Goal: Information Seeking & Learning: Learn about a topic

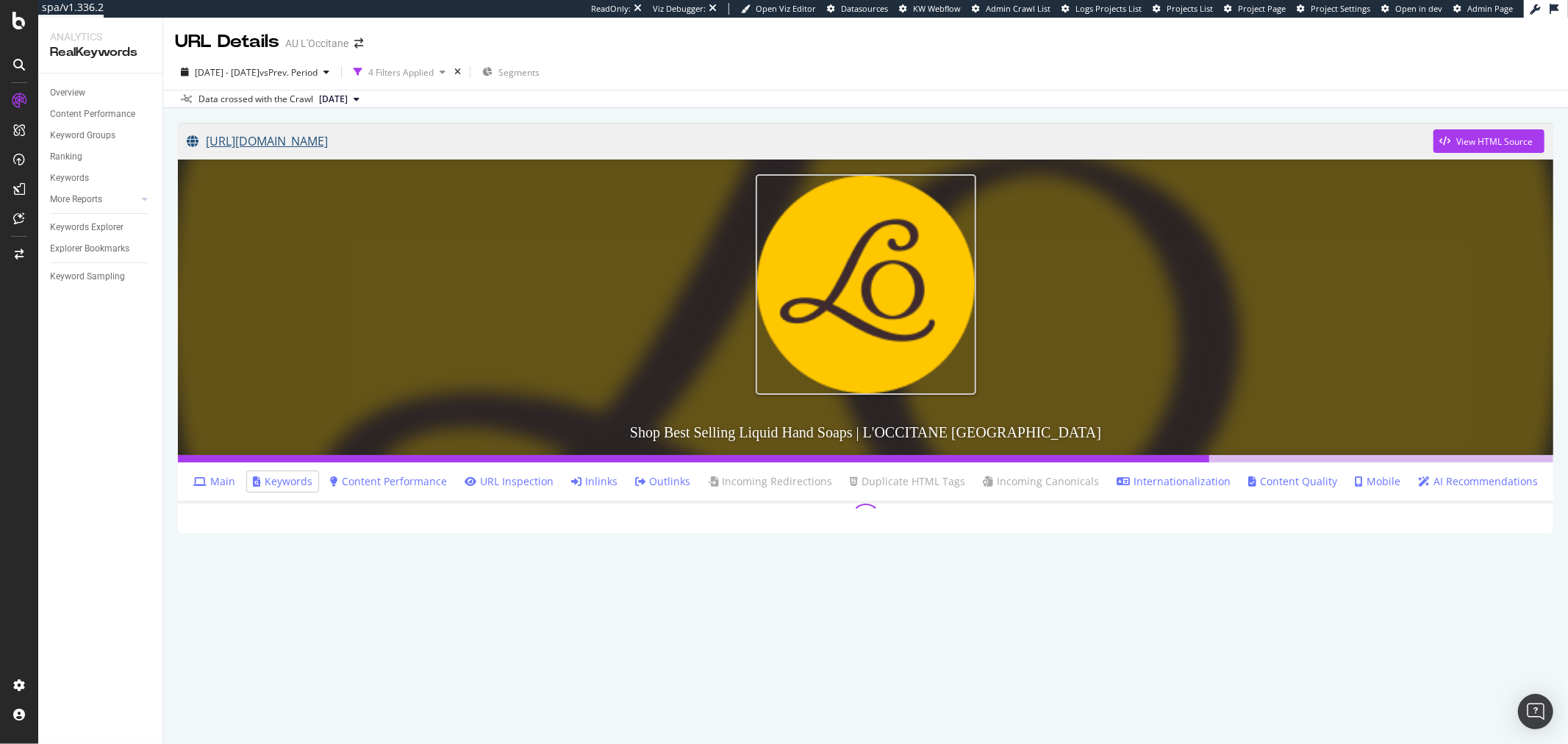
click at [480, 148] on link "[URL][DOMAIN_NAME]" at bounding box center [810, 141] width 1247 height 37
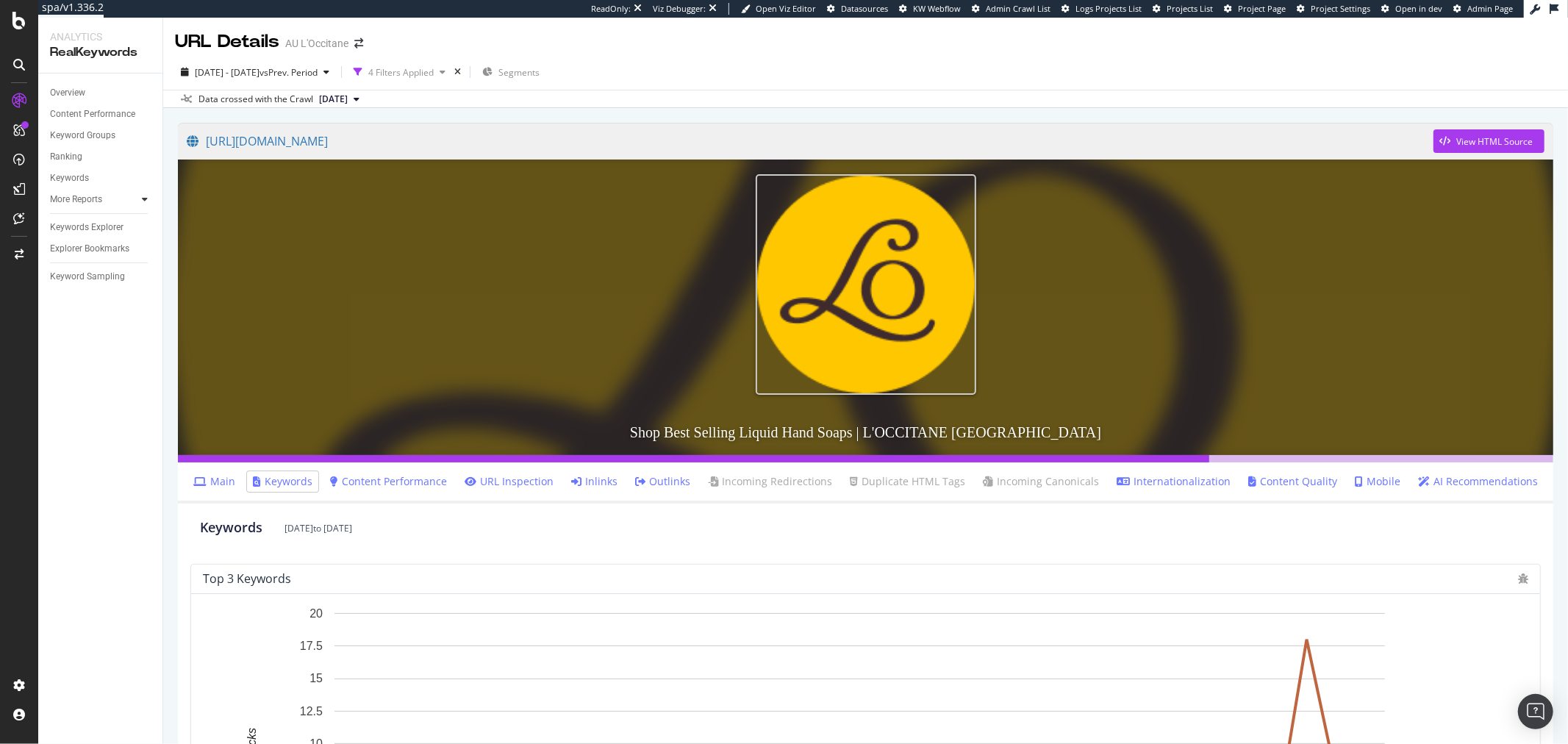
click at [137, 199] on div at bounding box center [145, 199] width 15 height 15
click at [81, 258] on div "Content" at bounding box center [72, 263] width 32 height 16
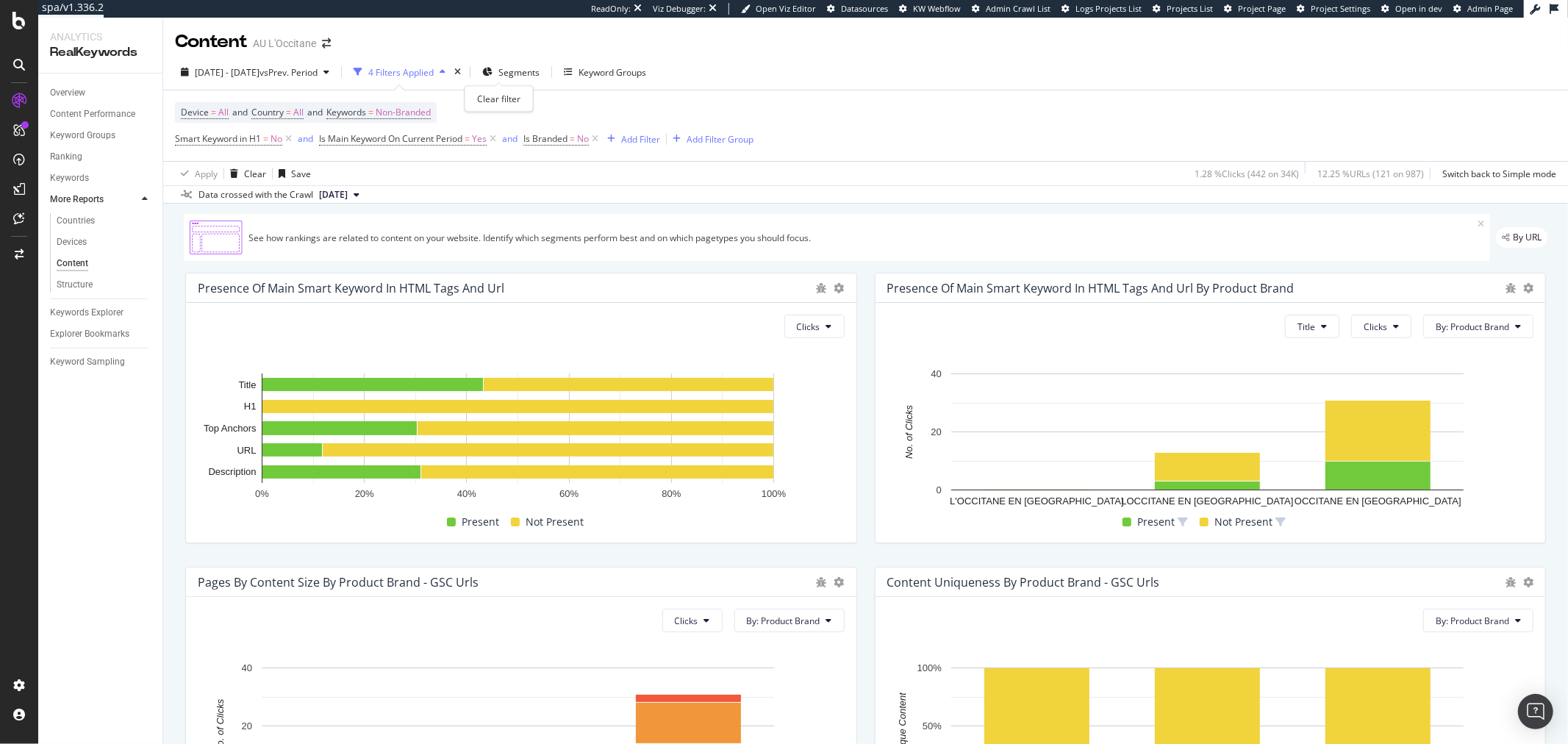
click at [461, 71] on icon "times" at bounding box center [457, 72] width 6 height 9
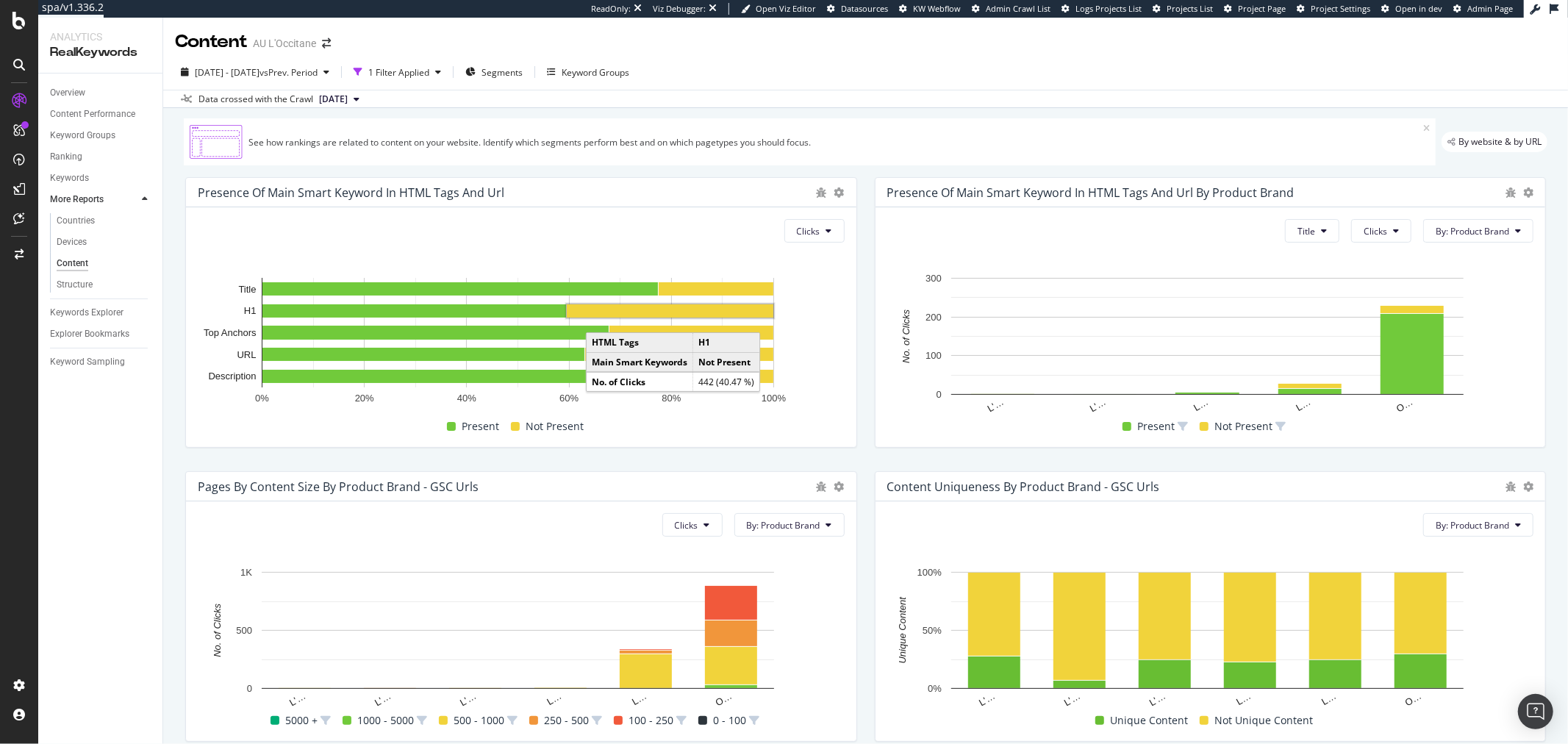
click at [718, 314] on rect "A chart." at bounding box center [670, 311] width 207 height 13
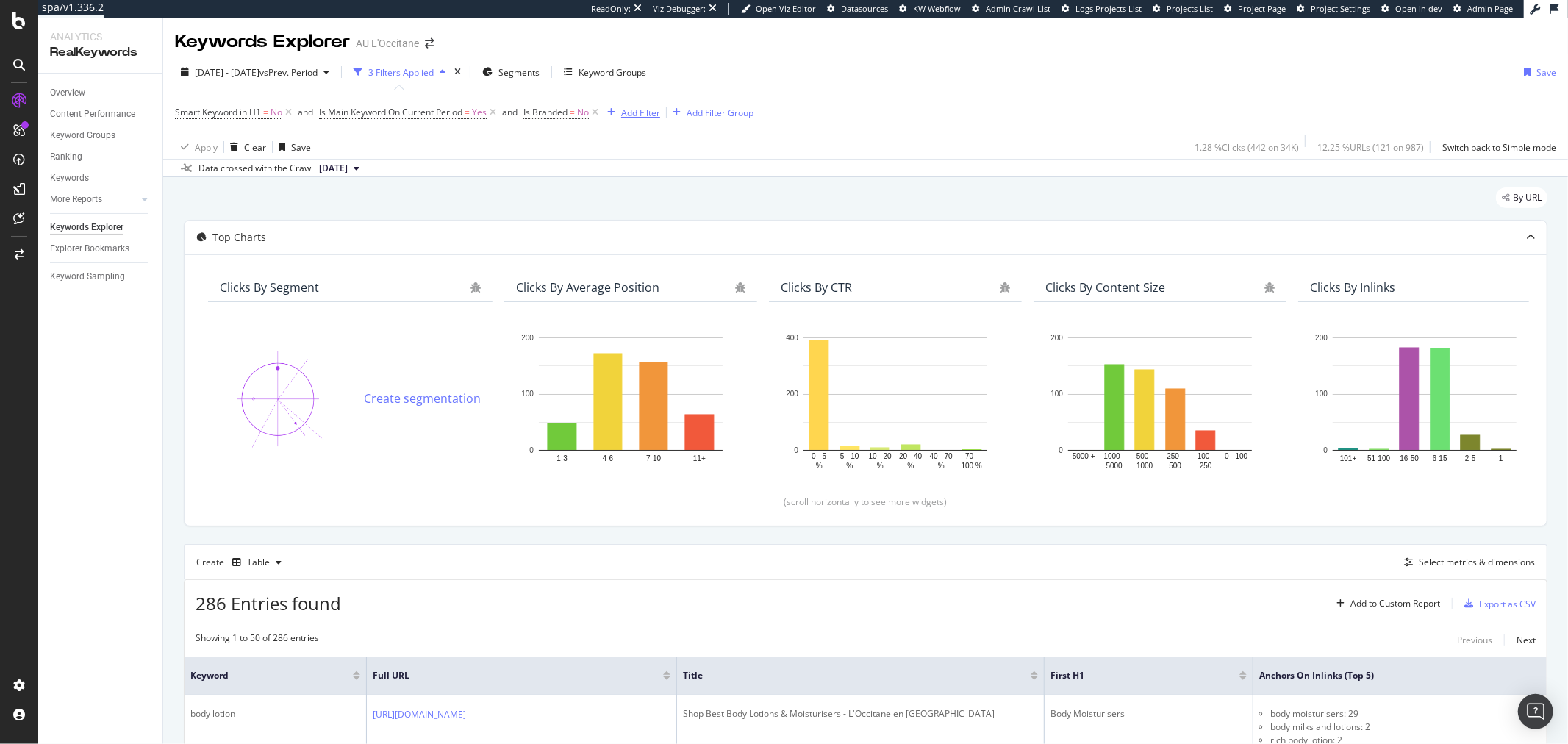
drag, startPoint x: 649, startPoint y: 107, endPoint x: 804, endPoint y: 90, distance: 155.9
click at [804, 90] on div "Smart Keyword in H1 = No and Is Main Keyword On Current Period = Yes and Is Bra…" at bounding box center [866, 112] width 1382 height 45
click at [537, 69] on div "Segments" at bounding box center [511, 72] width 58 height 22
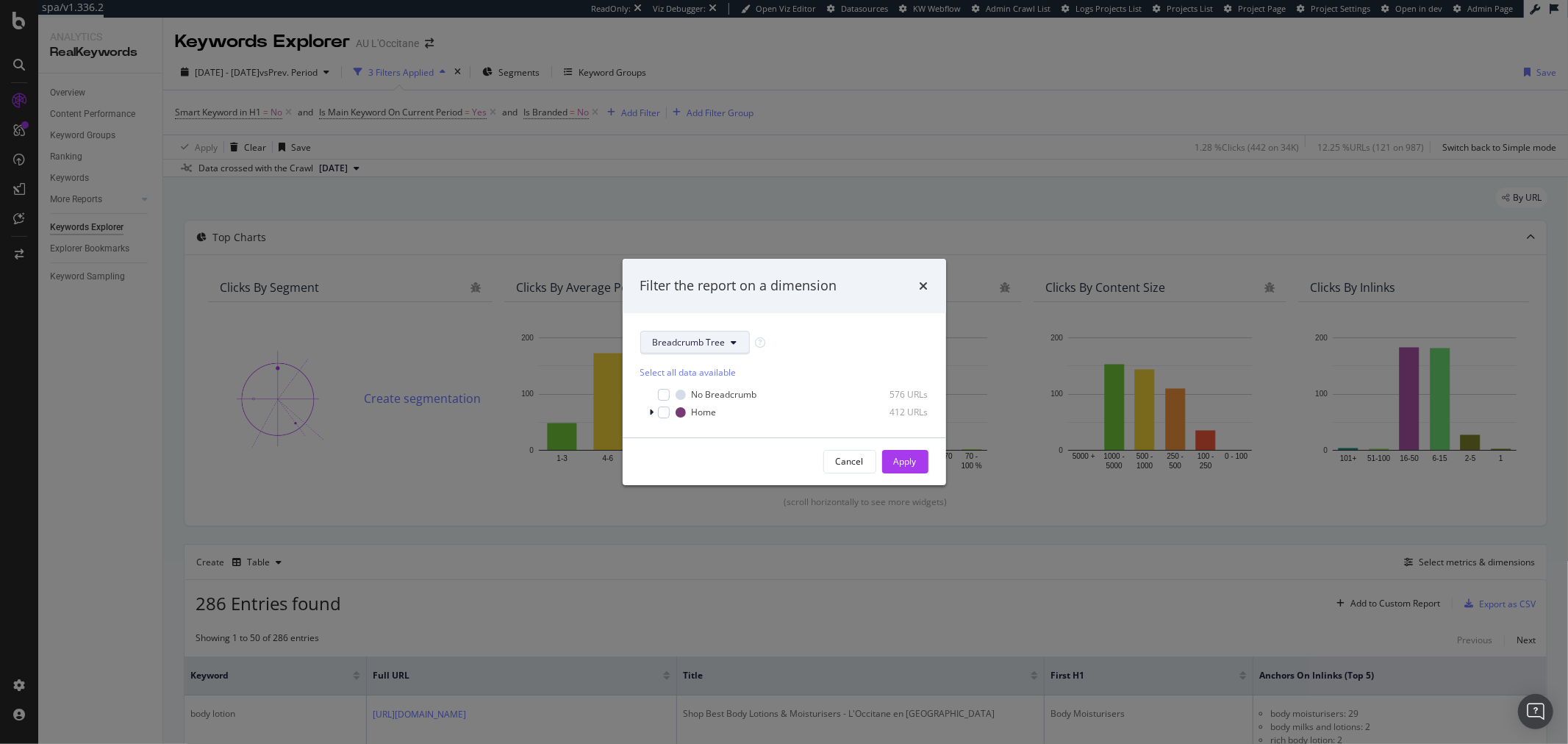
click at [739, 340] on button "Breadcrumb Tree" at bounding box center [695, 342] width 109 height 23
click at [1070, 145] on div "Filter the report on a dimension Breadcrumb Tree Select all data available No B…" at bounding box center [784, 372] width 1568 height 744
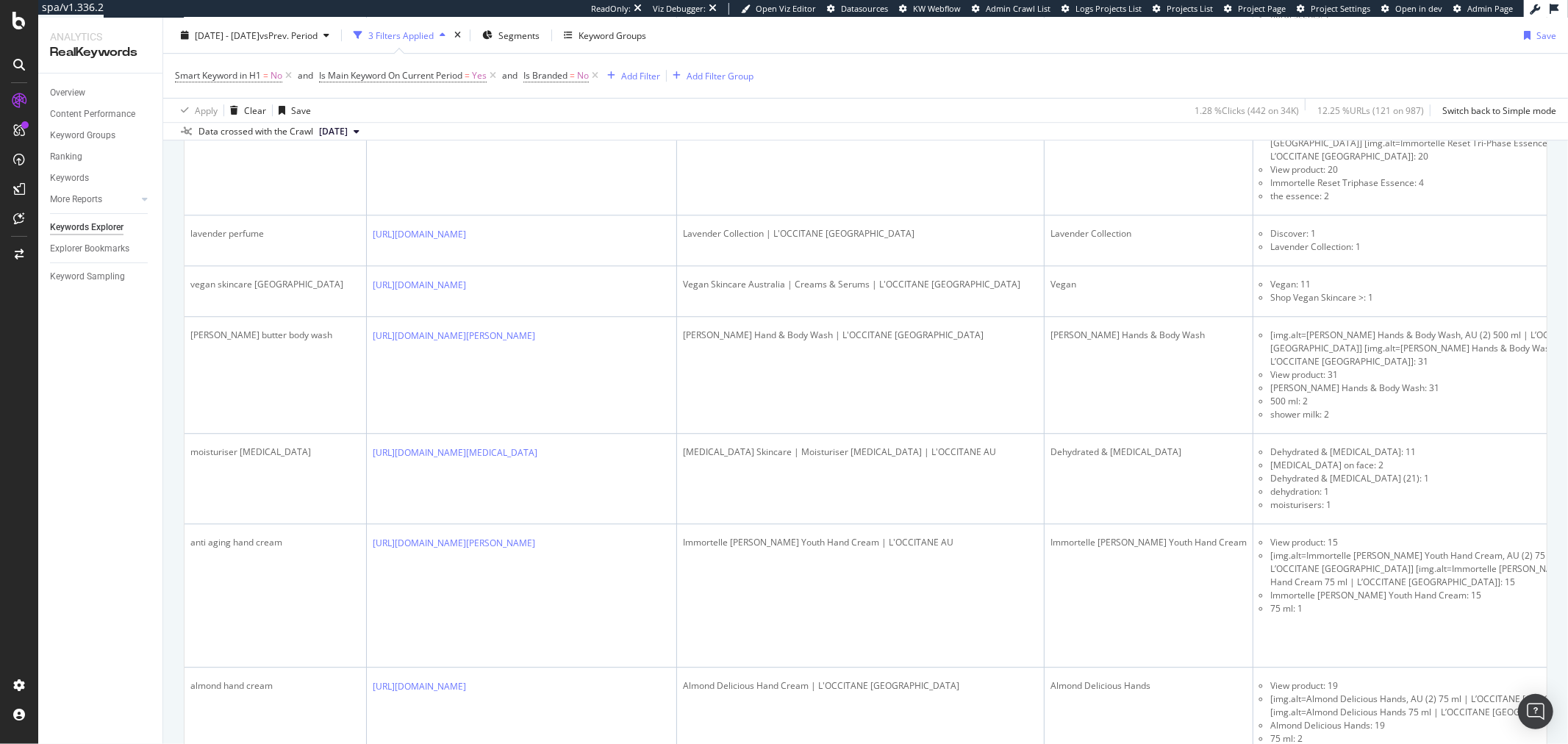
scroll to position [3927, 0]
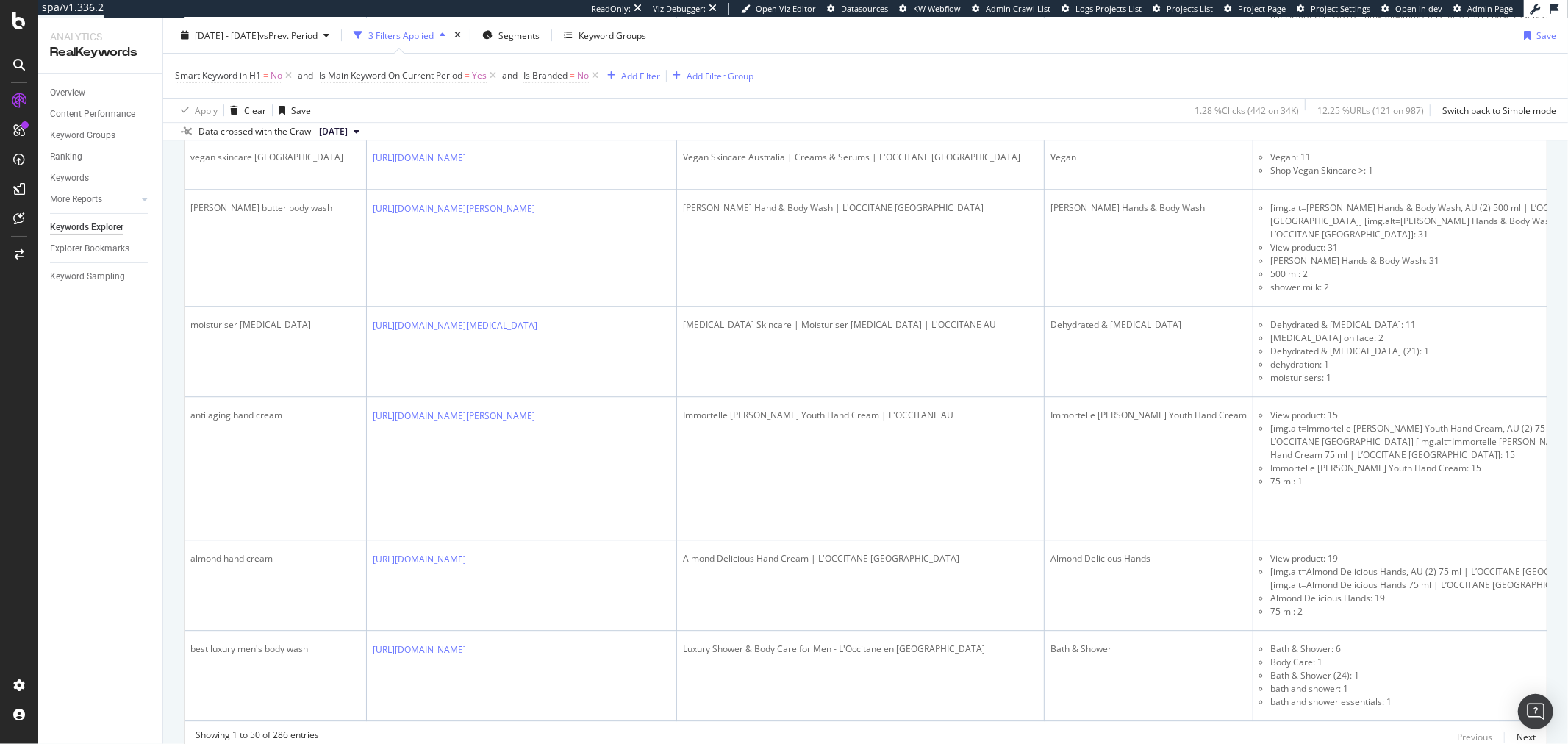
click at [1497, 728] on div "Previous Next" at bounding box center [1497, 737] width 79 height 18
click at [1517, 731] on div "Next" at bounding box center [1526, 737] width 19 height 12
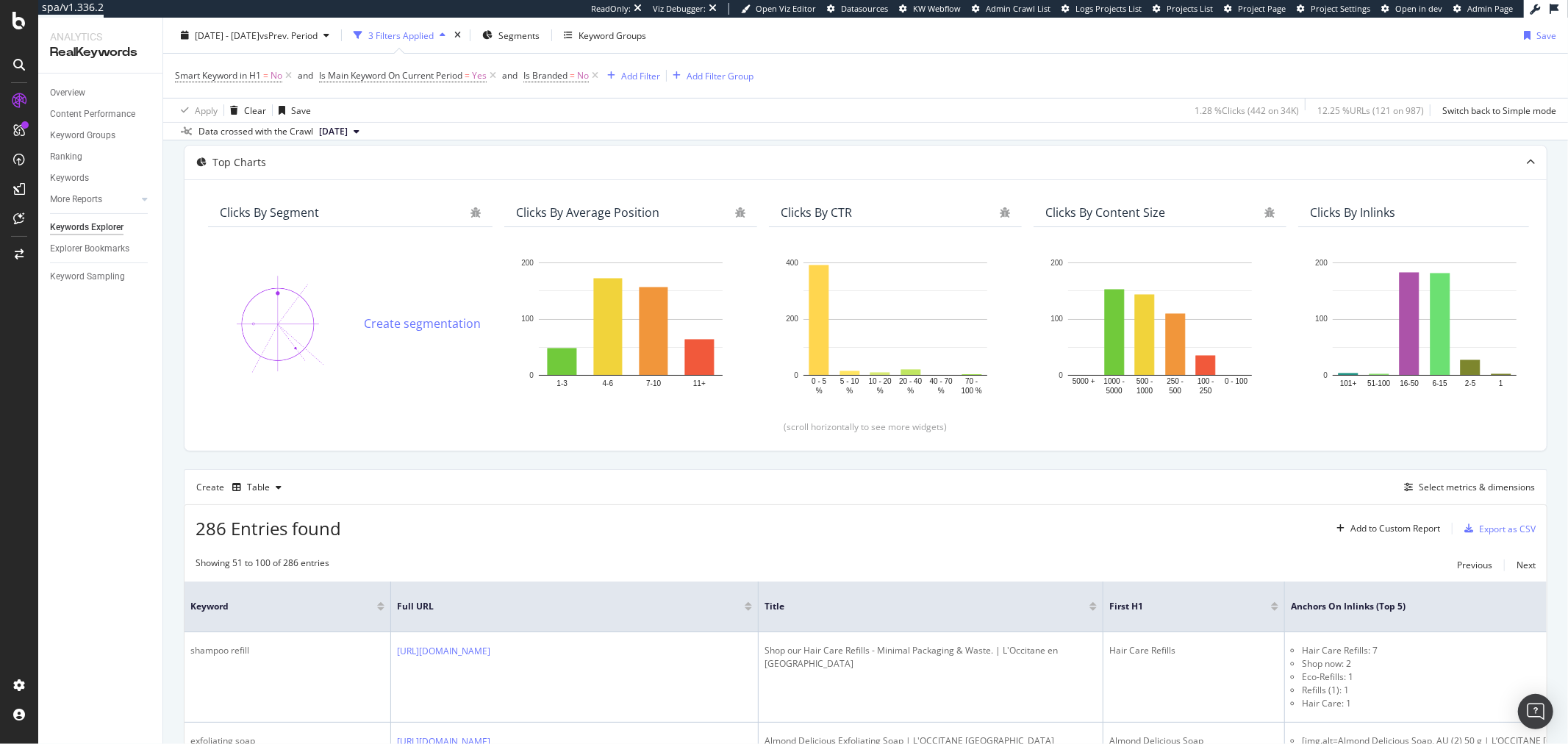
scroll to position [286, 0]
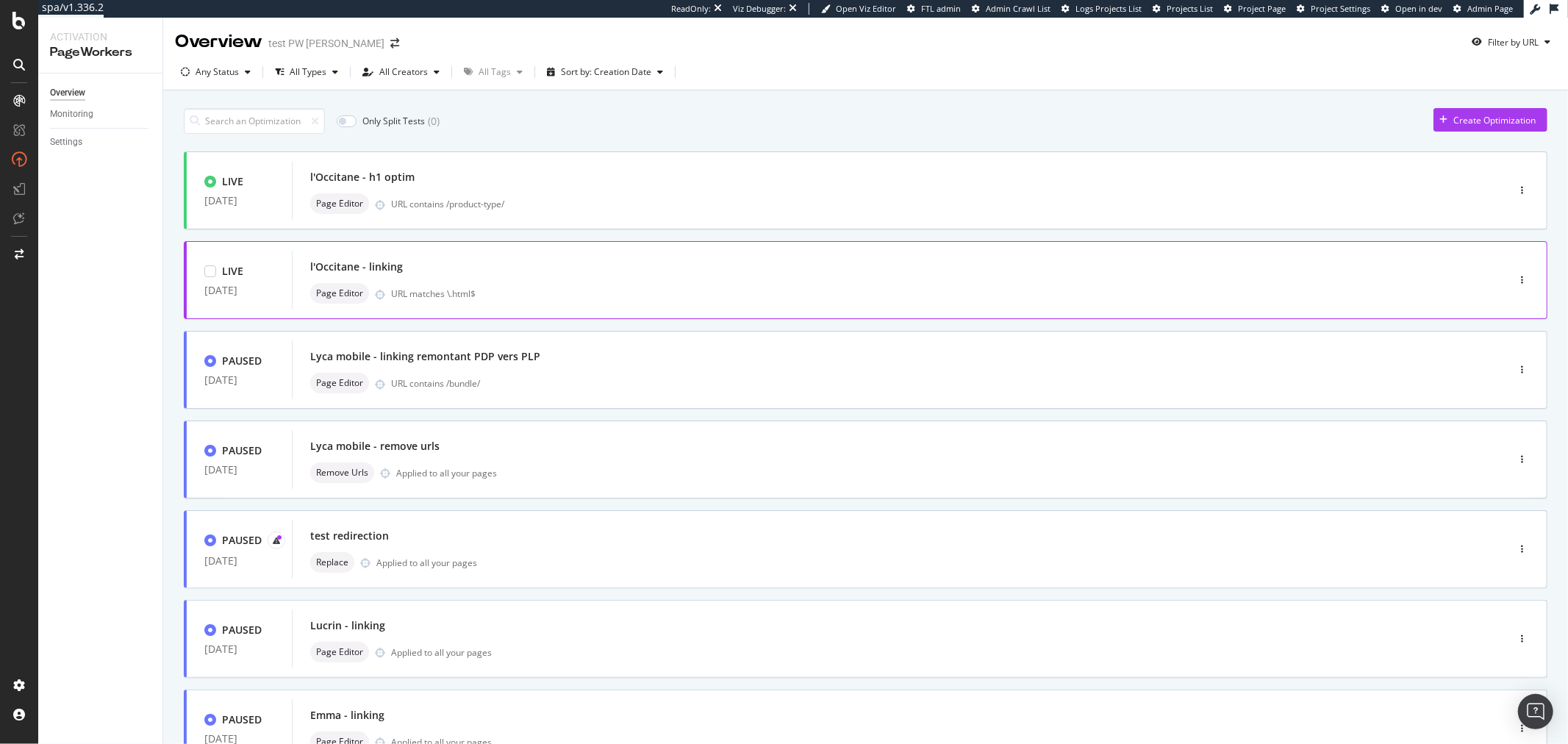
click at [935, 279] on div "l'Occitane - linking Page Editor URL matches \.html$" at bounding box center [877, 280] width 1135 height 47
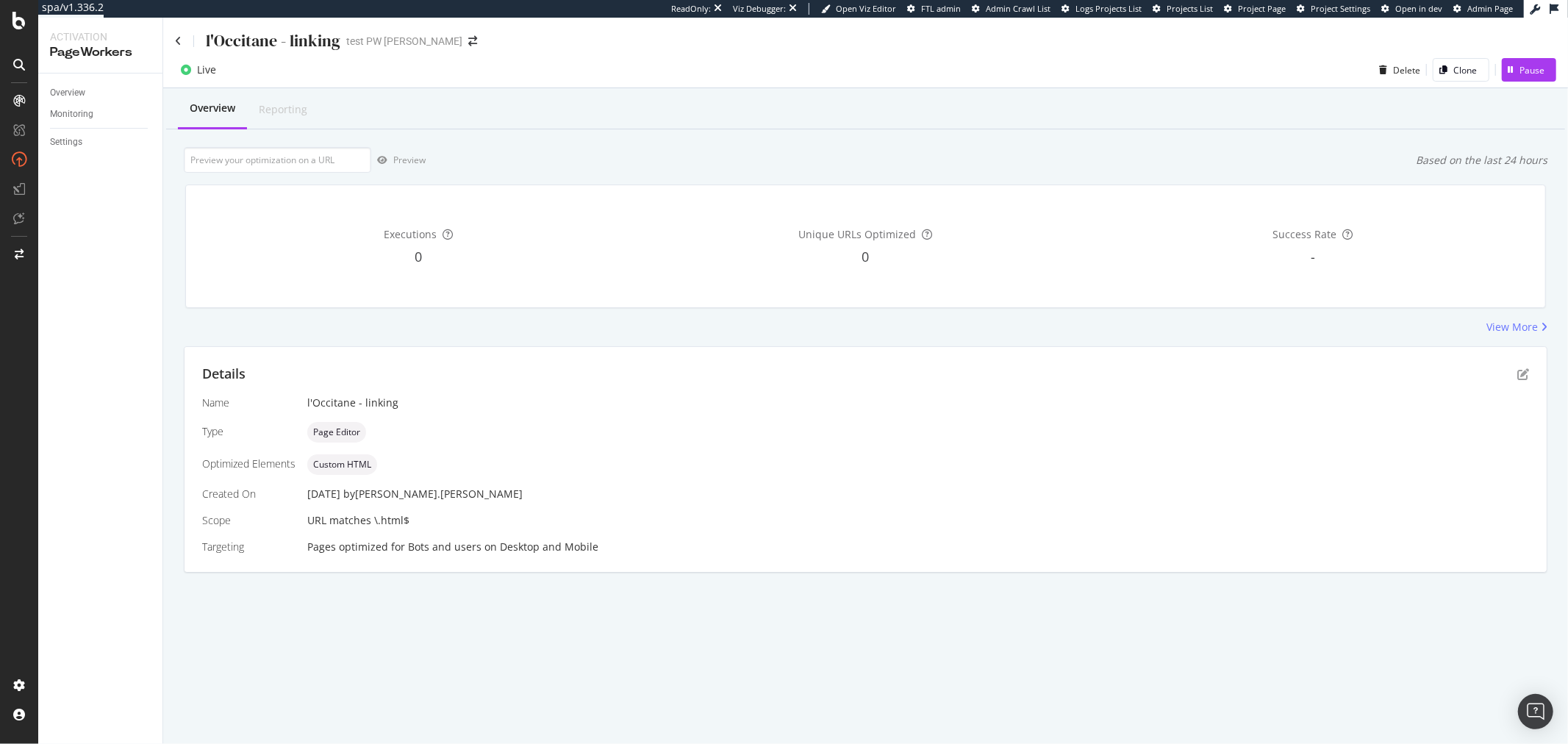
click at [1513, 370] on div "Details" at bounding box center [866, 374] width 1328 height 19
click at [1523, 371] on icon "pen-to-square" at bounding box center [1523, 374] width 12 height 12
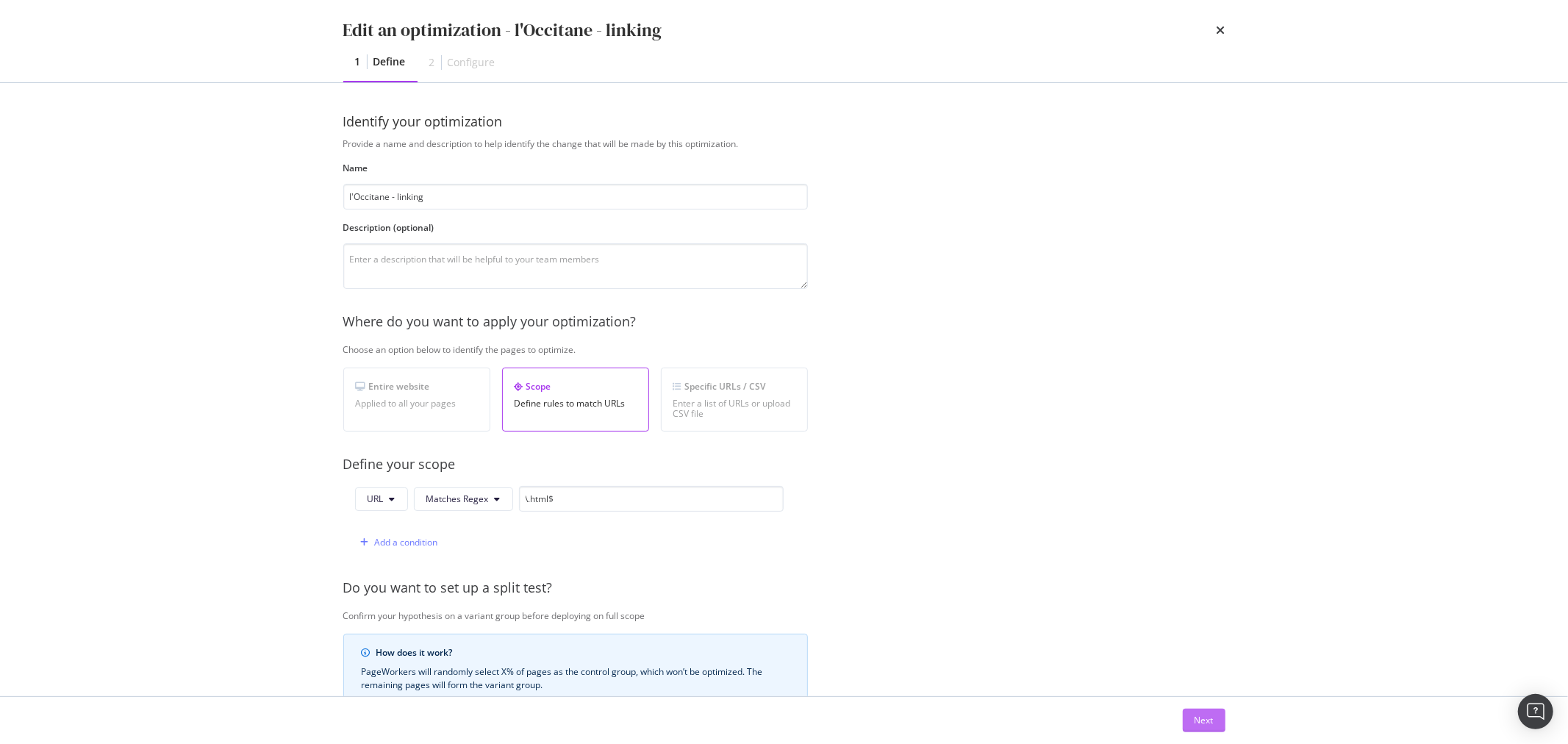
click at [1216, 722] on button "Next" at bounding box center [1204, 720] width 43 height 23
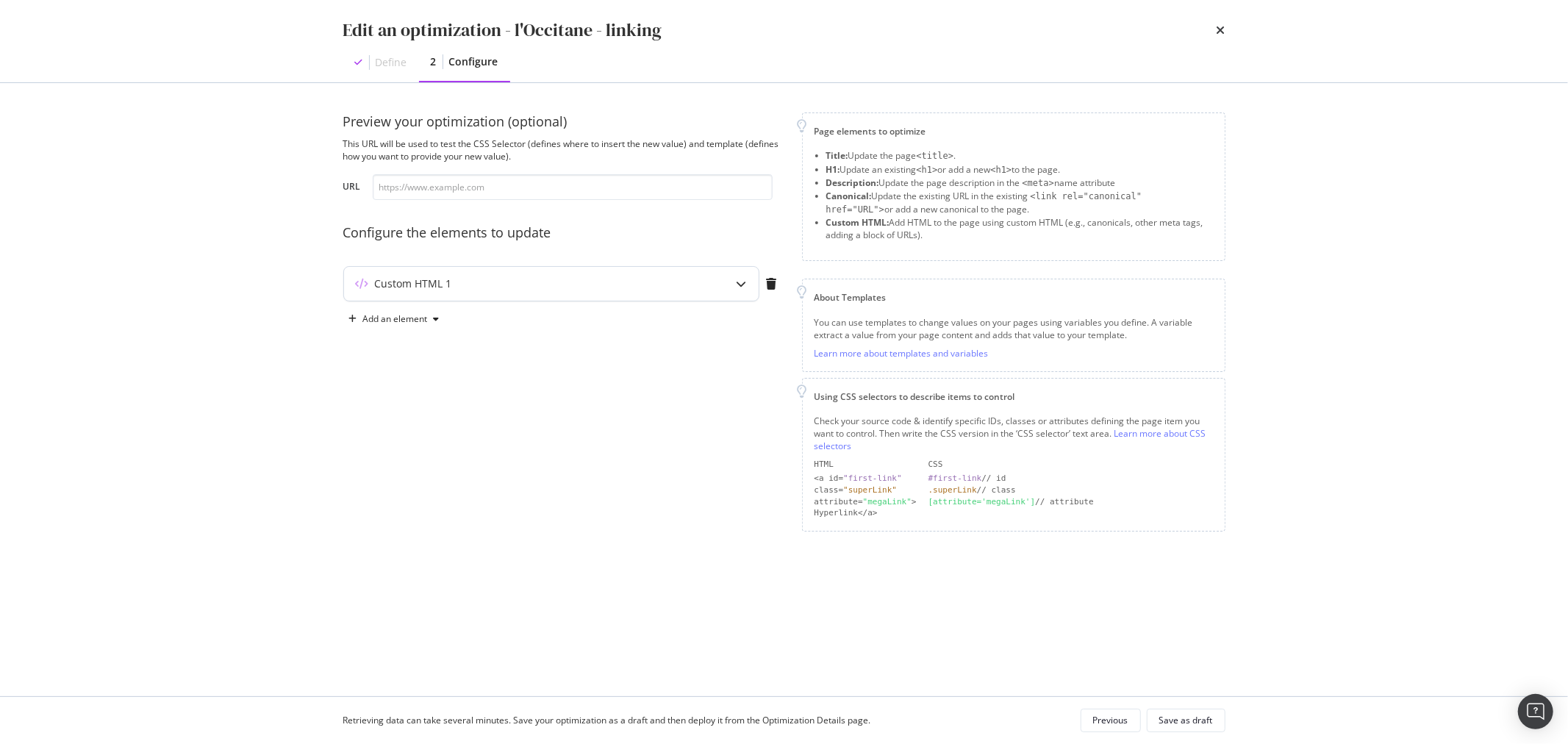
click at [565, 283] on div "Custom HTML 1" at bounding box center [522, 284] width 356 height 15
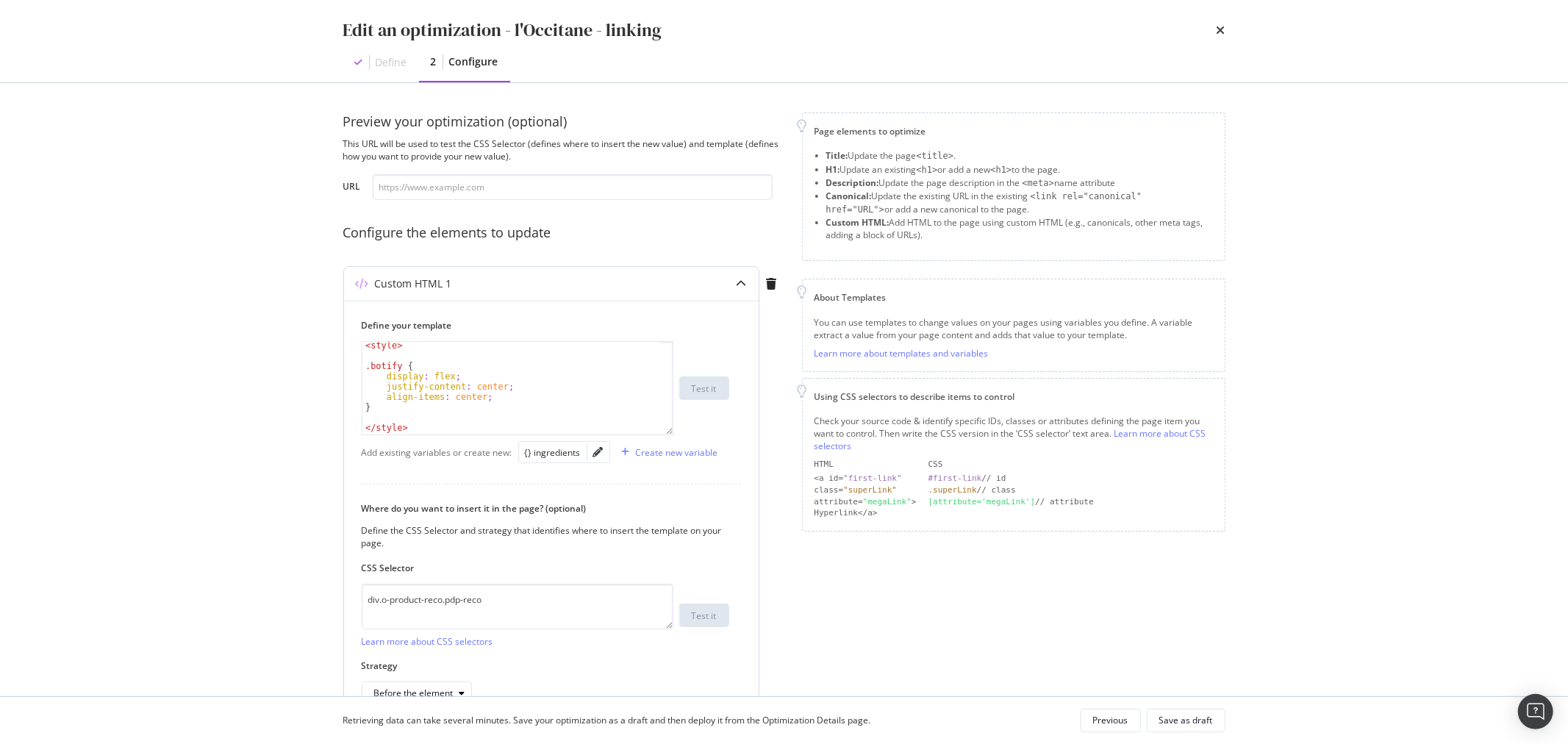
scroll to position [32, 0]
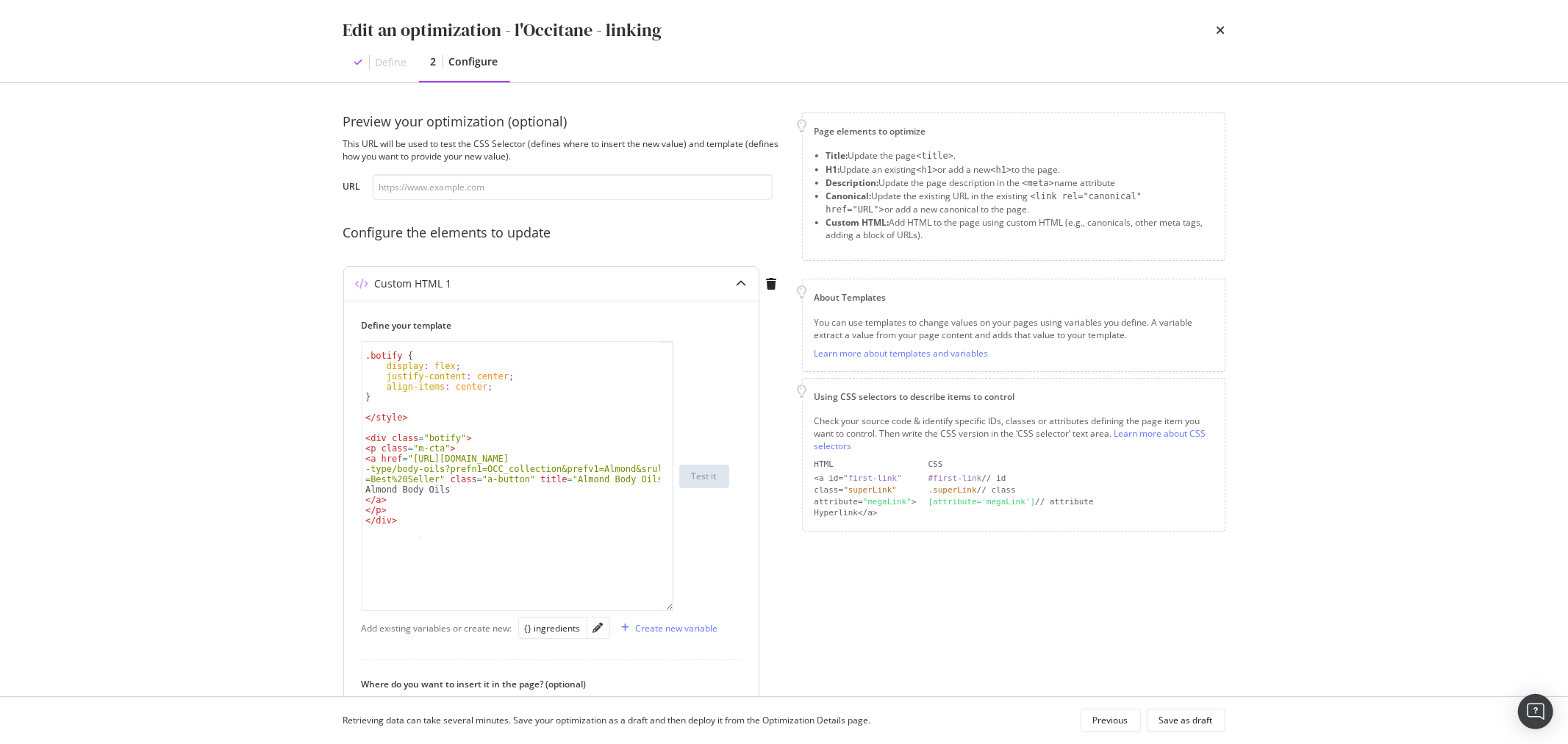
drag, startPoint x: 668, startPoint y: 430, endPoint x: 679, endPoint y: 606, distance: 176.3
click at [679, 606] on div ".botify { display : flex ; justify-content : center ; align-items : center ; } …" at bounding box center [546, 476] width 367 height 270
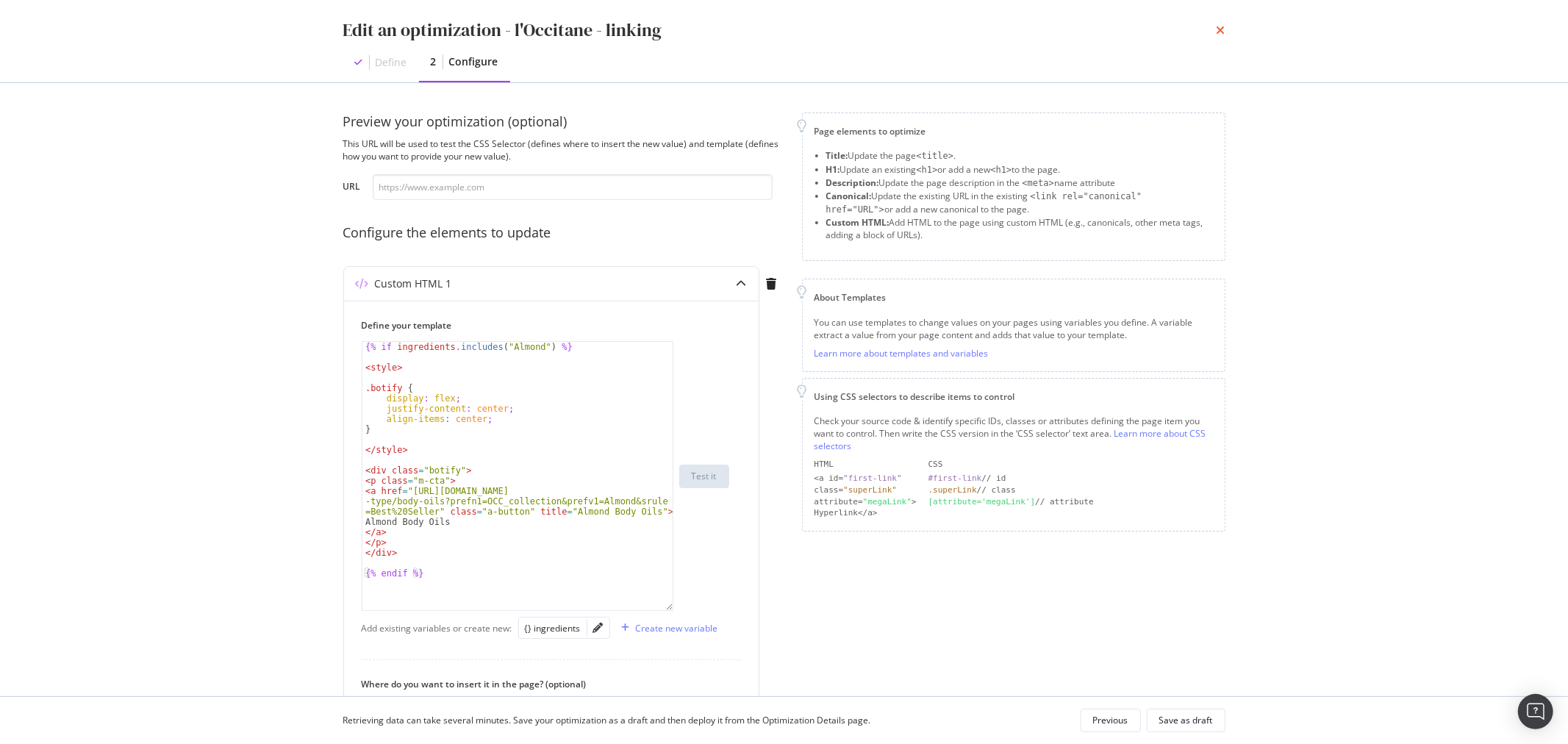
click at [1221, 27] on icon "times" at bounding box center [1222, 30] width 9 height 12
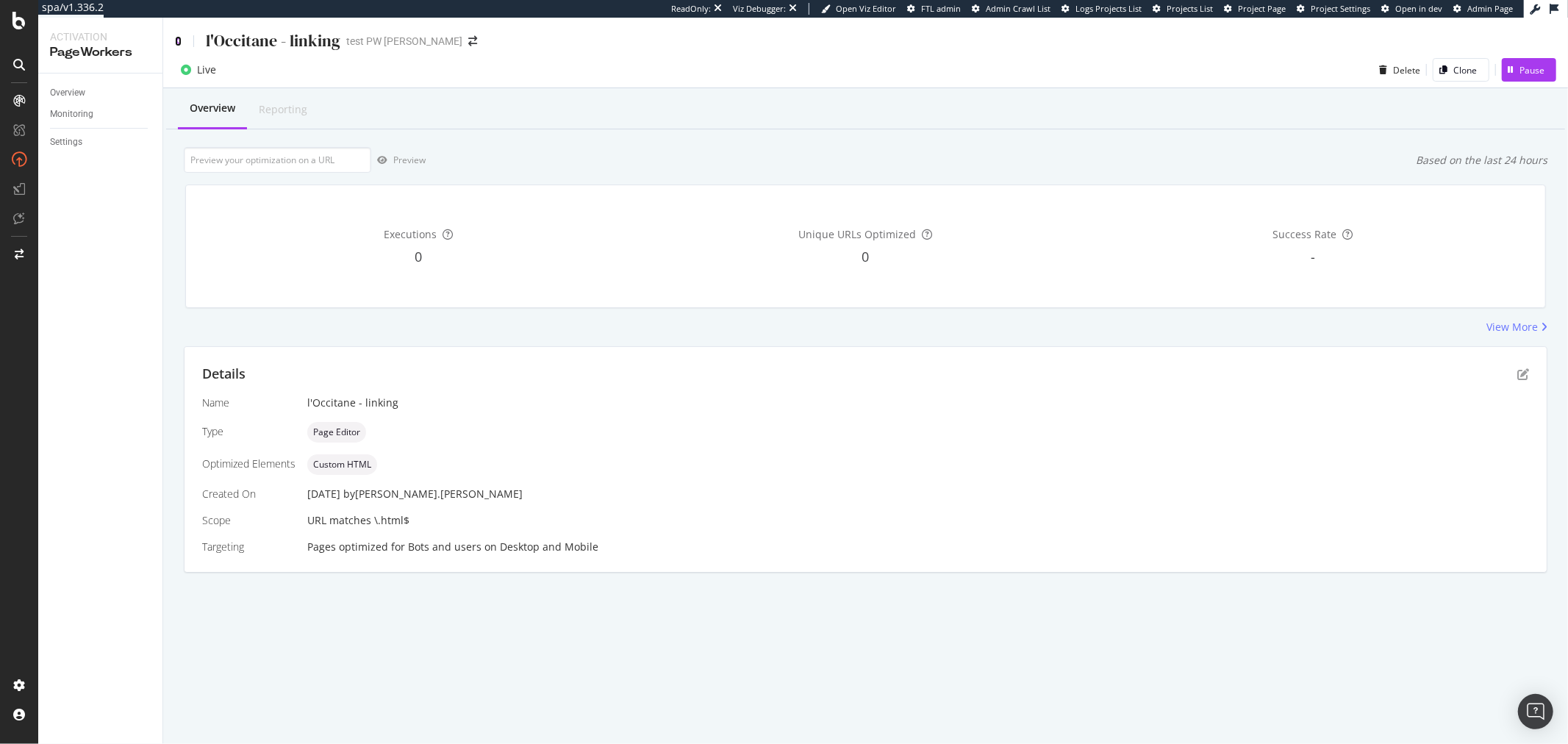
click at [180, 43] on icon at bounding box center [178, 41] width 6 height 10
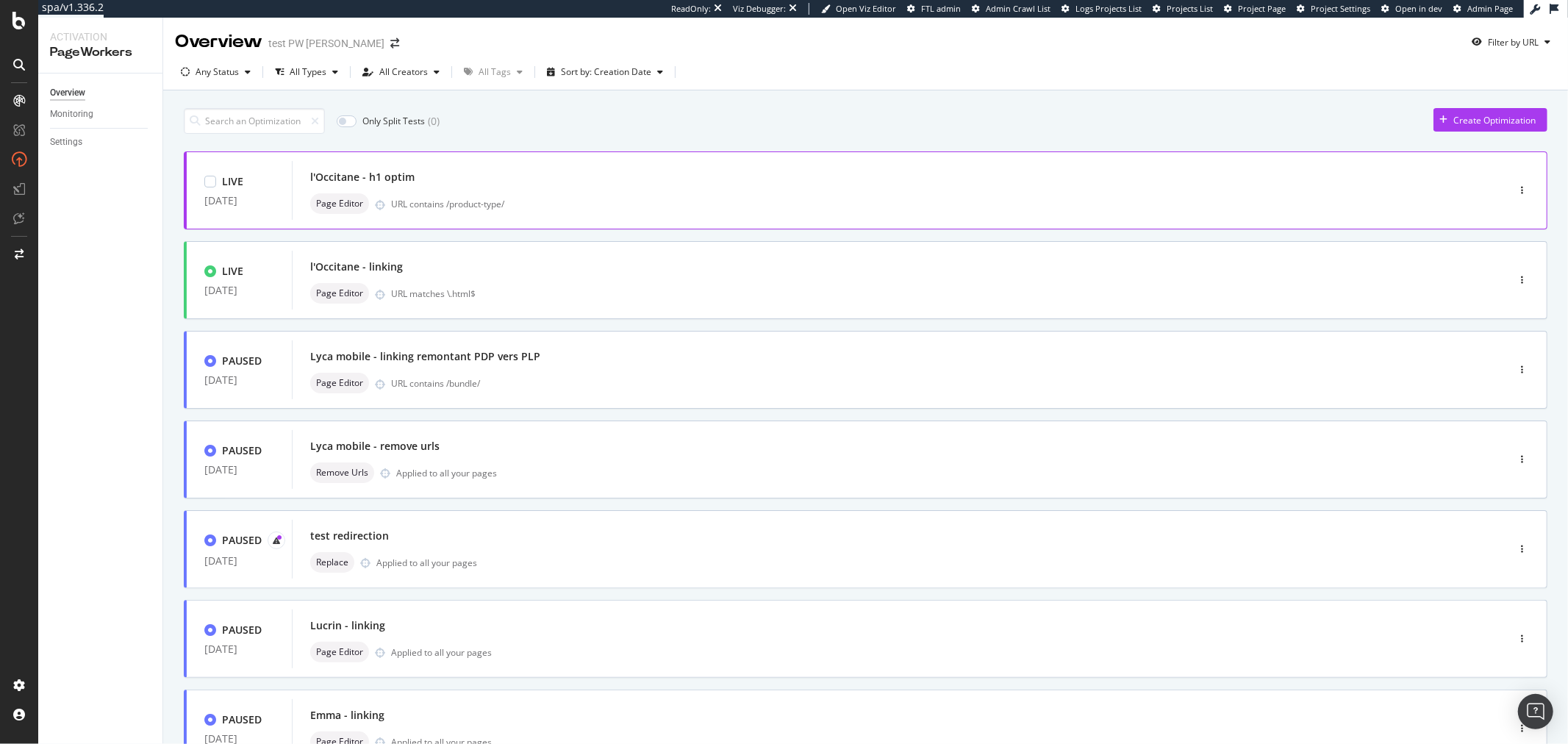
click at [890, 202] on div "URL contains /product-type/" at bounding box center [919, 203] width 1054 height 12
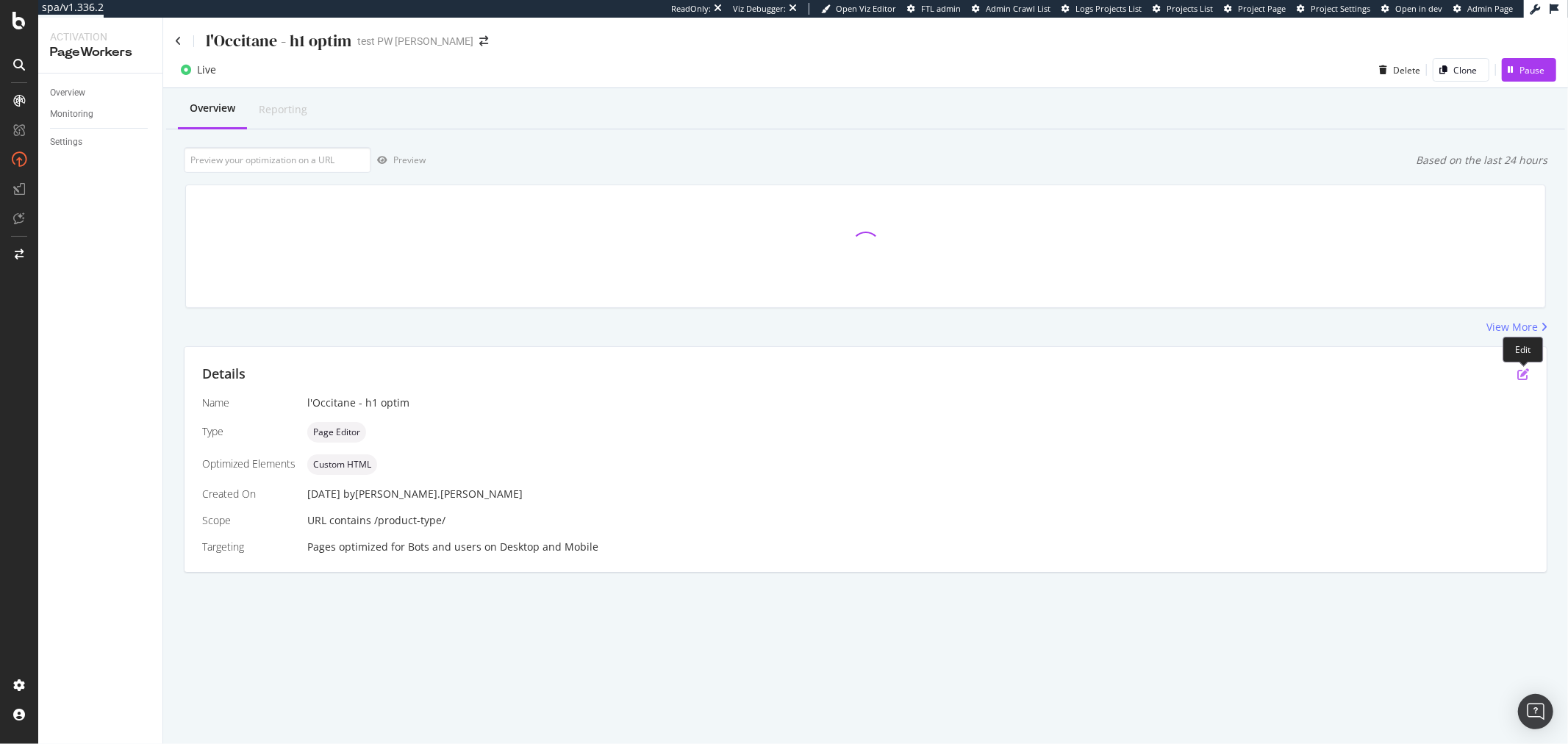
click at [1529, 379] on icon "pen-to-square" at bounding box center [1523, 374] width 12 height 12
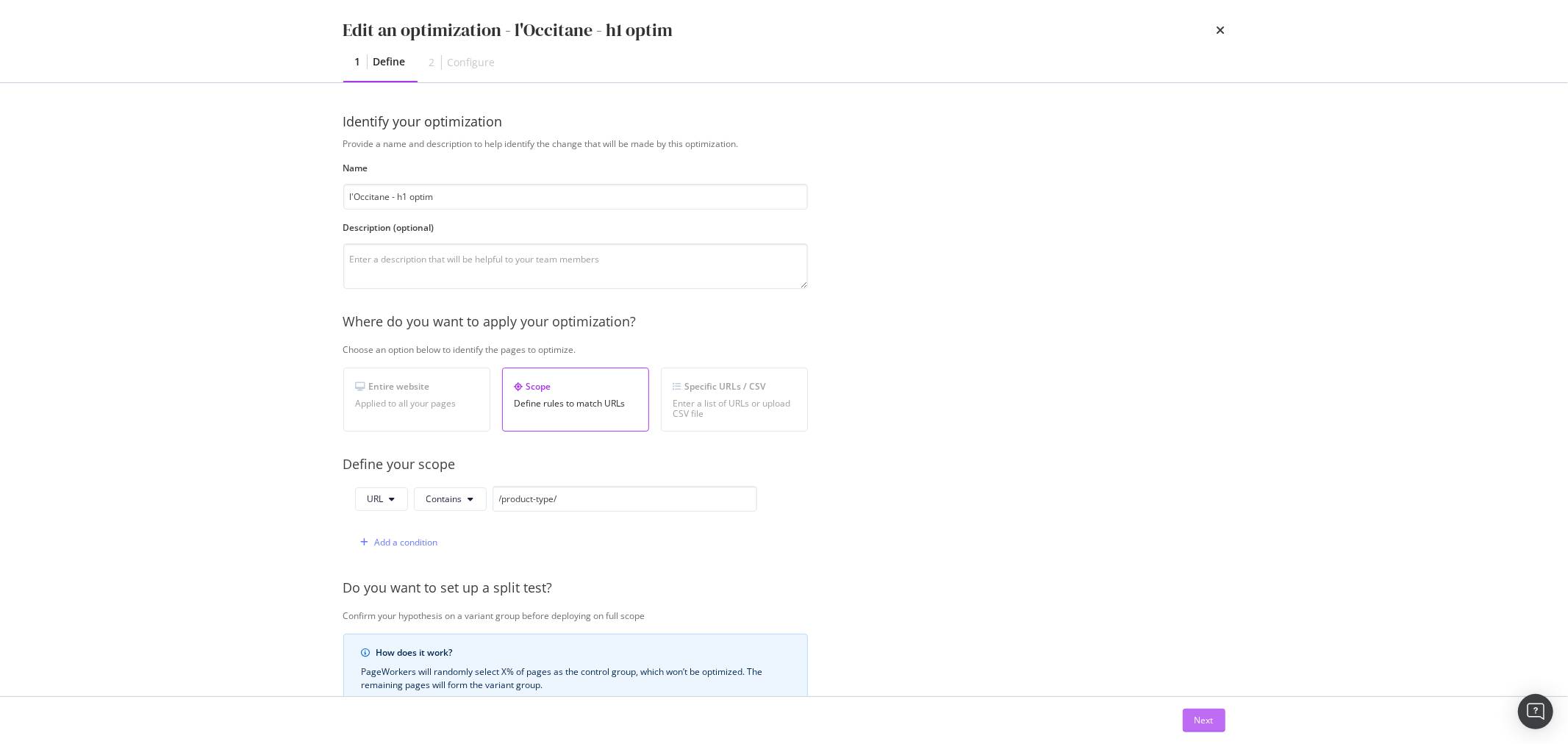
click at [1202, 712] on div "Next" at bounding box center [1204, 721] width 19 height 22
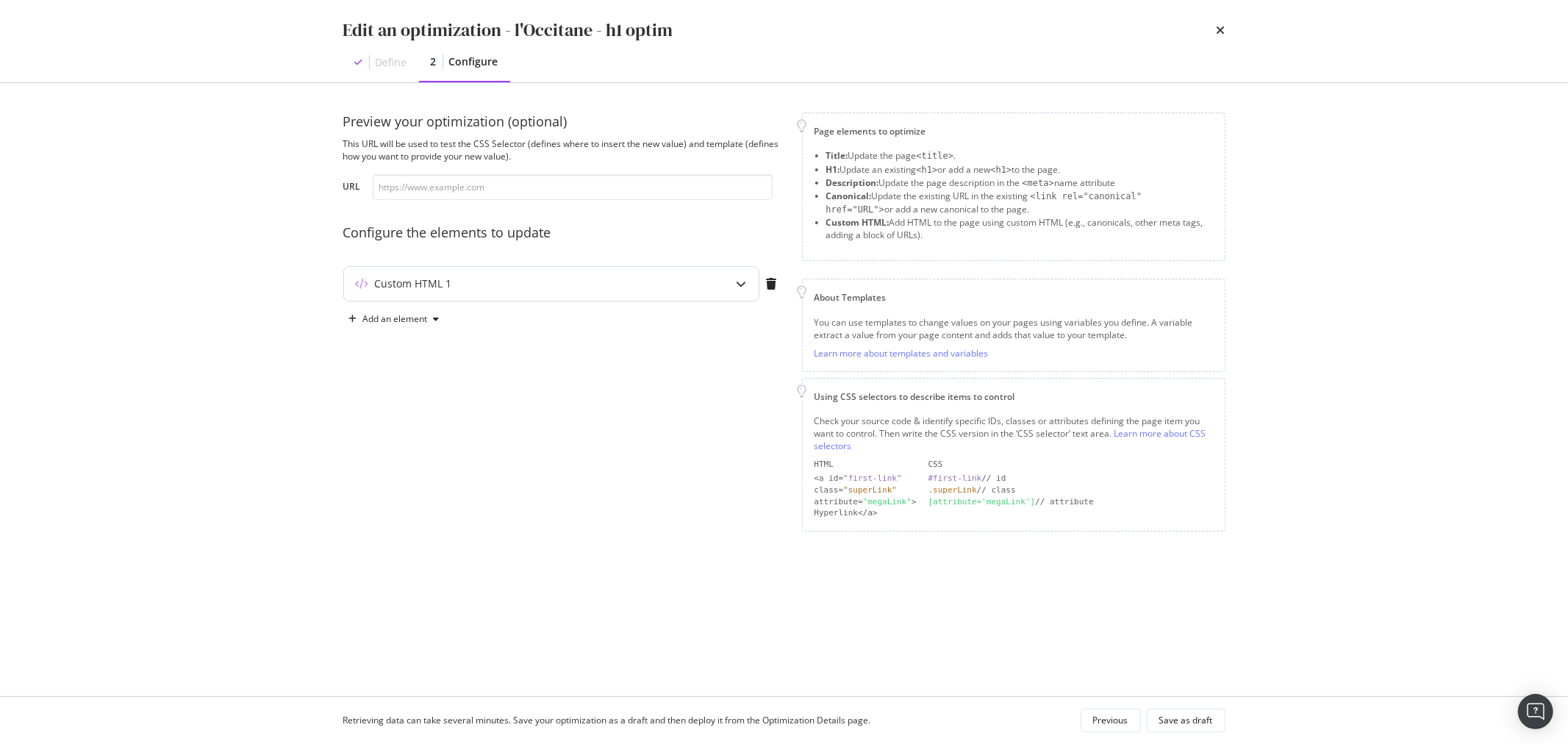
click at [547, 297] on div "Custom HTML 1" at bounding box center [551, 284] width 415 height 33
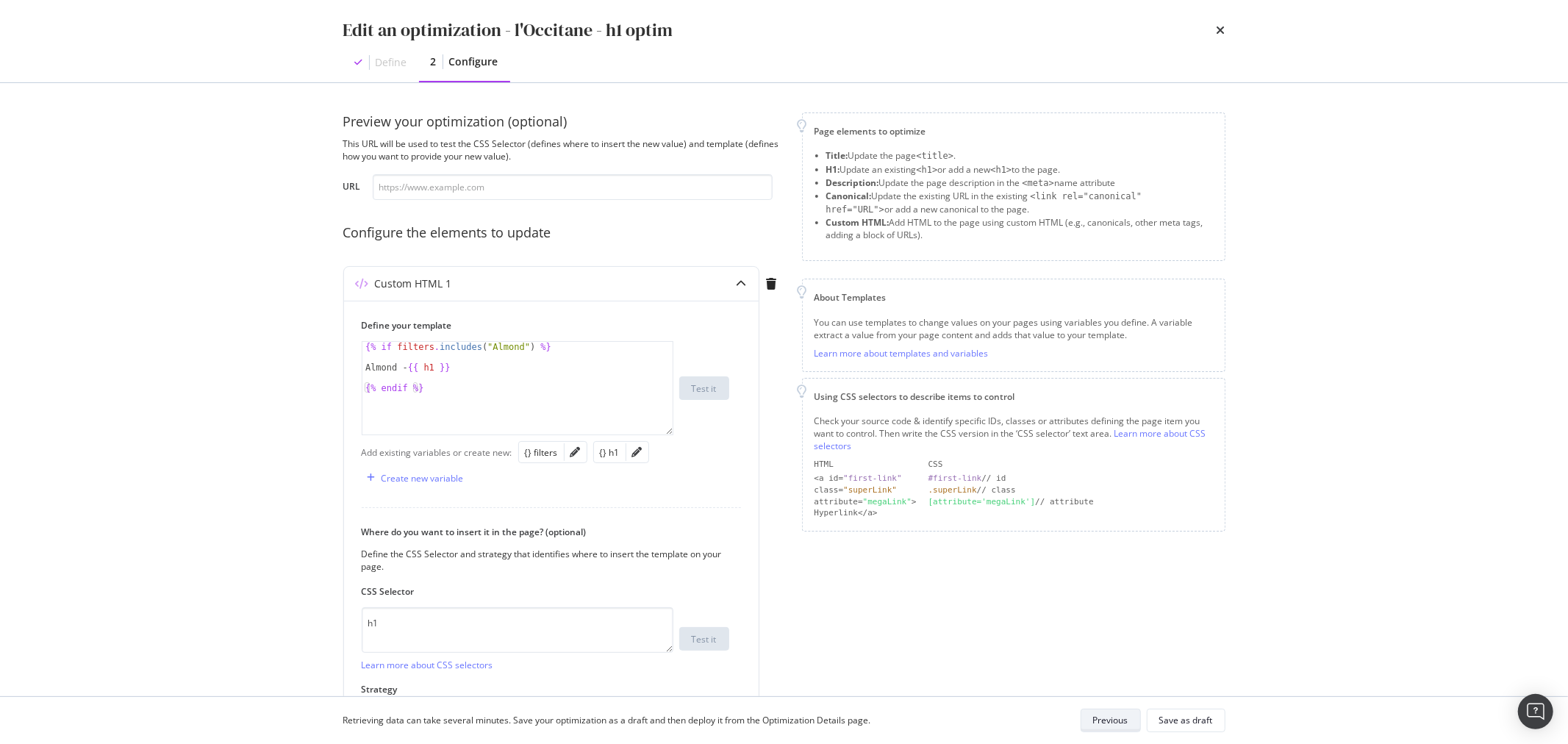
click at [1125, 711] on div "Previous" at bounding box center [1111, 721] width 35 height 20
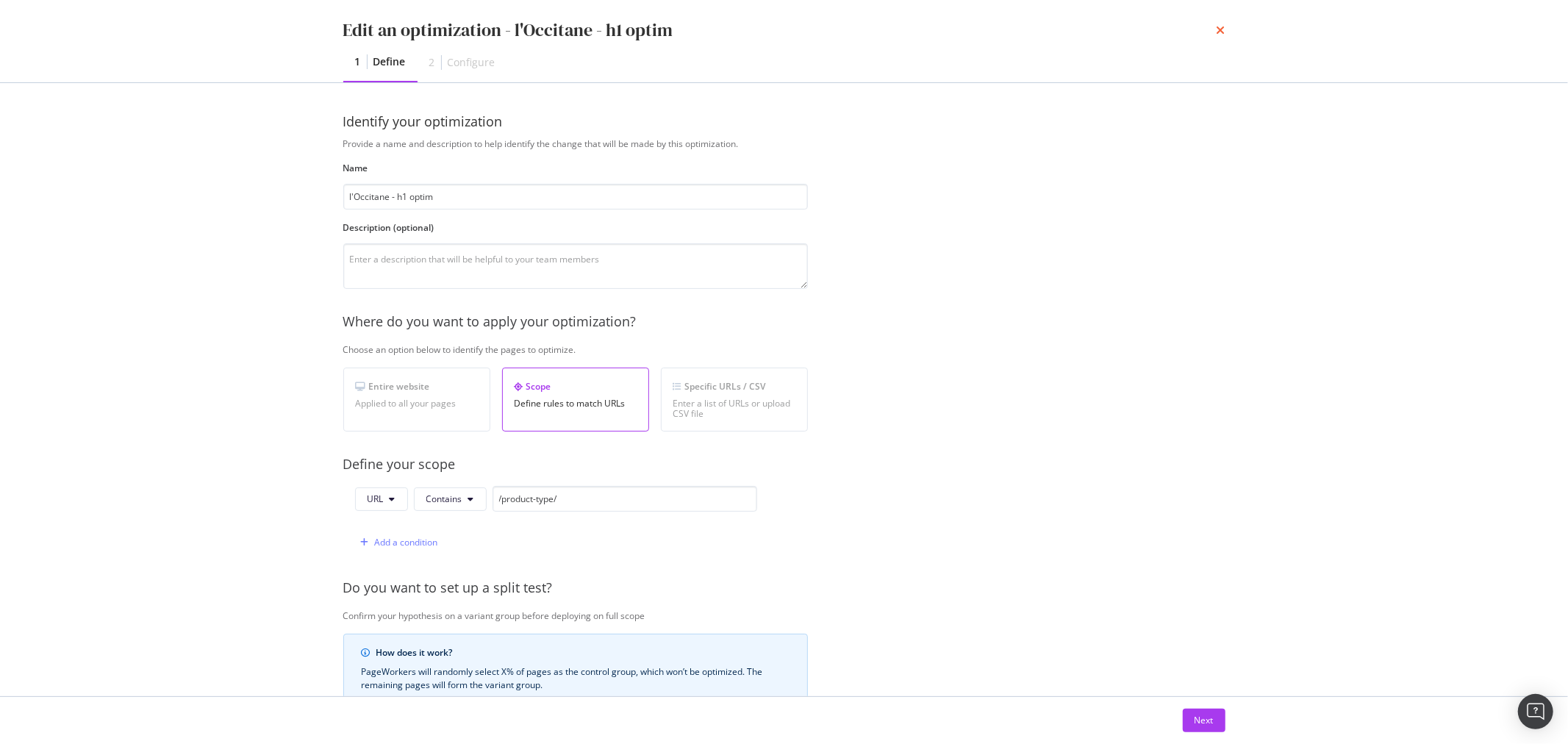
click at [1218, 32] on icon "times" at bounding box center [1222, 30] width 9 height 12
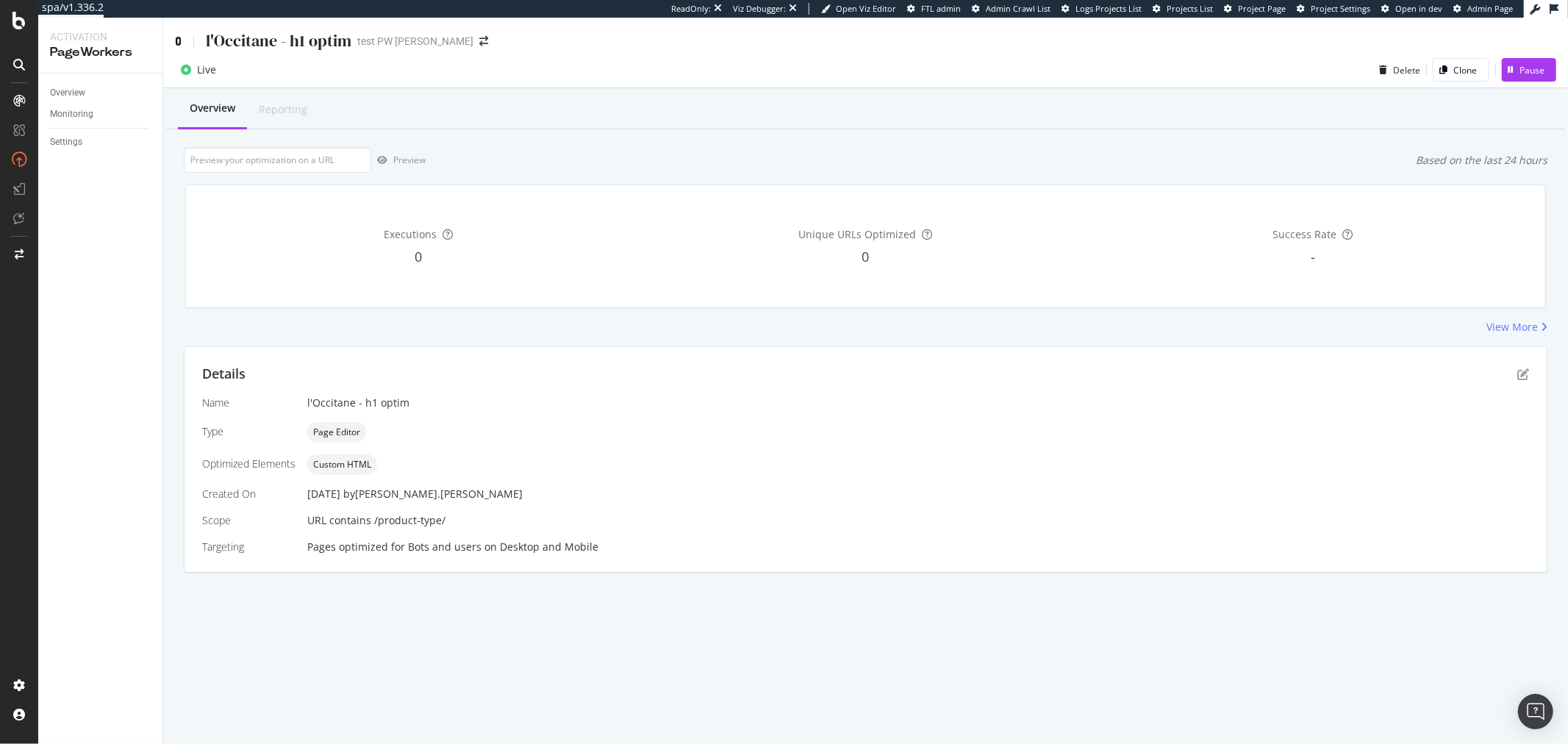
click at [175, 38] on icon at bounding box center [178, 41] width 6 height 10
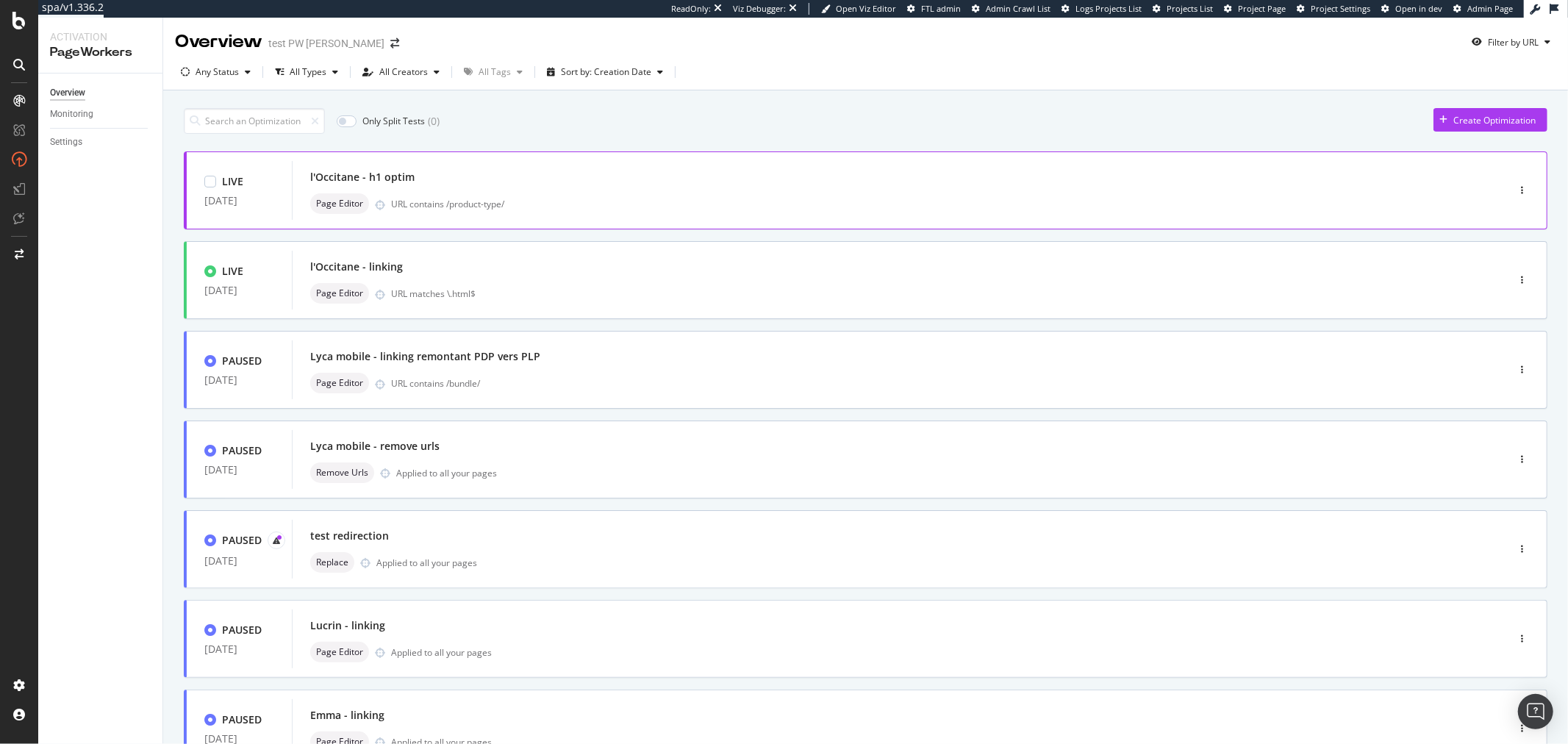
click at [693, 193] on div "Page Editor URL contains /product-type/" at bounding box center [877, 203] width 1135 height 20
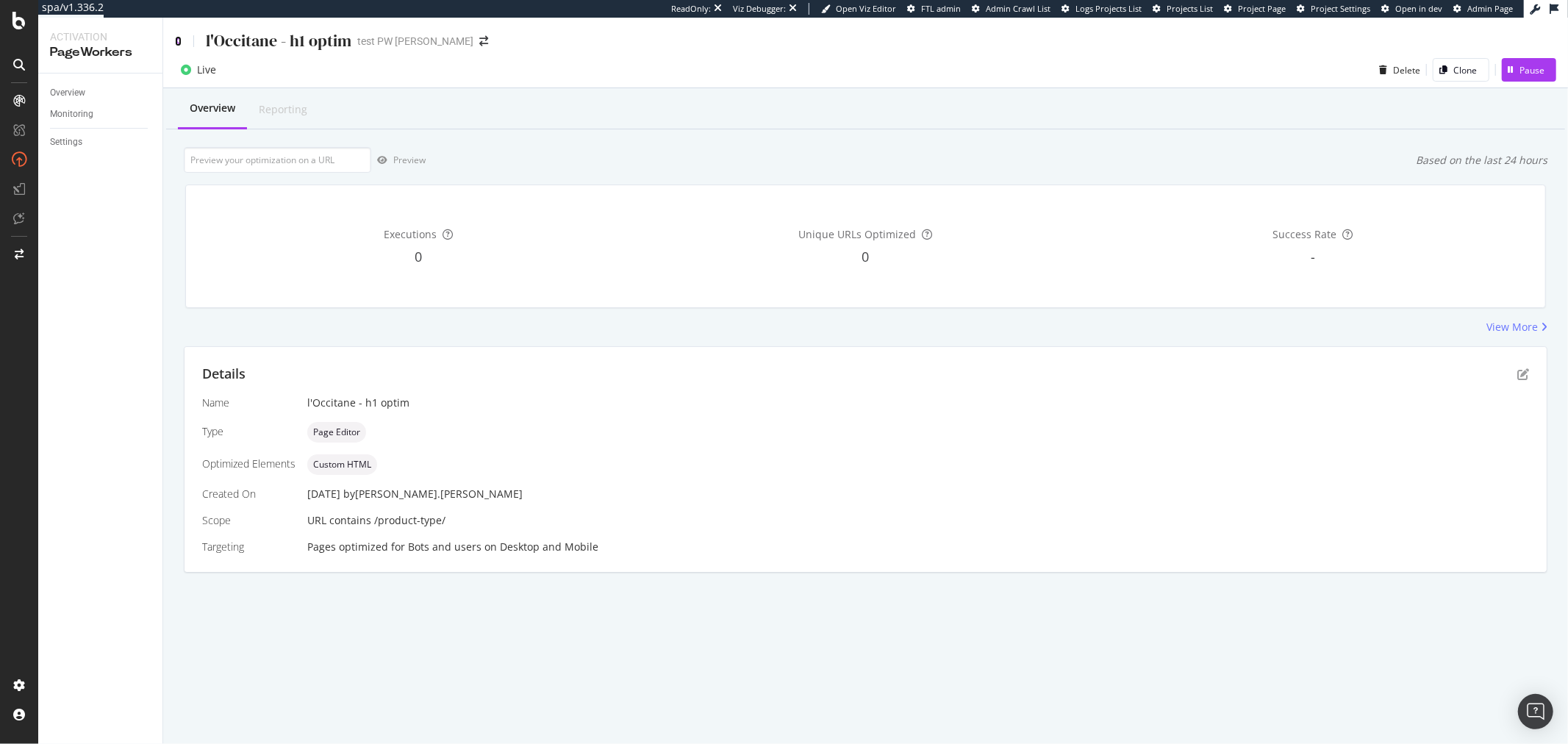
click at [175, 39] on icon at bounding box center [178, 41] width 6 height 10
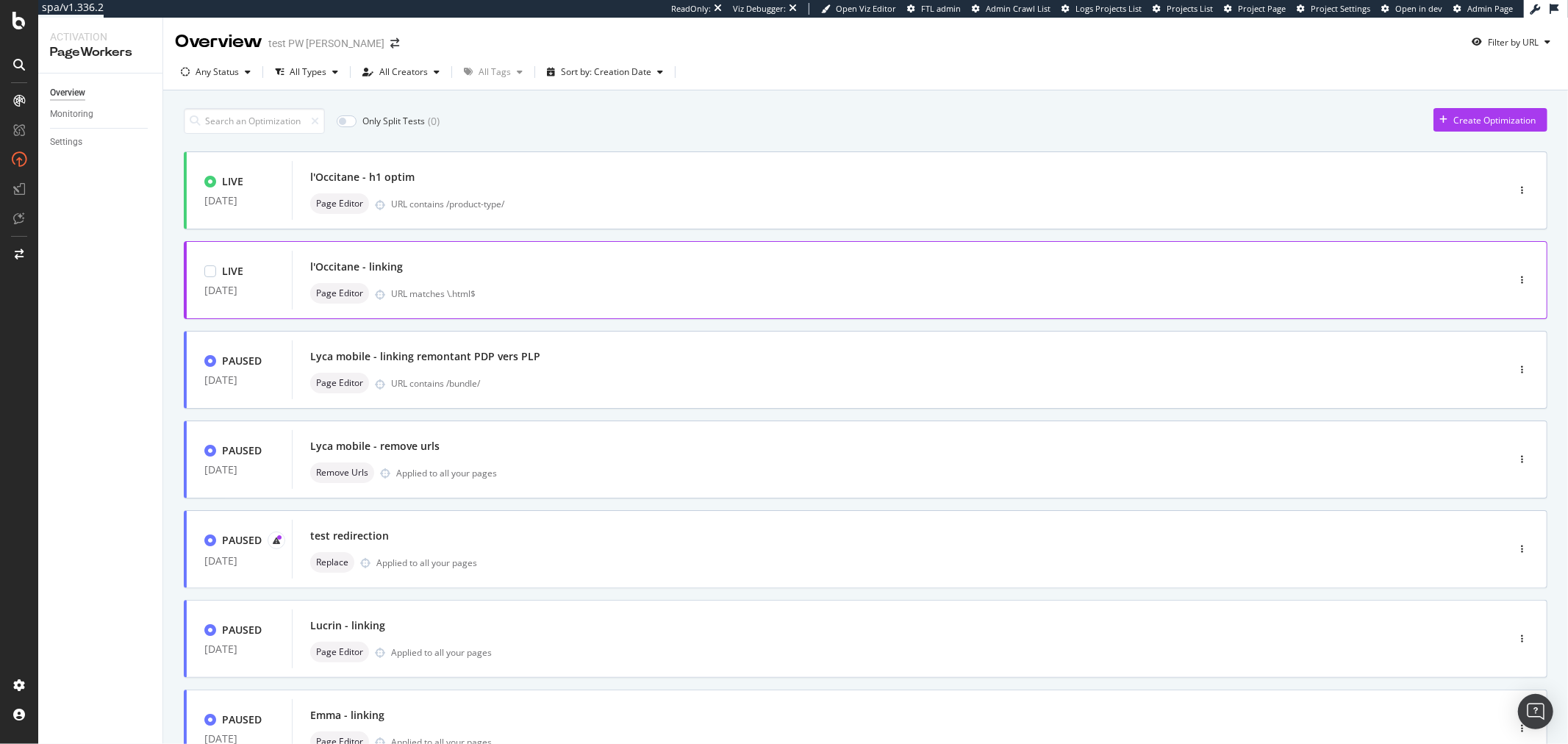
click at [697, 297] on div "URL matches \.html$" at bounding box center [919, 293] width 1054 height 12
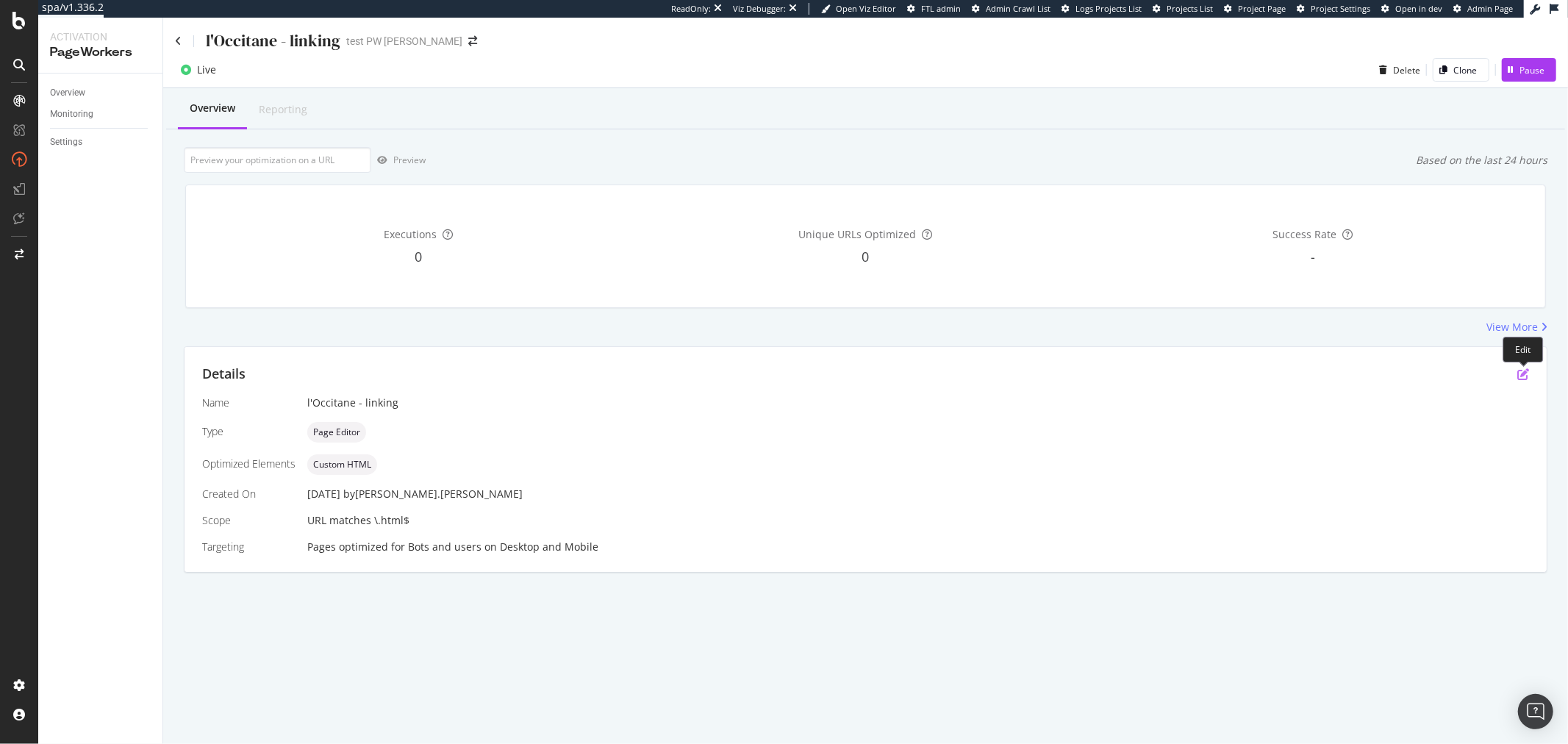
click at [1519, 378] on icon "pen-to-square" at bounding box center [1523, 374] width 12 height 12
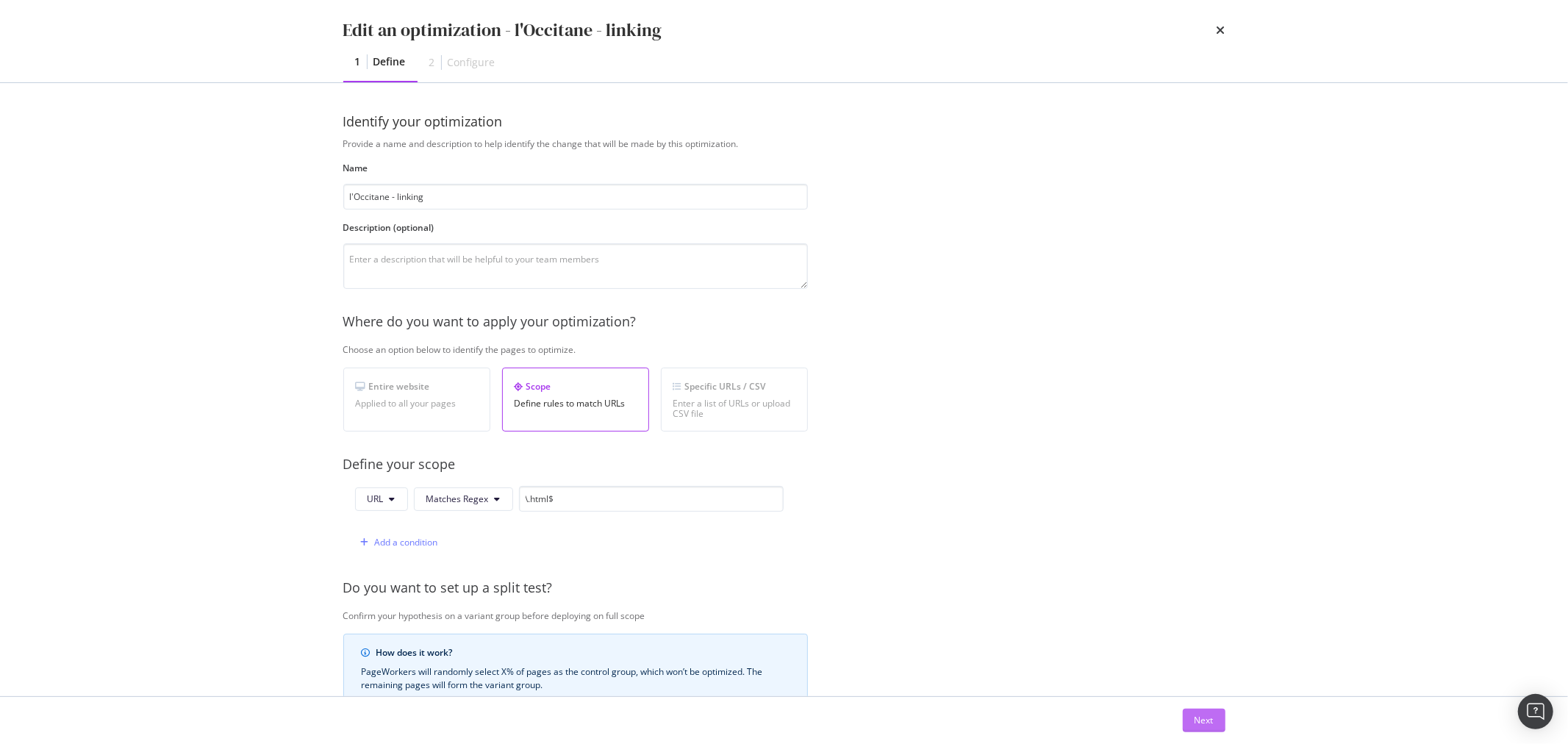
click at [1202, 724] on div "Next" at bounding box center [1204, 720] width 19 height 12
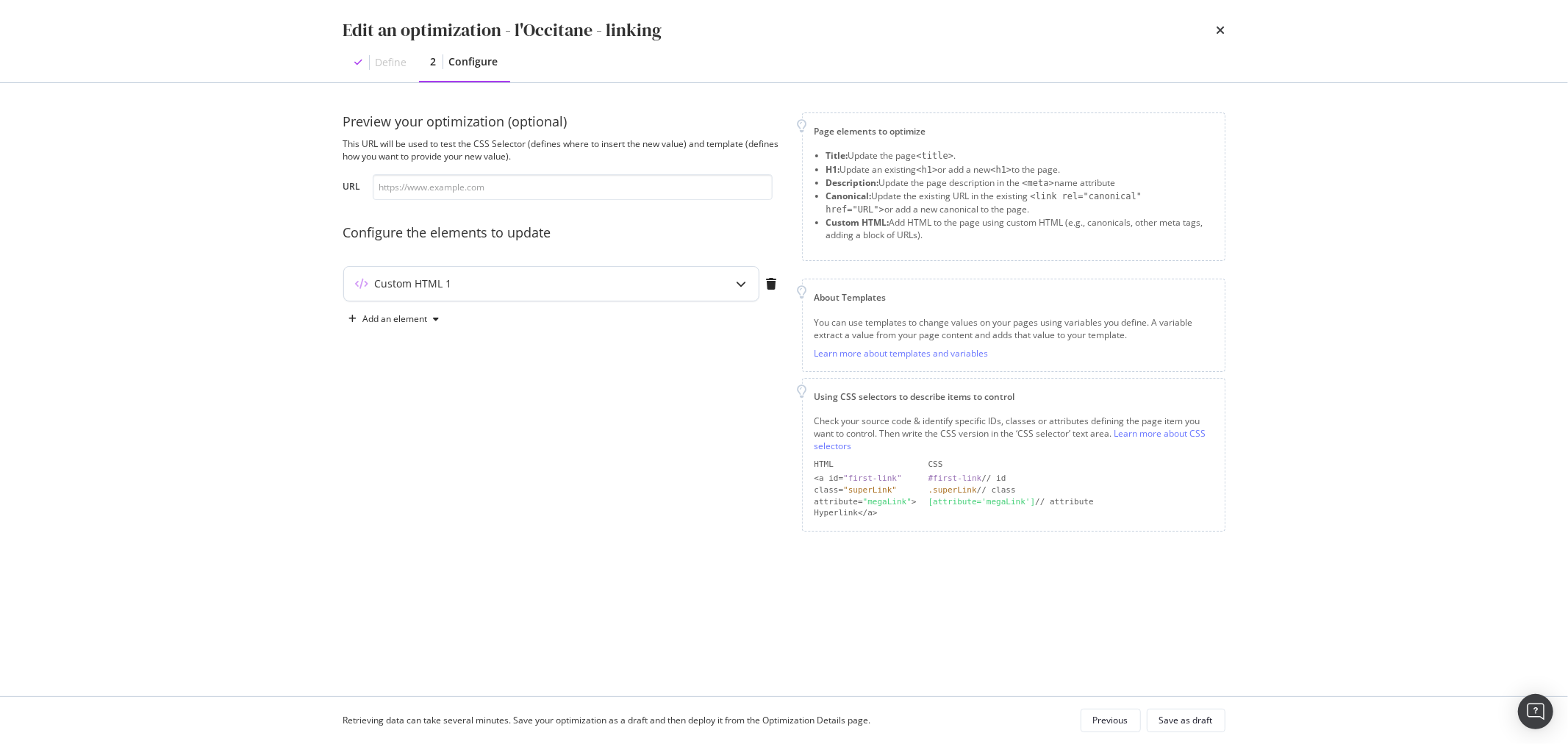
click at [678, 289] on div "Custom HTML 1" at bounding box center [522, 284] width 356 height 15
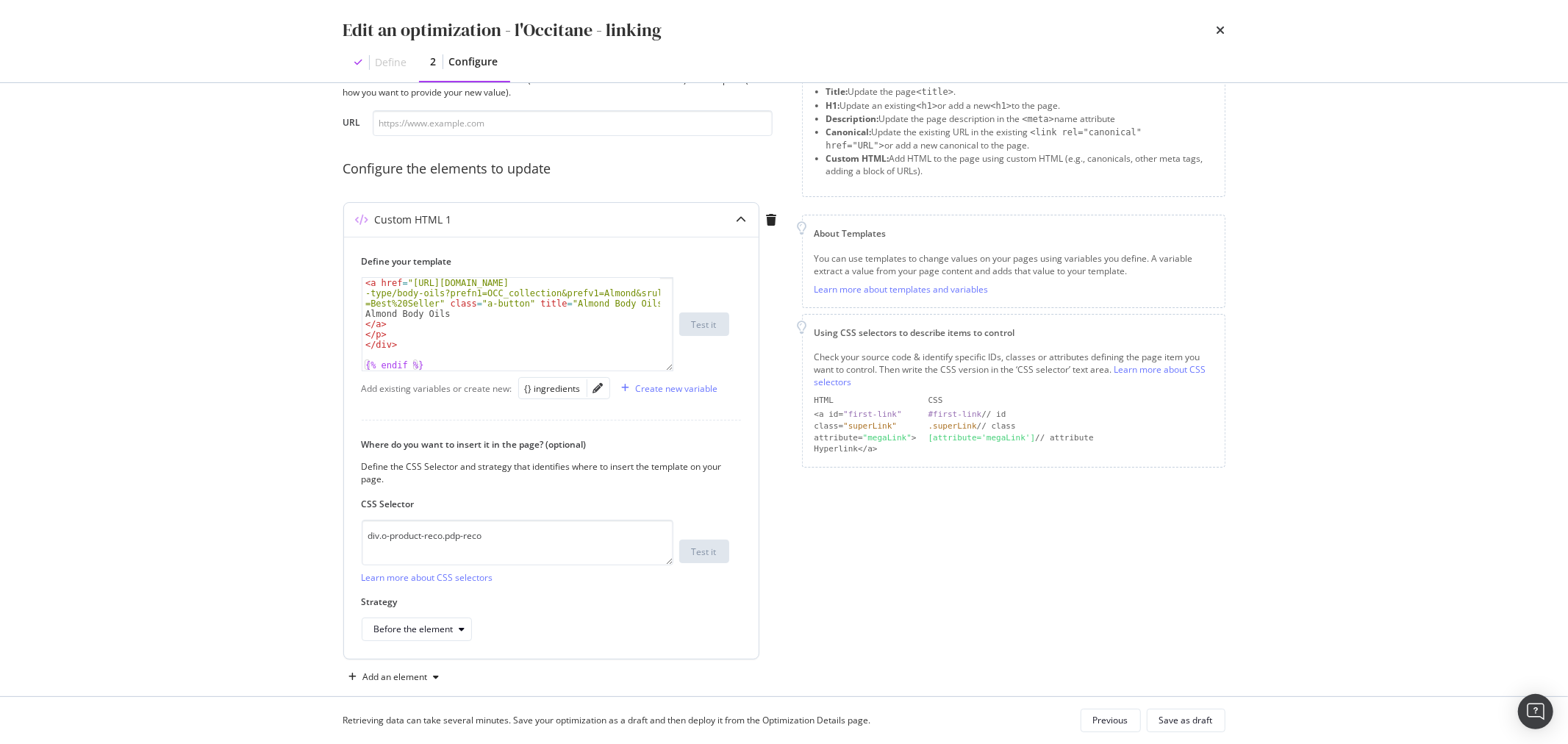
scroll to position [82, 0]
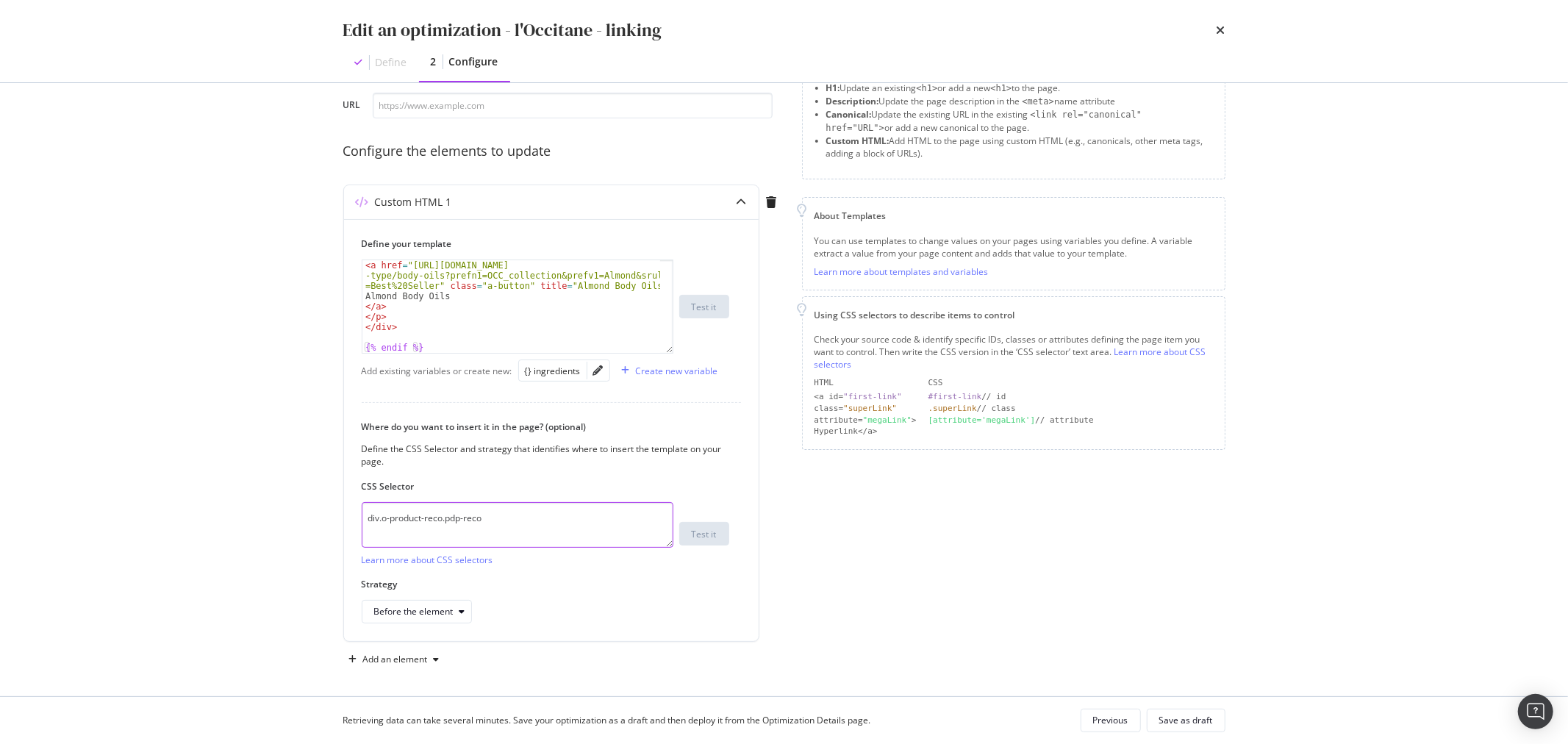
drag, startPoint x: 526, startPoint y: 520, endPoint x: 317, endPoint y: 520, distance: 209.0
click at [317, 520] on div "Preview your optimization (optional) This URL will be used to test the CSS Sele…" at bounding box center [784, 390] width 941 height 613
paste textarea "o-product-reco o-product-list-section"
click at [363, 516] on textarea "o-product-reco o-product-list-section" at bounding box center [518, 524] width 312 height 45
click at [443, 522] on textarea "div.o-product-reco o-product-list-section" at bounding box center [518, 524] width 312 height 45
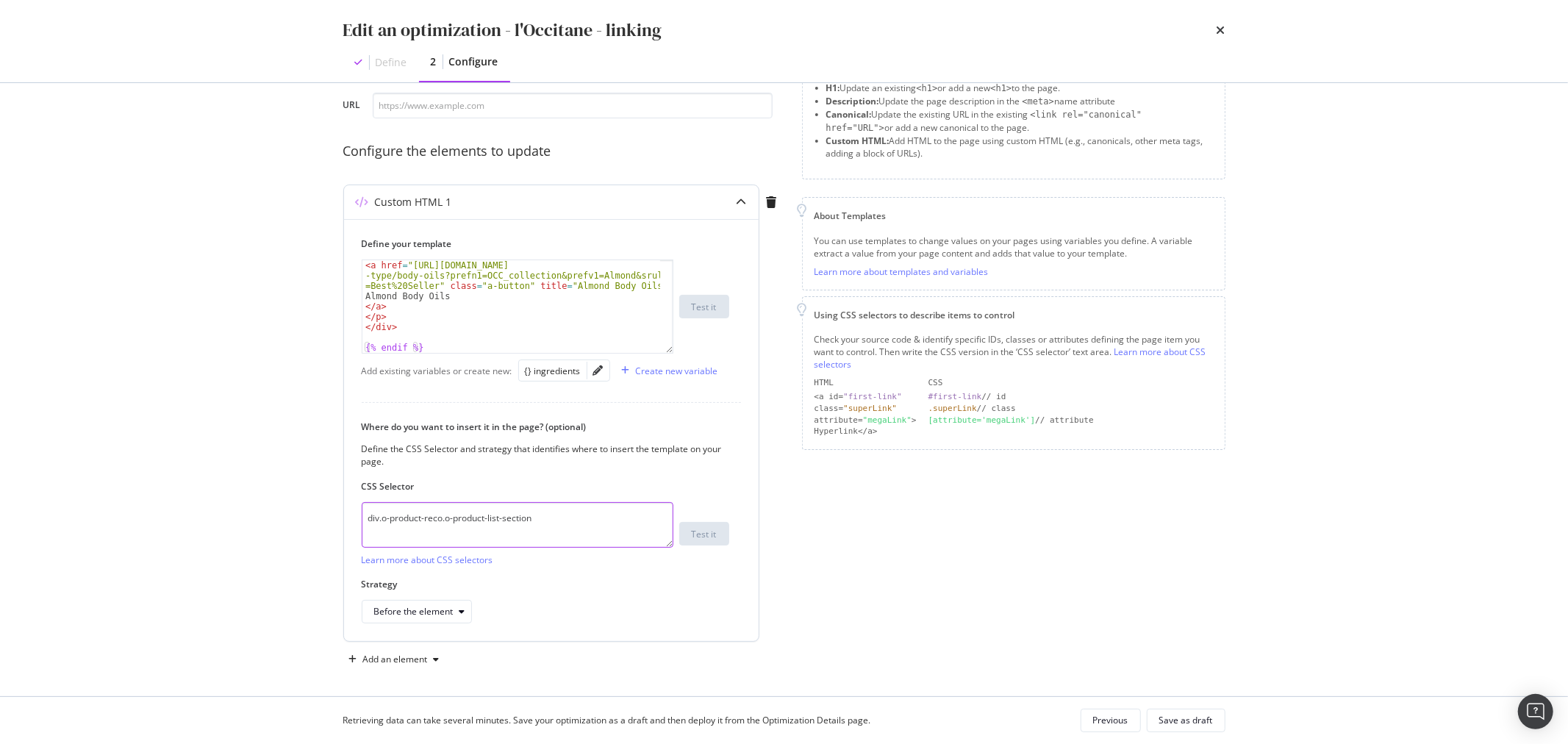
click at [582, 522] on textarea "div.o-product-reco.o-product-list-section" at bounding box center [518, 524] width 312 height 45
type textarea "div.o-product-reco.o-product-list-section"
drag, startPoint x: 511, startPoint y: 101, endPoint x: 530, endPoint y: 143, distance: 46.1
click at [511, 101] on input "modal" at bounding box center [572, 106] width 400 height 26
paste input "[URL][DOMAIN_NAME]"
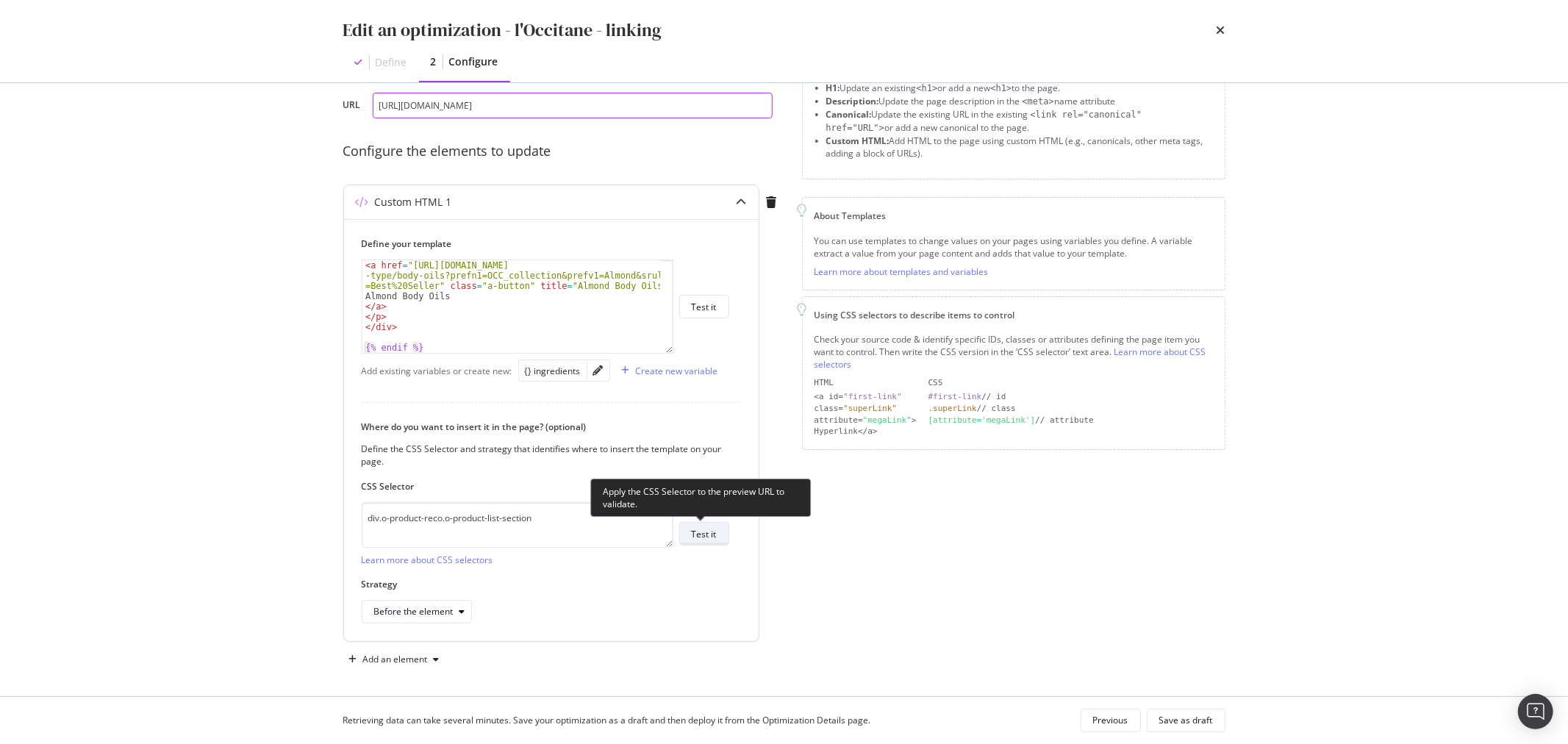
type input "[URL][DOMAIN_NAME]"
click at [709, 537] on div "Test it" at bounding box center [704, 533] width 25 height 12
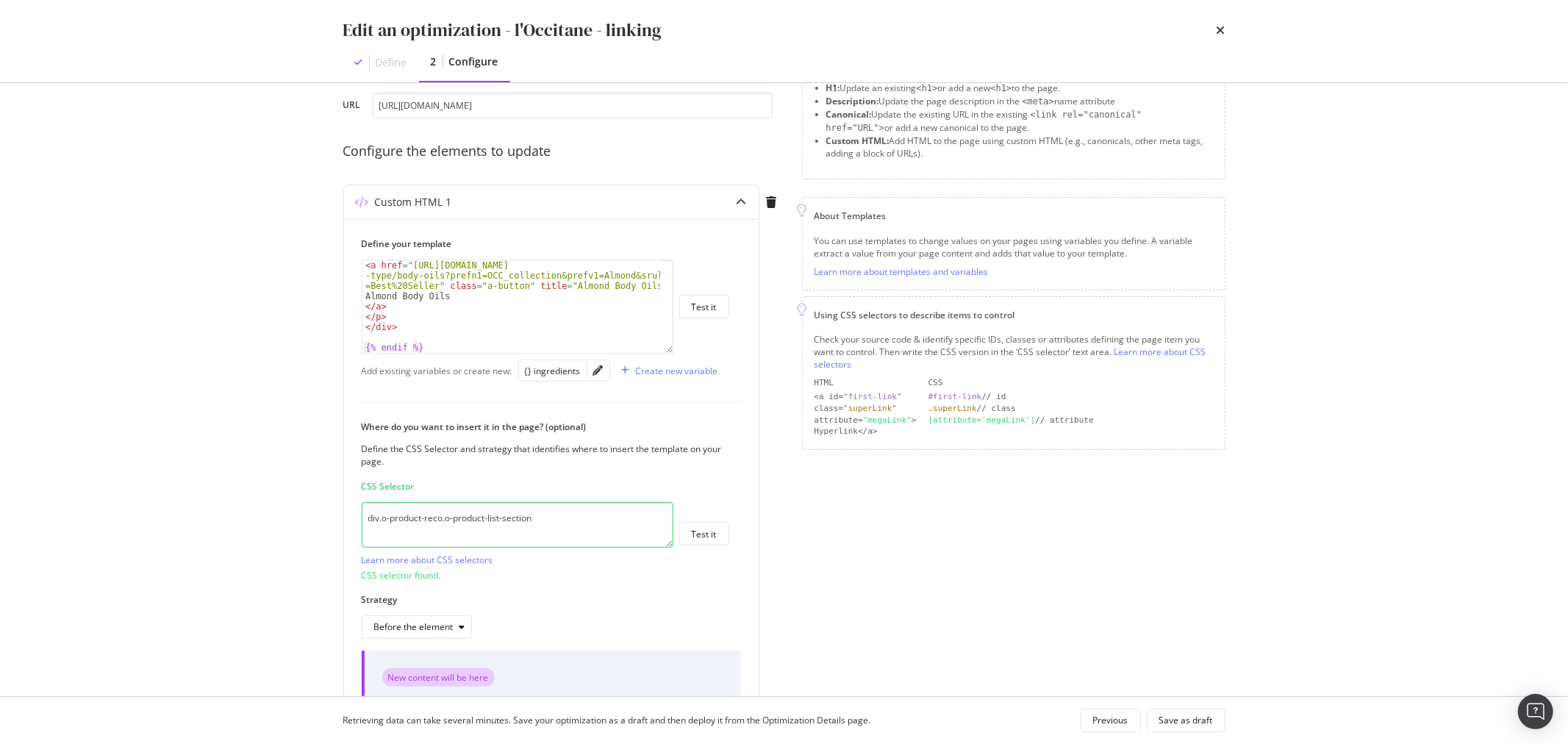
scroll to position [224, 0]
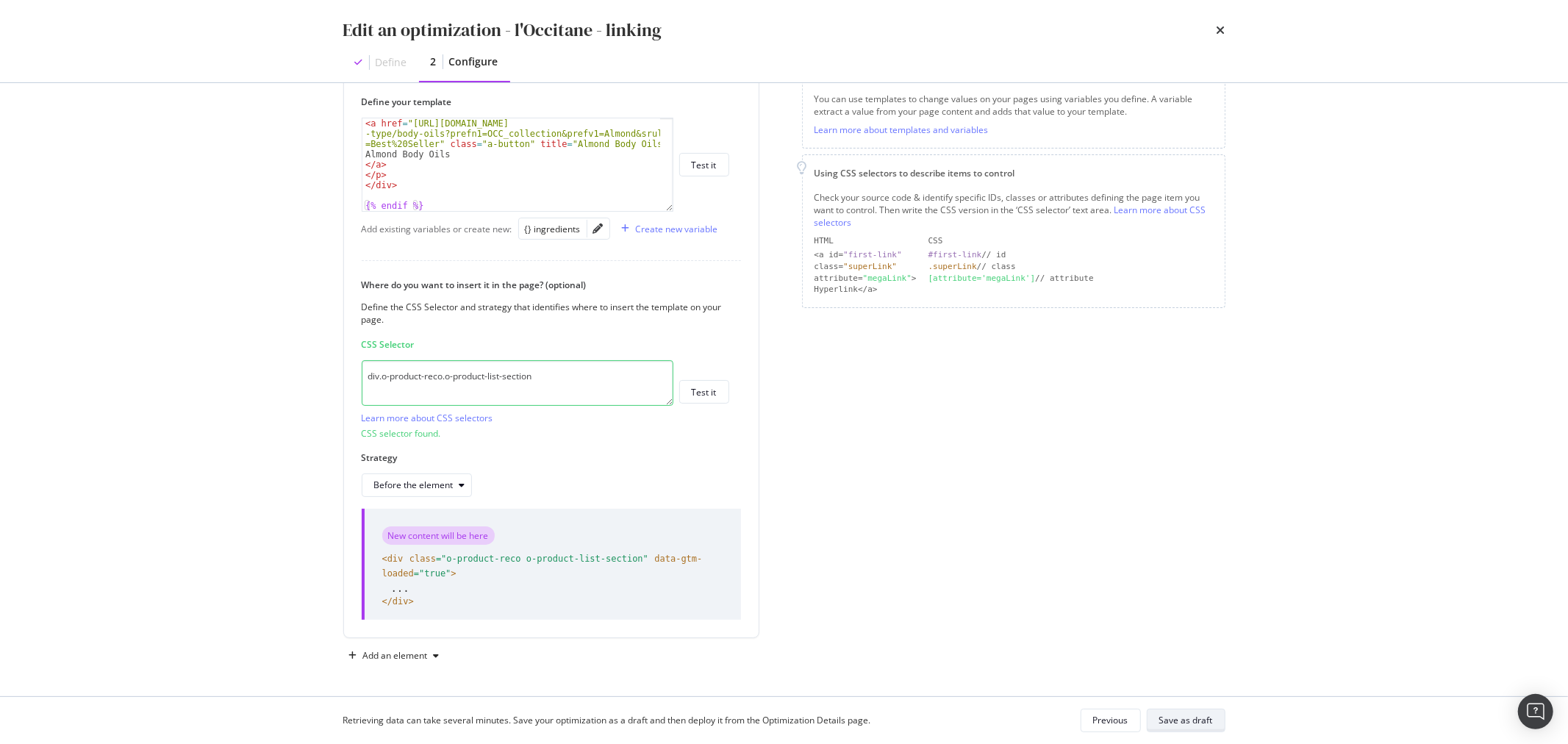
click at [1210, 719] on div "Save as draft" at bounding box center [1187, 720] width 54 height 12
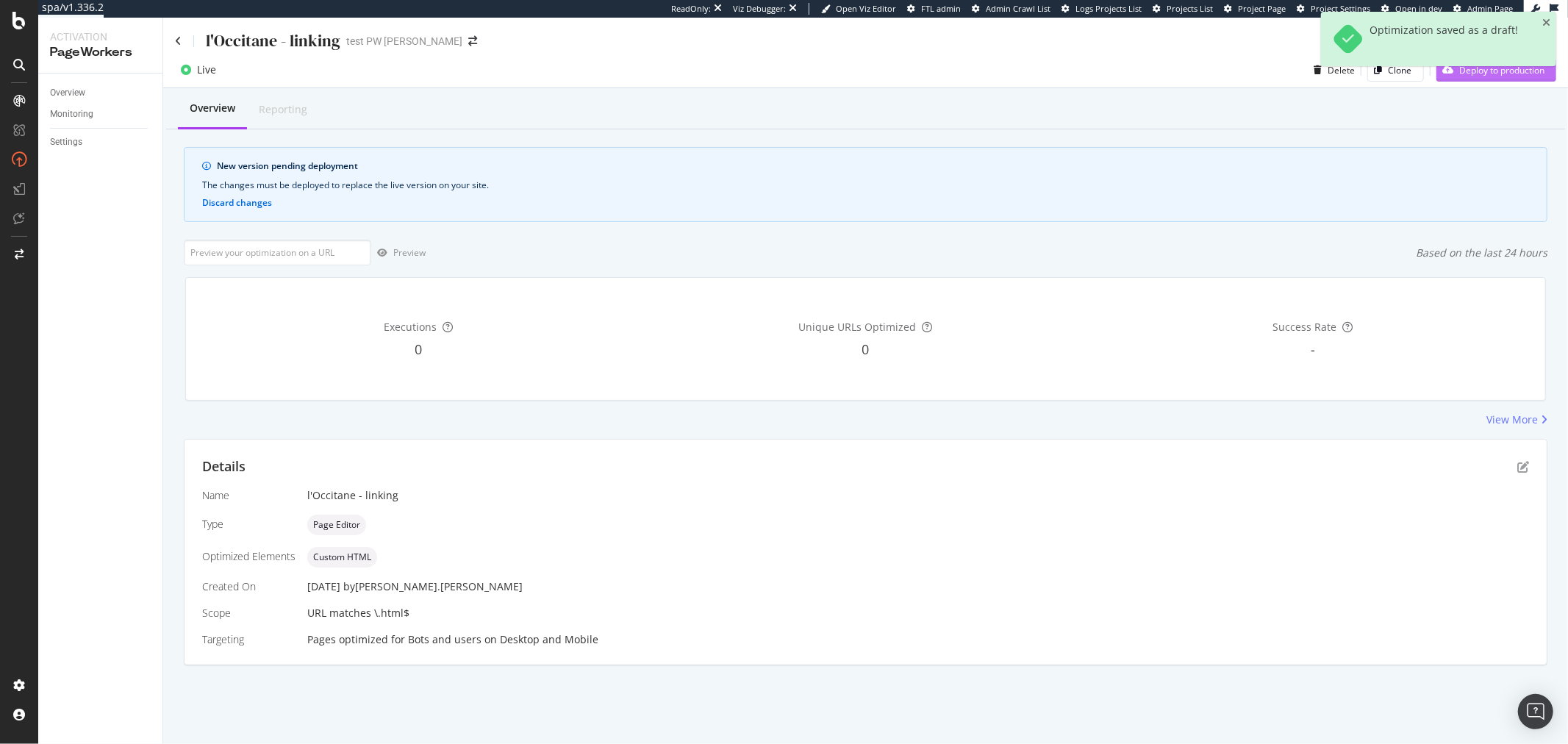
click at [1510, 79] on div "Deploy to production" at bounding box center [1491, 70] width 109 height 22
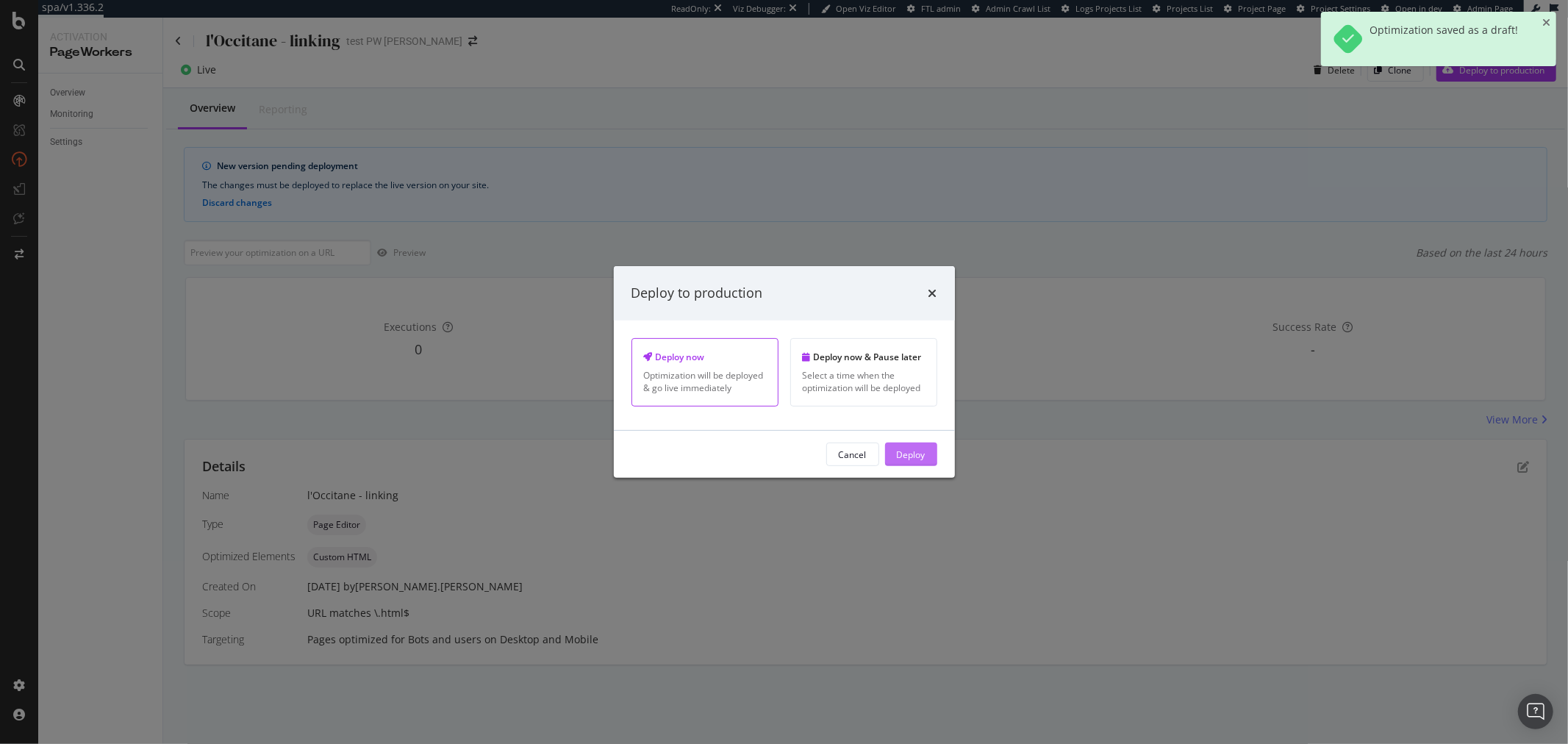
click at [919, 452] on div "Deploy" at bounding box center [911, 454] width 29 height 12
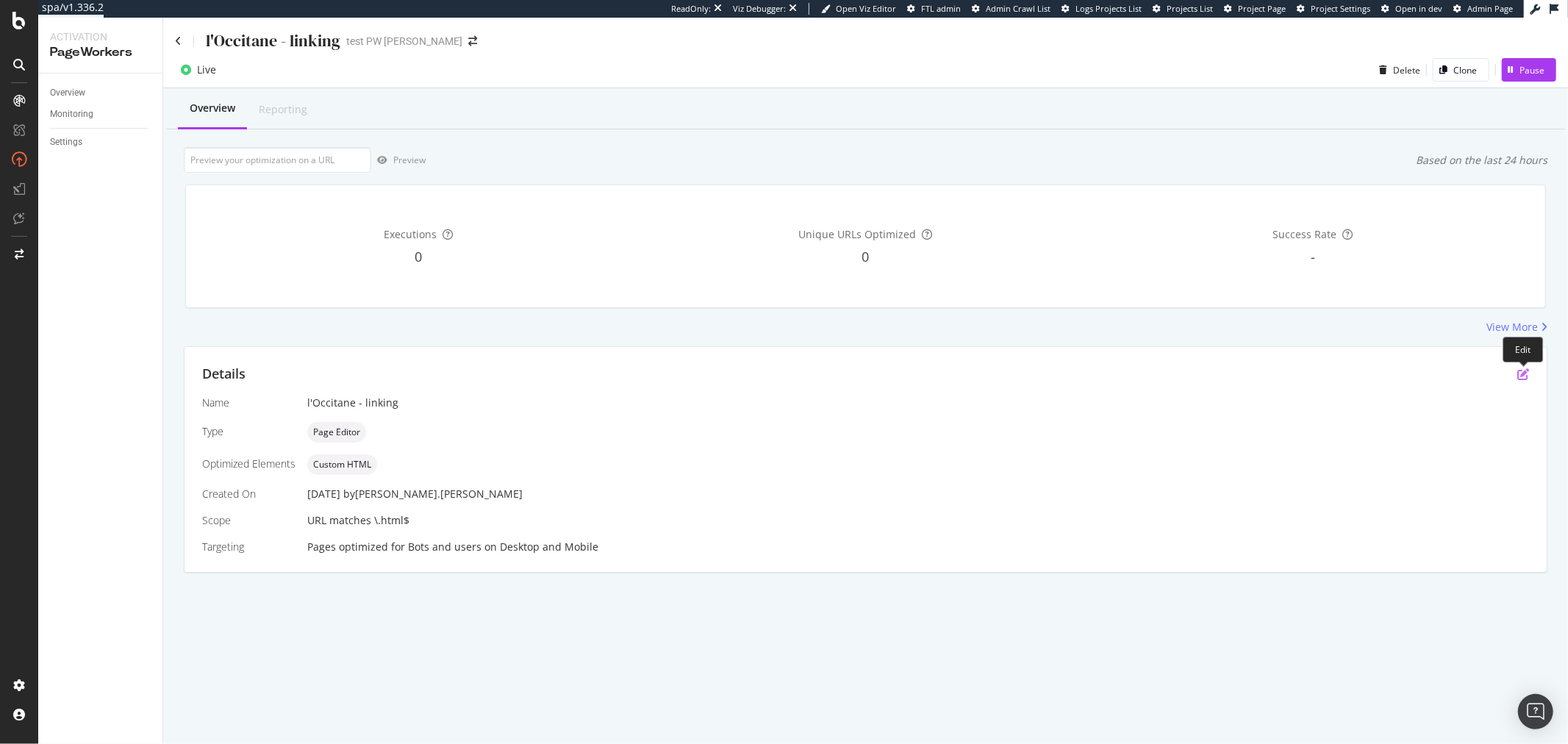
click at [1523, 379] on icon "pen-to-square" at bounding box center [1523, 374] width 12 height 12
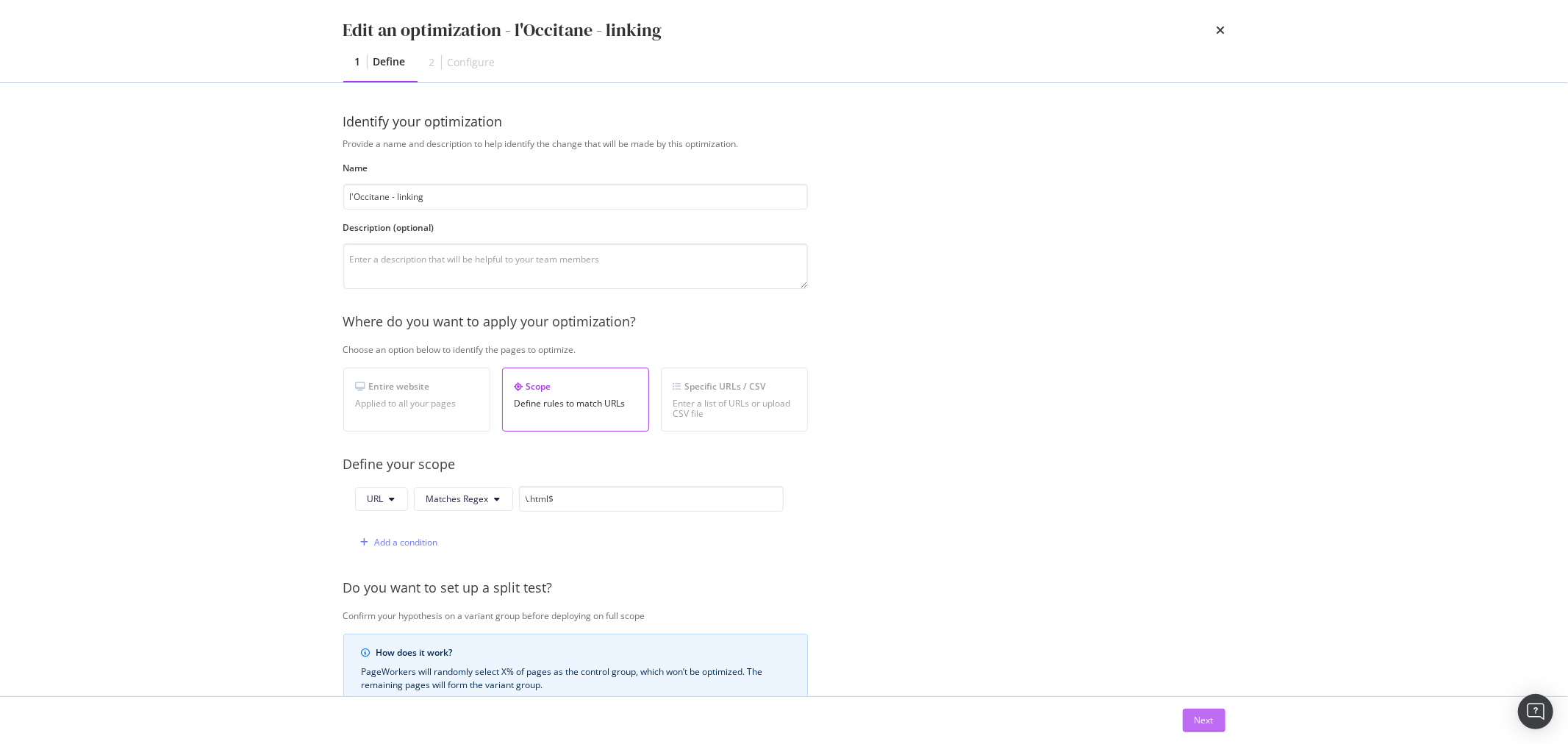
click at [1202, 715] on div "Next" at bounding box center [1204, 720] width 19 height 12
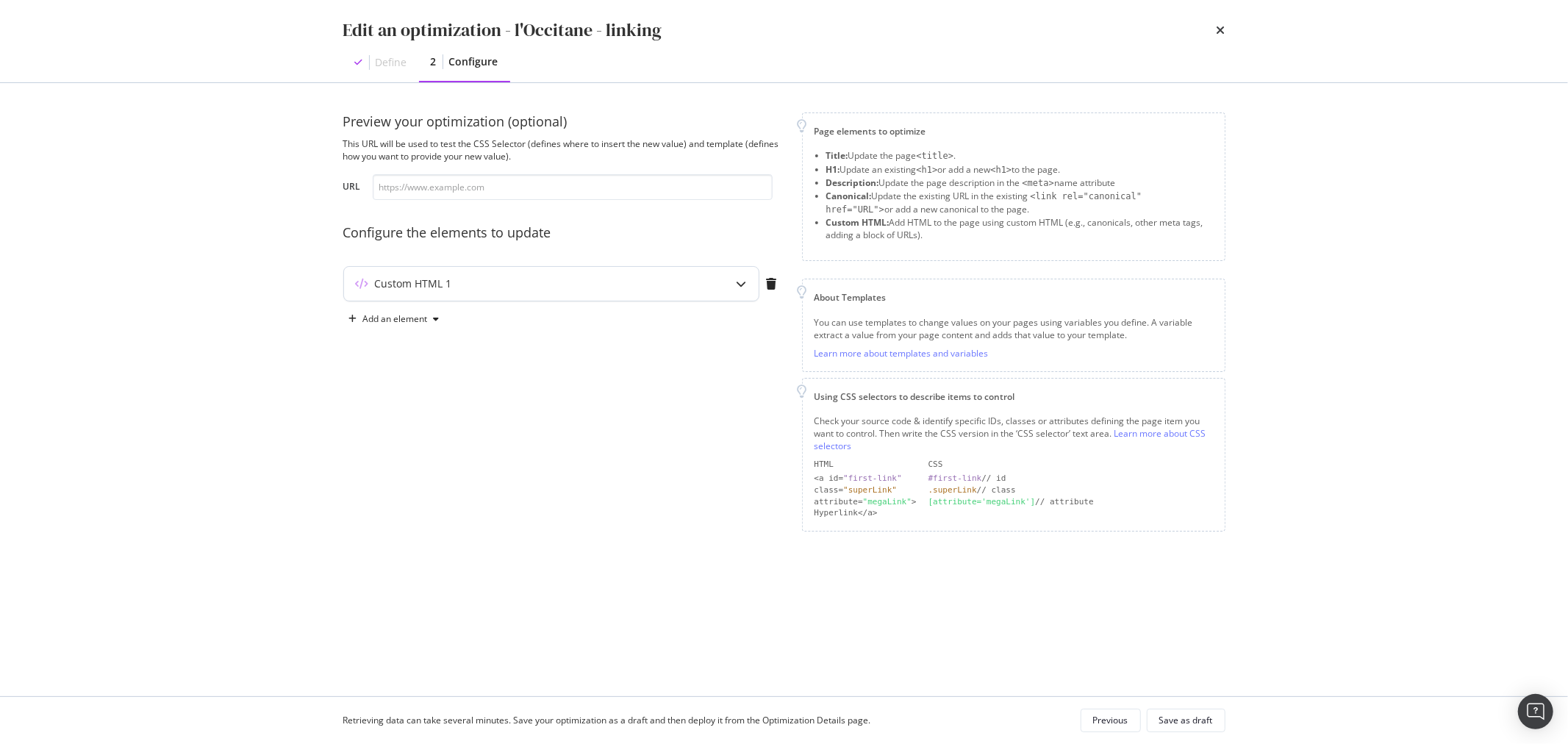
click at [642, 280] on div "Custom HTML 1" at bounding box center [522, 284] width 356 height 15
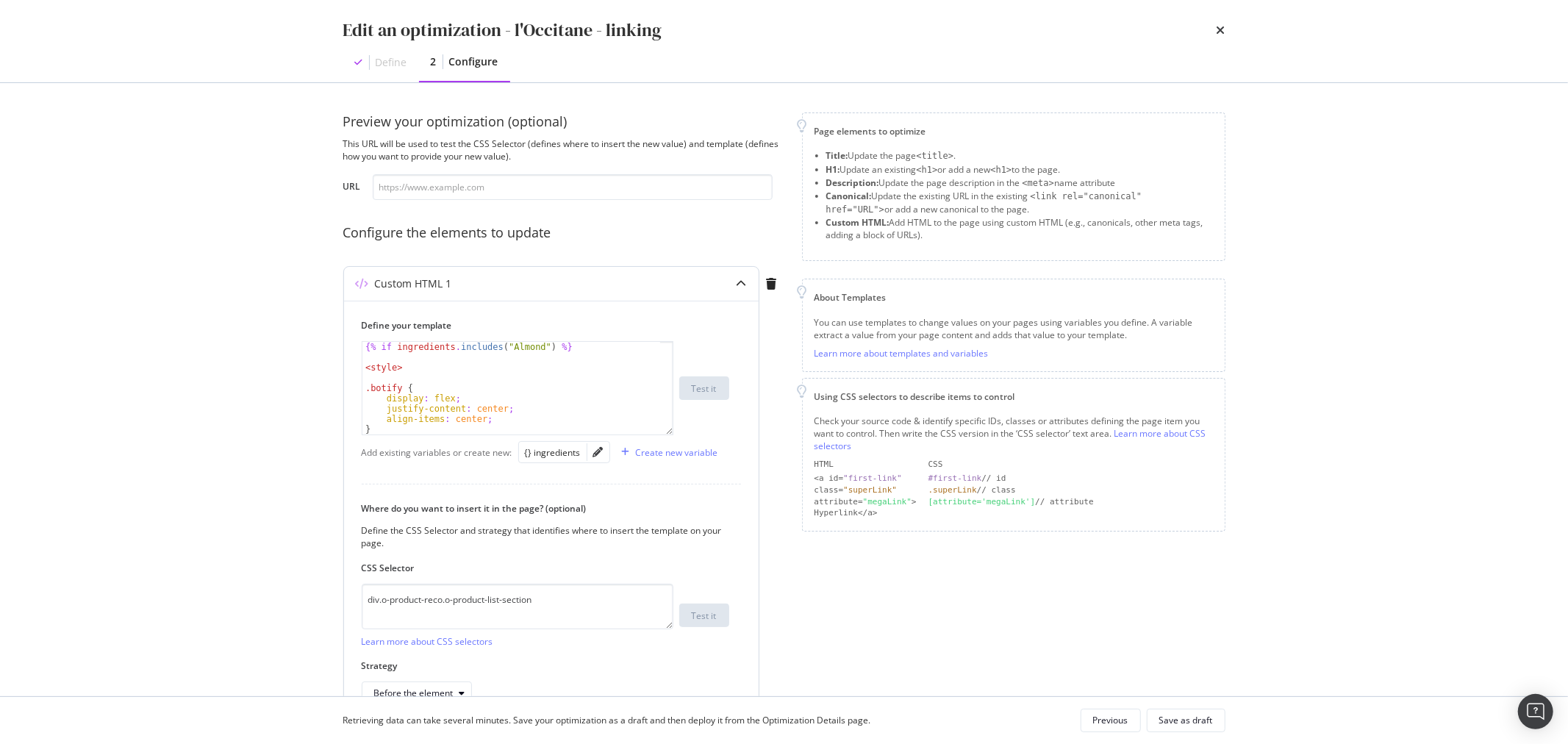
click at [600, 444] on div "modal" at bounding box center [598, 452] width 22 height 20
click at [598, 452] on icon "pencil" at bounding box center [598, 452] width 10 height 10
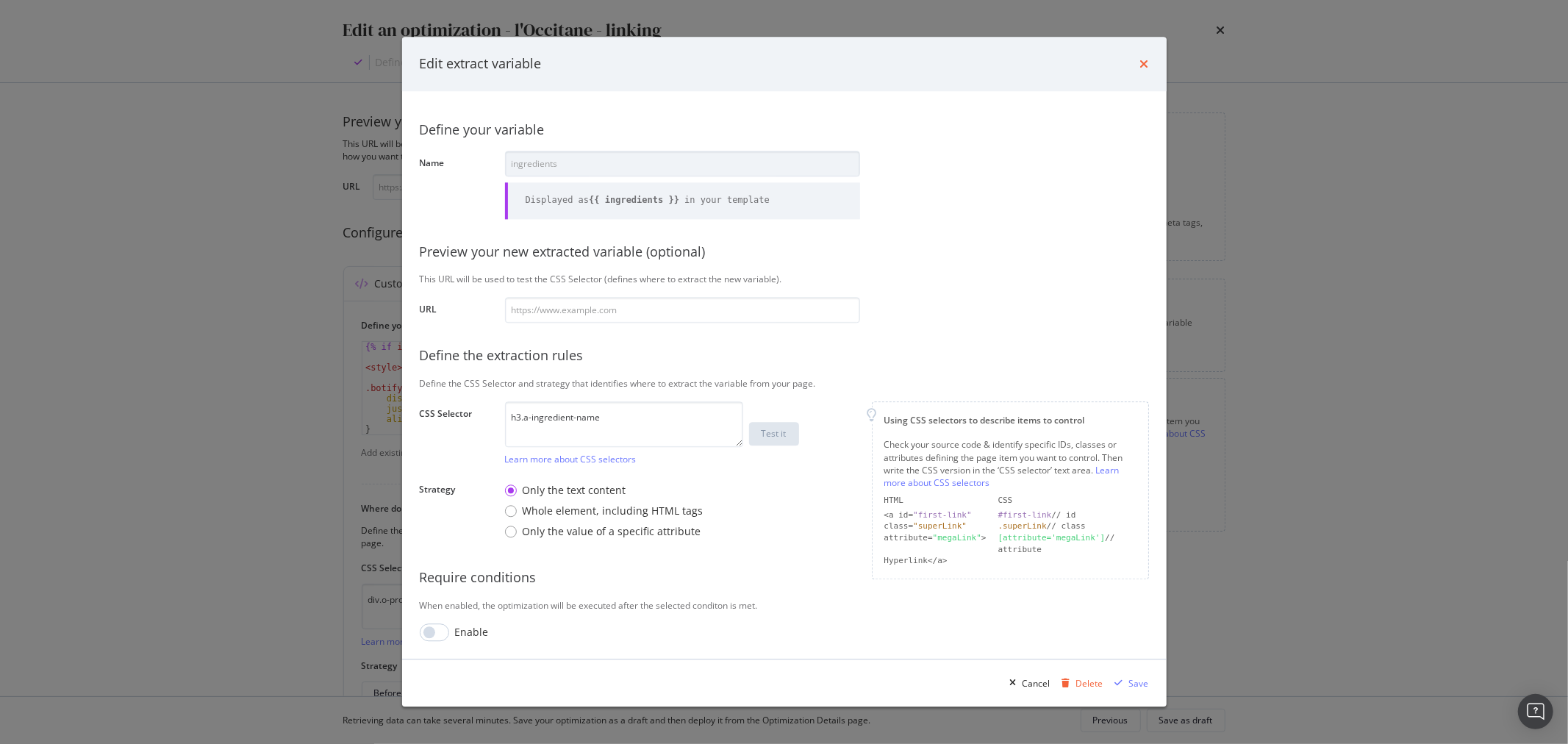
click at [1143, 58] on icon "times" at bounding box center [1145, 64] width 9 height 12
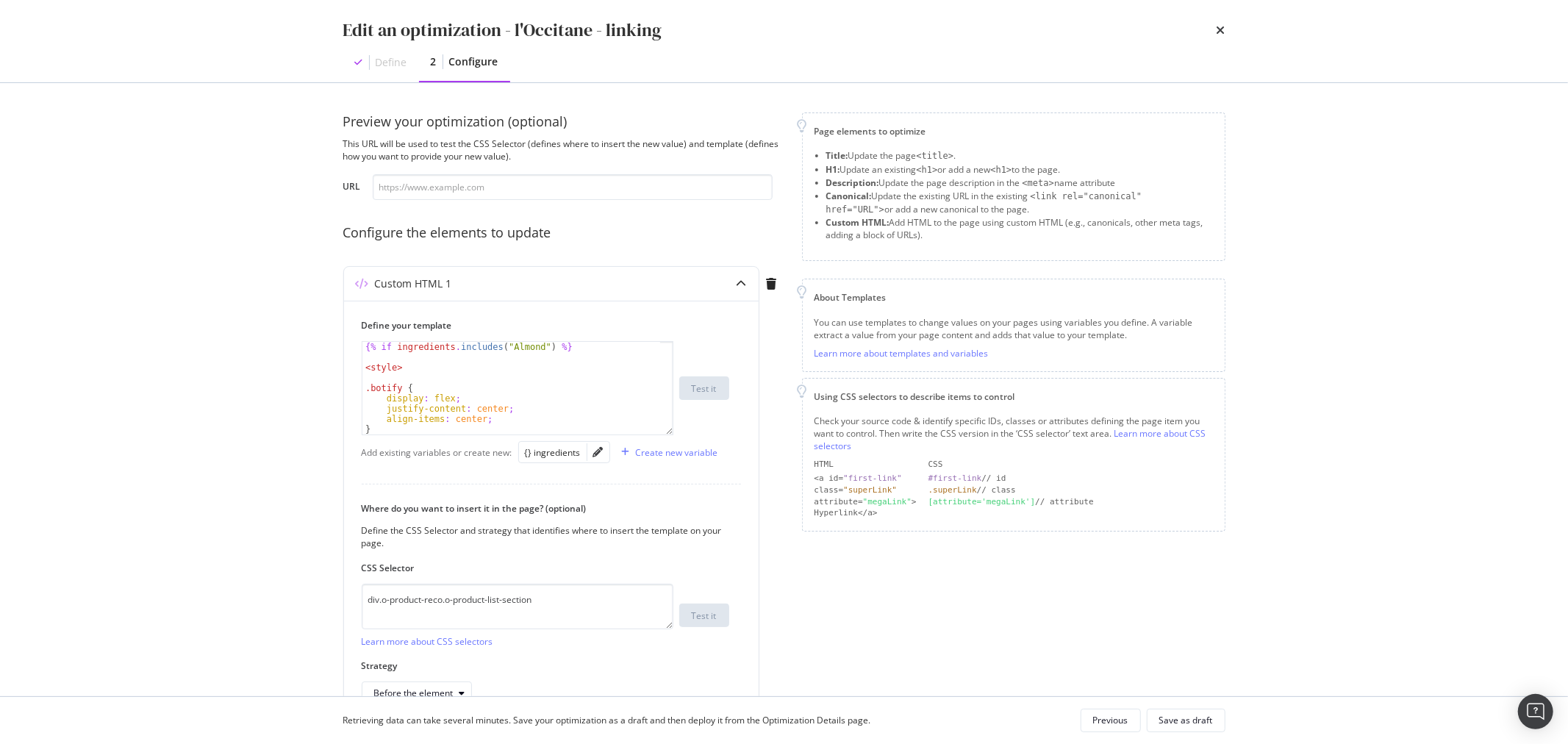
click at [435, 200] on div "Preview your optimization (optional) This URL will be used to test the CSS Sele…" at bounding box center [564, 432] width 442 height 640
click at [449, 192] on input "modal" at bounding box center [572, 187] width 400 height 26
paste input "[URL][DOMAIN_NAME]"
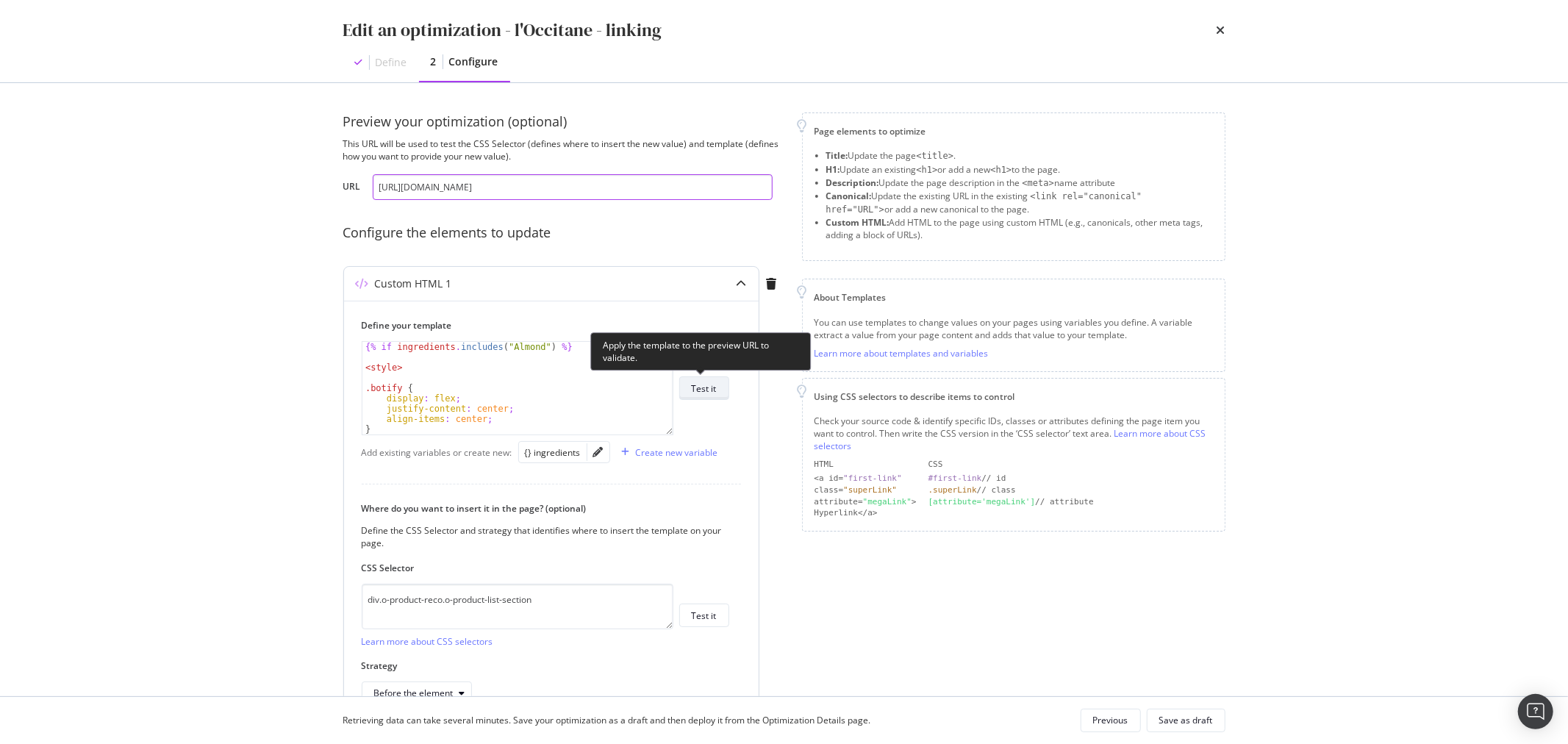
type input "[URL][DOMAIN_NAME]"
click at [724, 392] on button "Test it" at bounding box center [704, 388] width 50 height 23
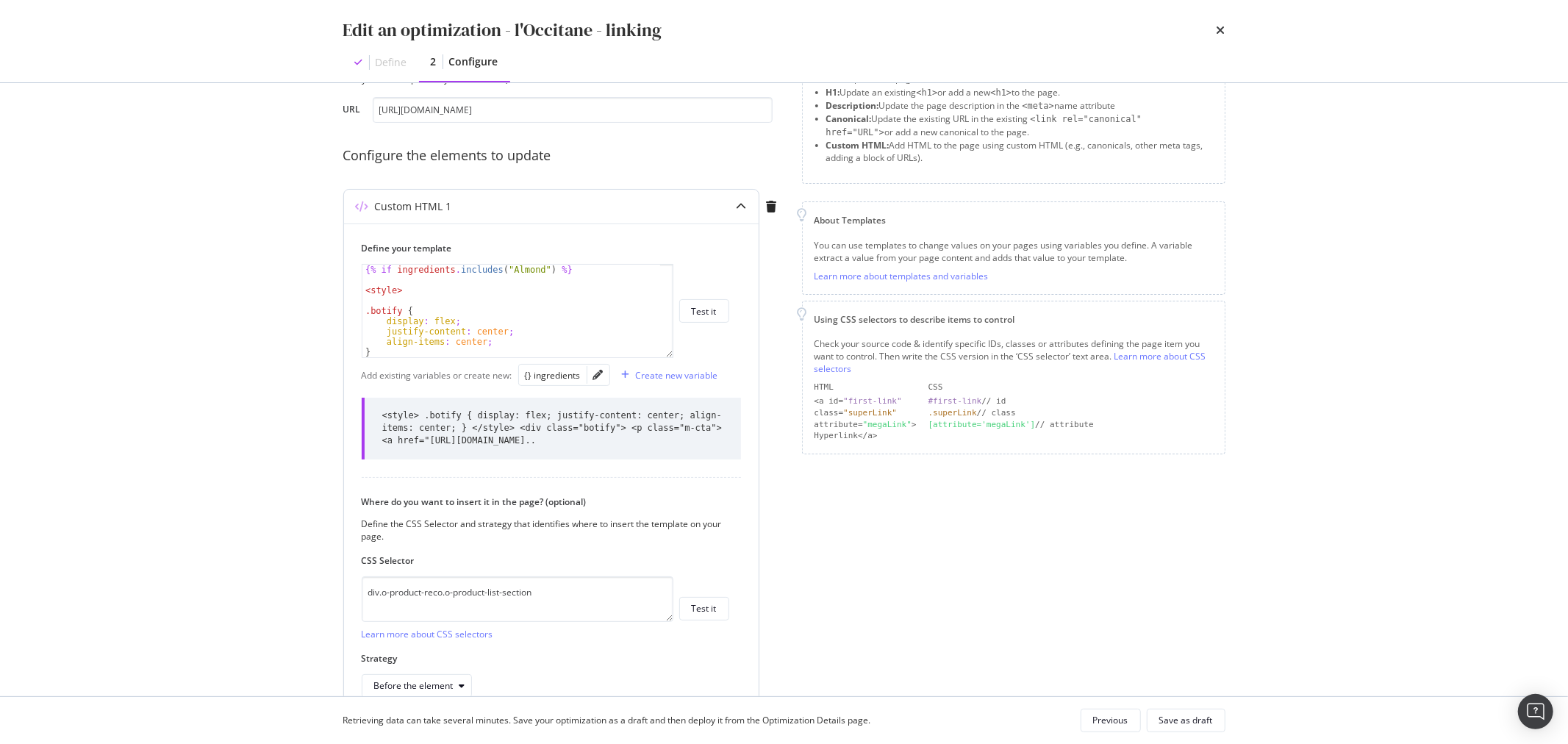
scroll to position [163, 0]
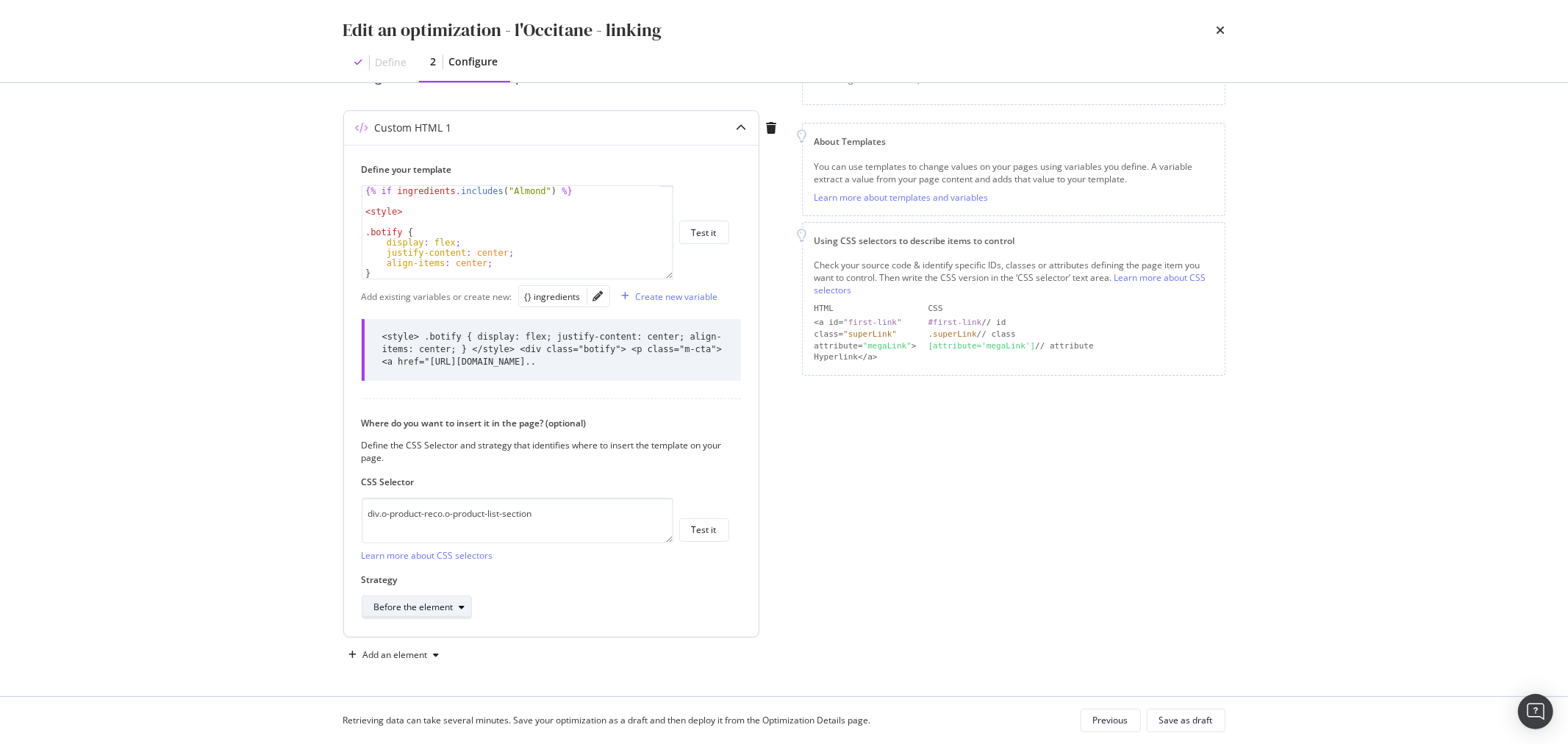
click at [447, 607] on div "Before the element" at bounding box center [414, 608] width 80 height 9
click at [473, 545] on div "After the element" at bounding box center [453, 539] width 170 height 19
click at [1189, 718] on div "Save as draft" at bounding box center [1187, 720] width 54 height 12
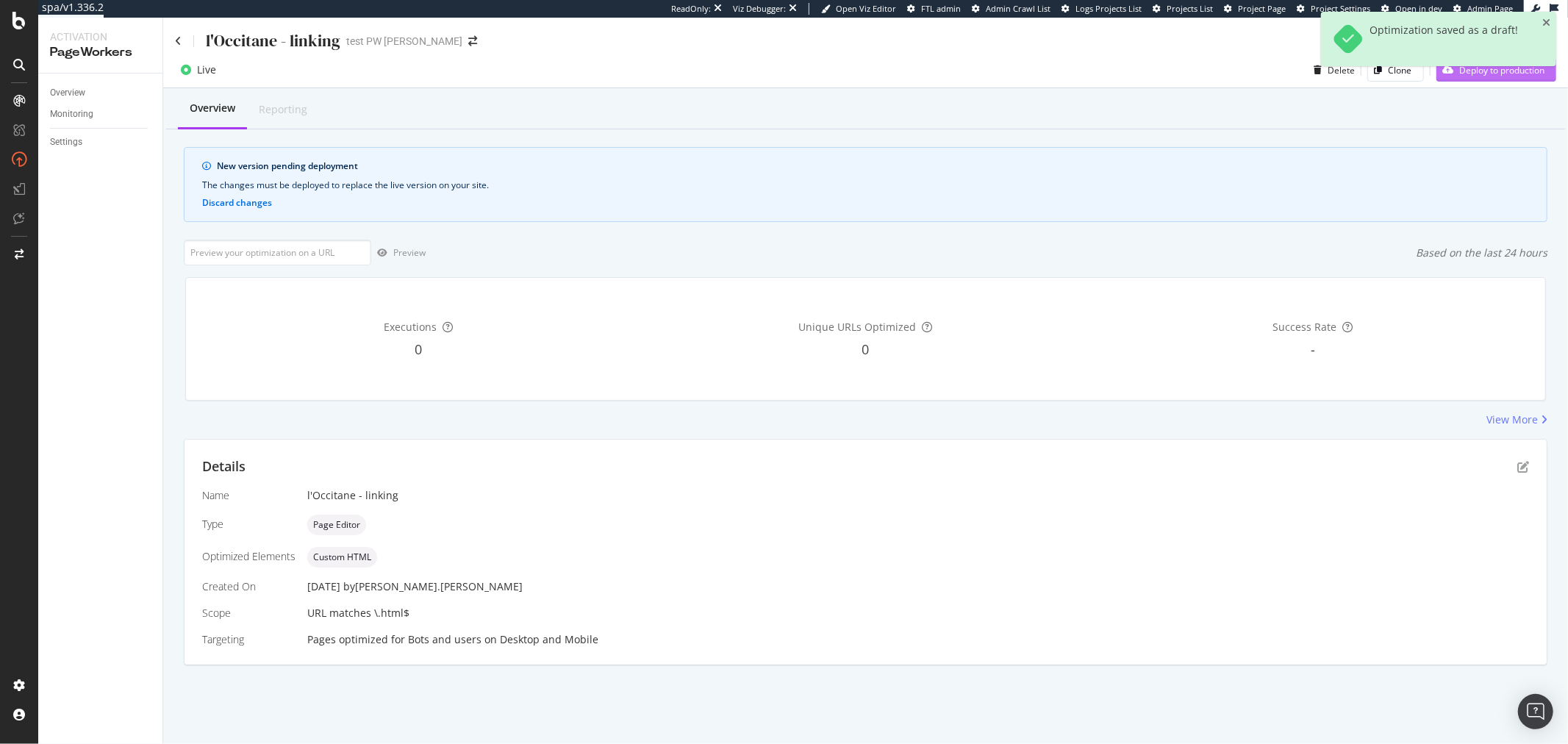
click at [1501, 78] on div "Deploy to production" at bounding box center [1491, 70] width 109 height 22
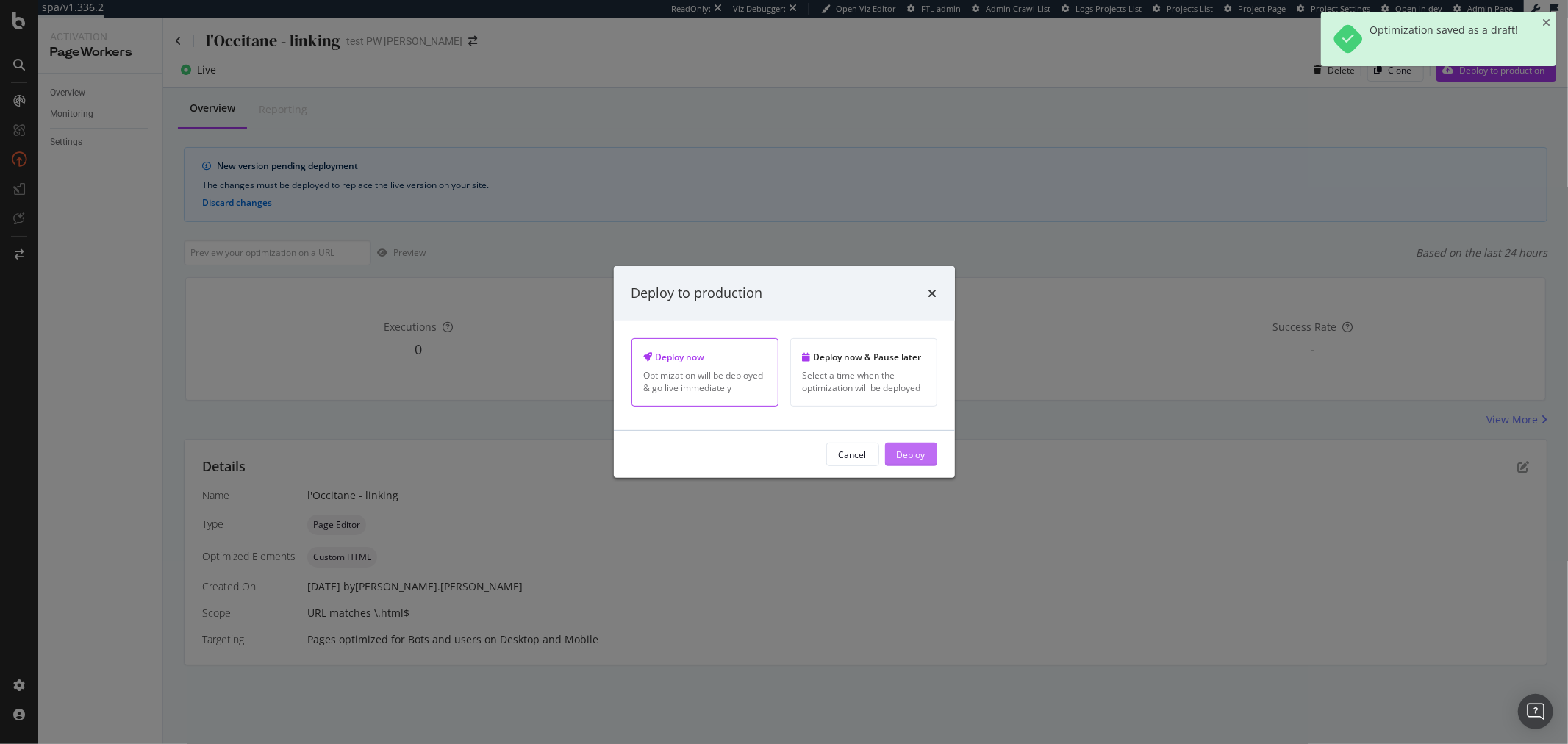
click at [919, 451] on div "Deploy" at bounding box center [911, 454] width 29 height 12
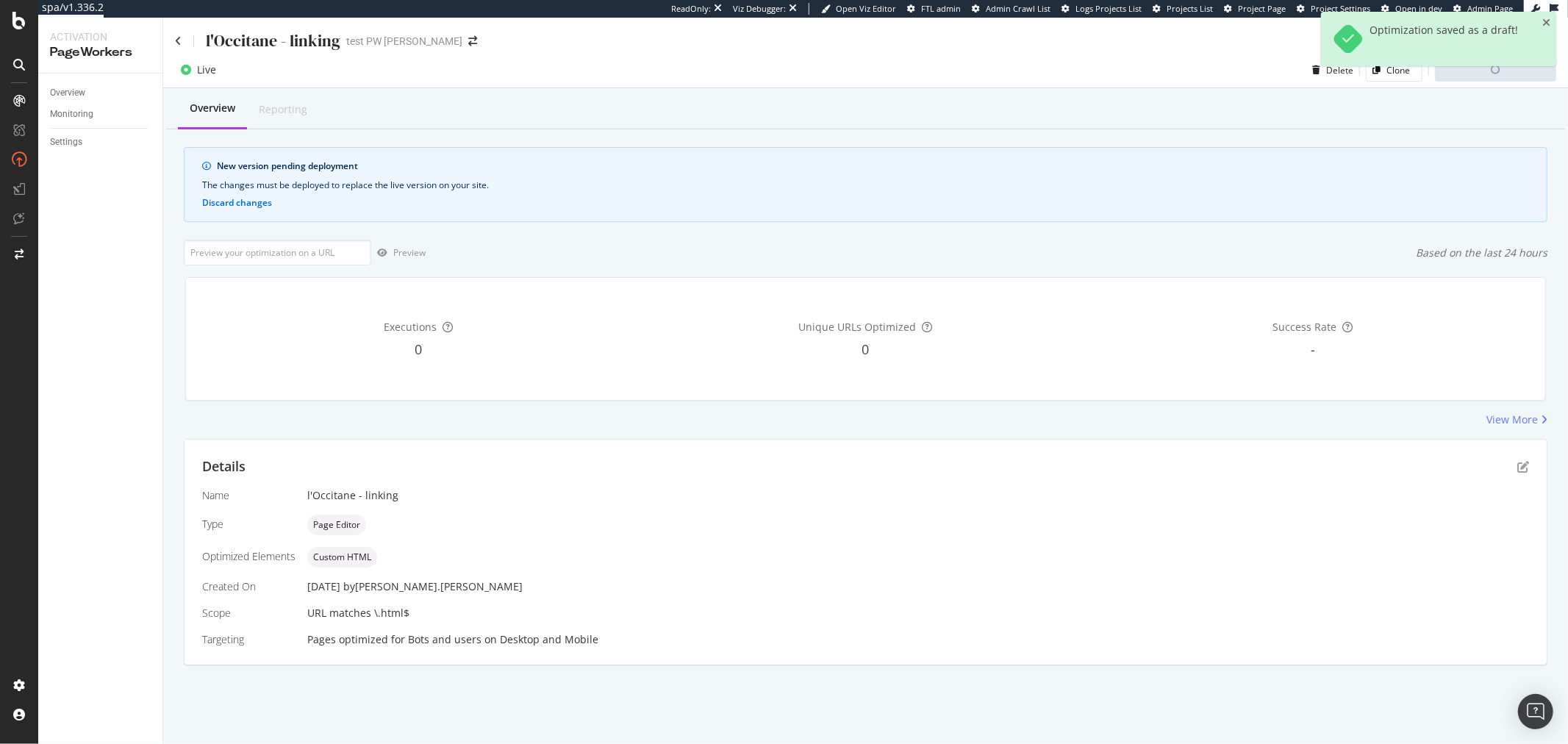
click at [919, 451] on div "Details Name l'Occitane - linking Type Page Editor Optimized Elements Custom HT…" at bounding box center [866, 552] width 1363 height 225
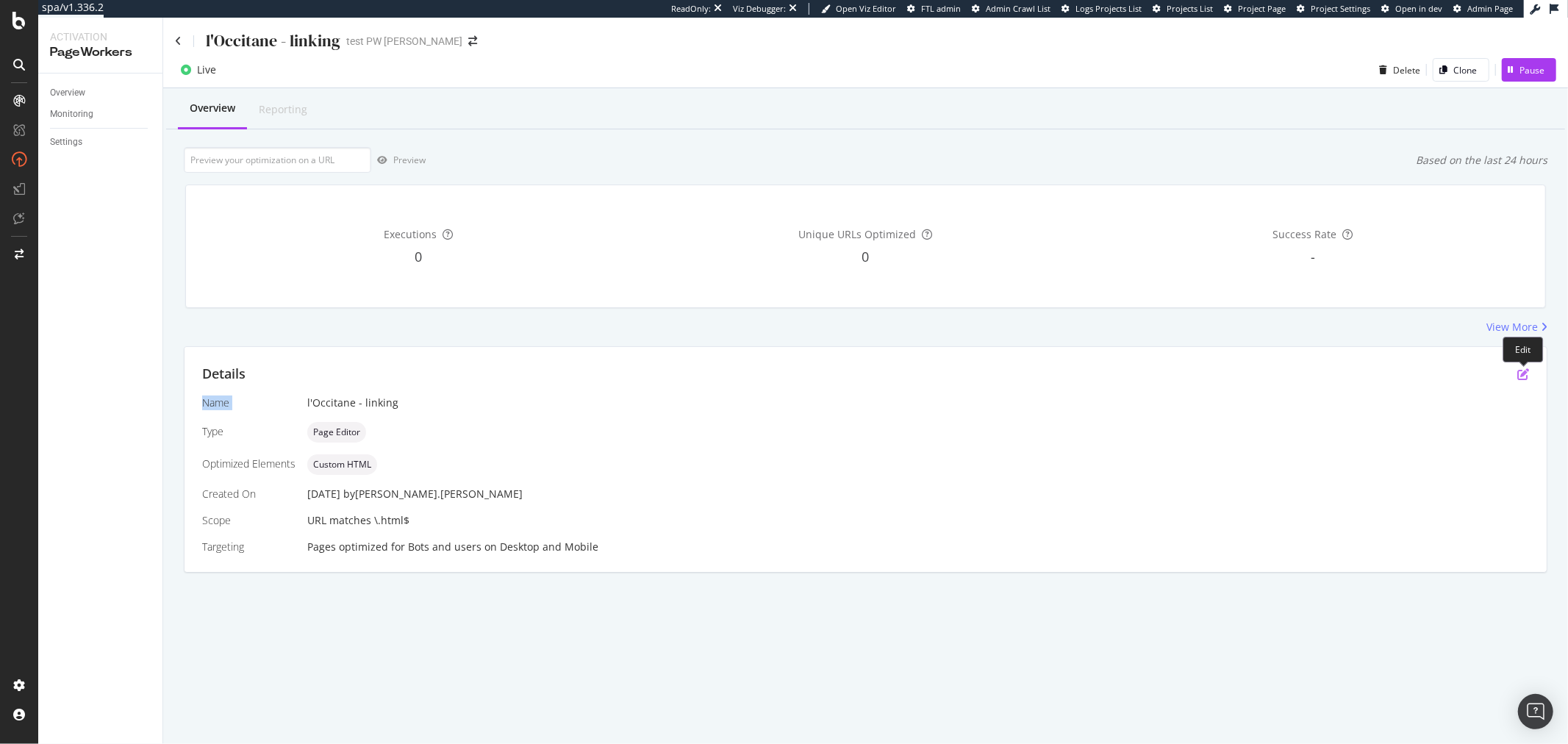
click at [1523, 371] on icon "pen-to-square" at bounding box center [1523, 374] width 12 height 12
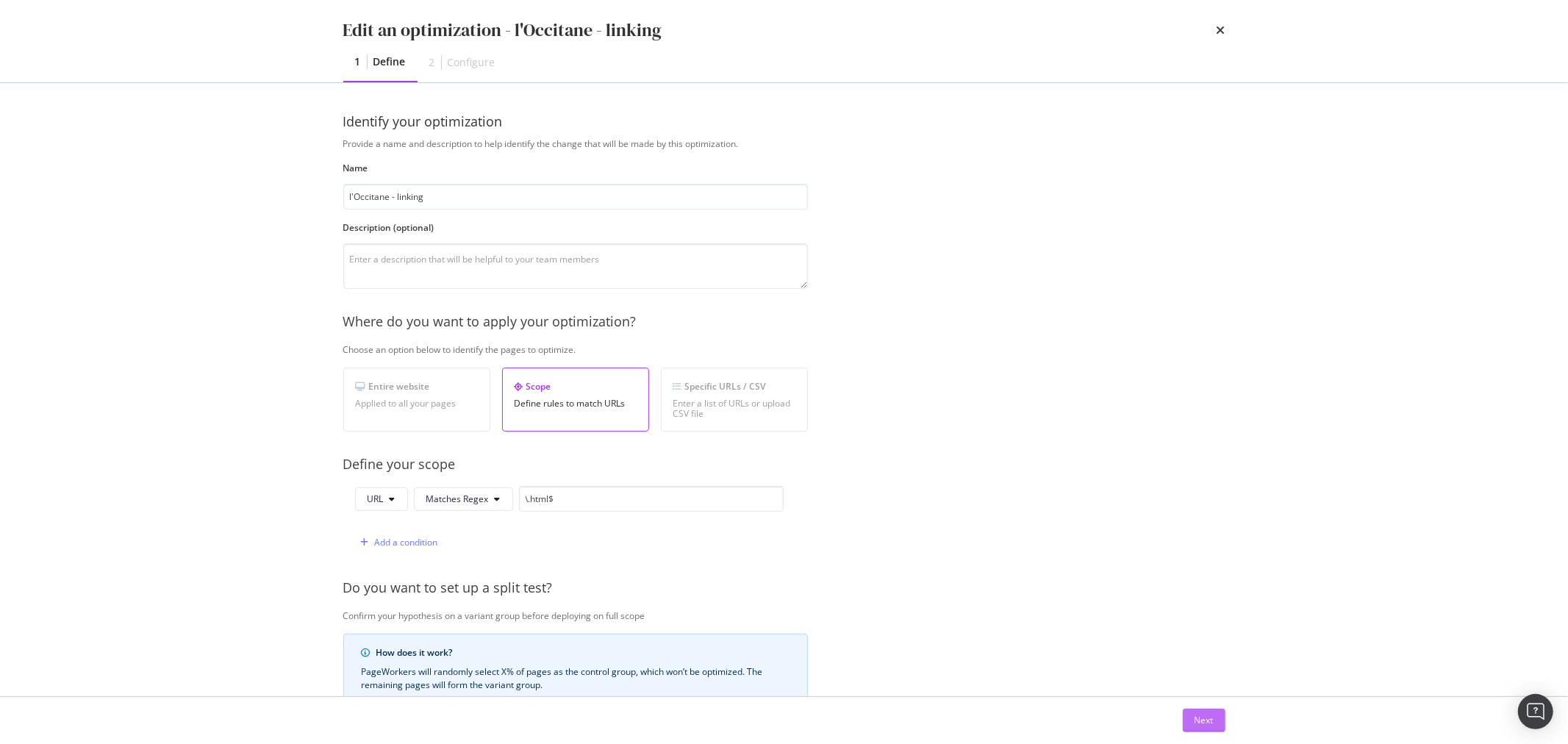
click at [1202, 718] on div "Next" at bounding box center [1204, 720] width 19 height 12
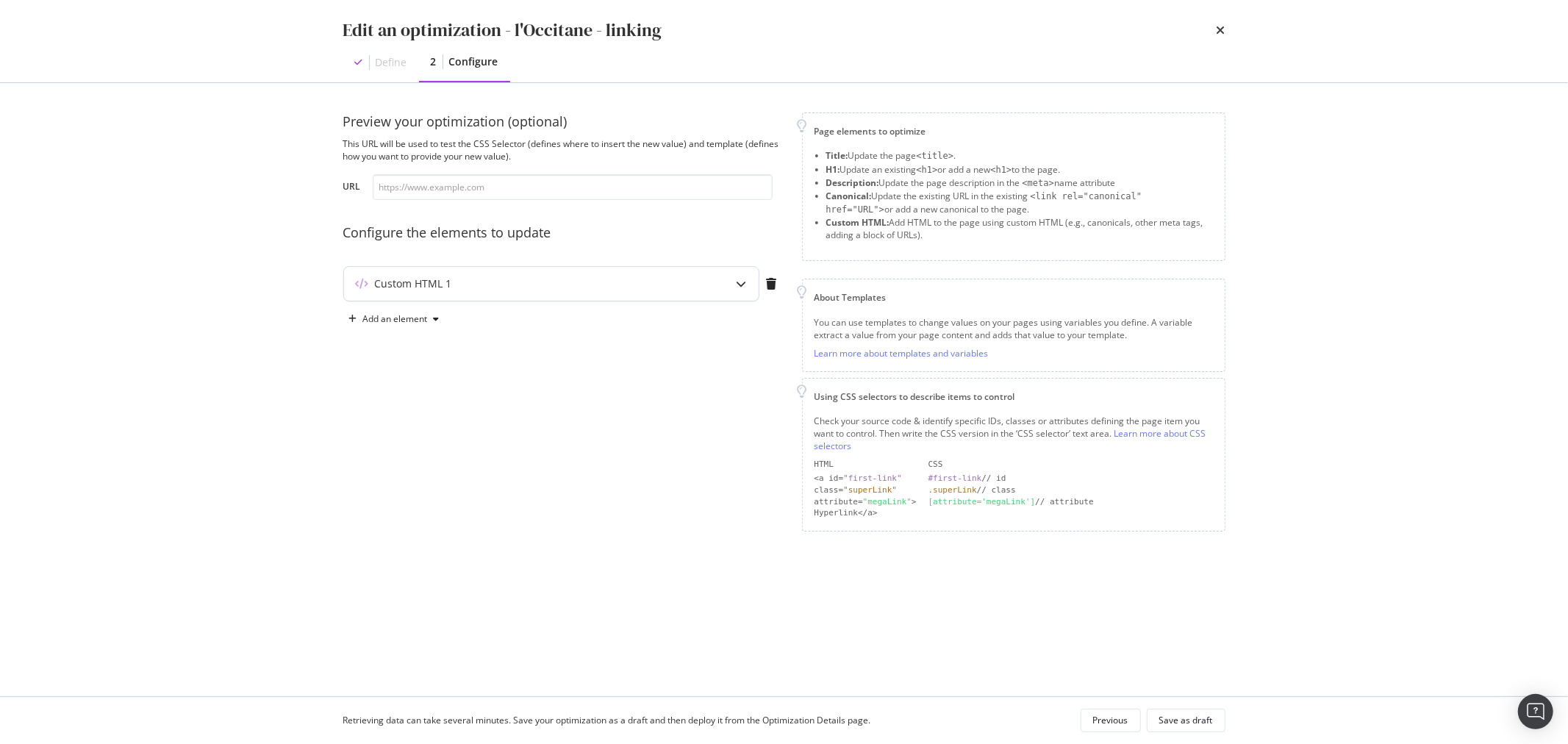
click at [506, 267] on div "Custom HTML 1" at bounding box center [551, 284] width 415 height 33
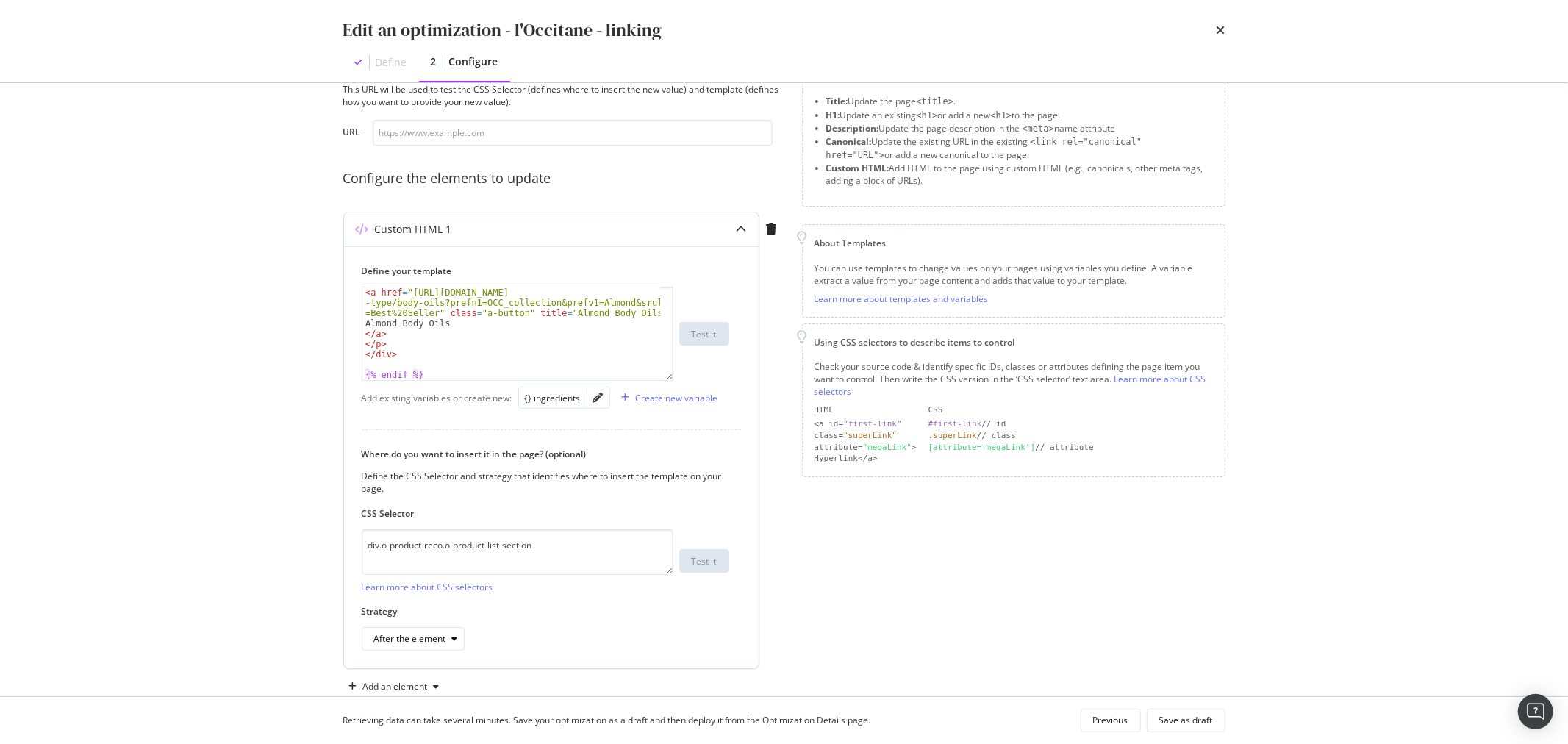
scroll to position [85, 0]
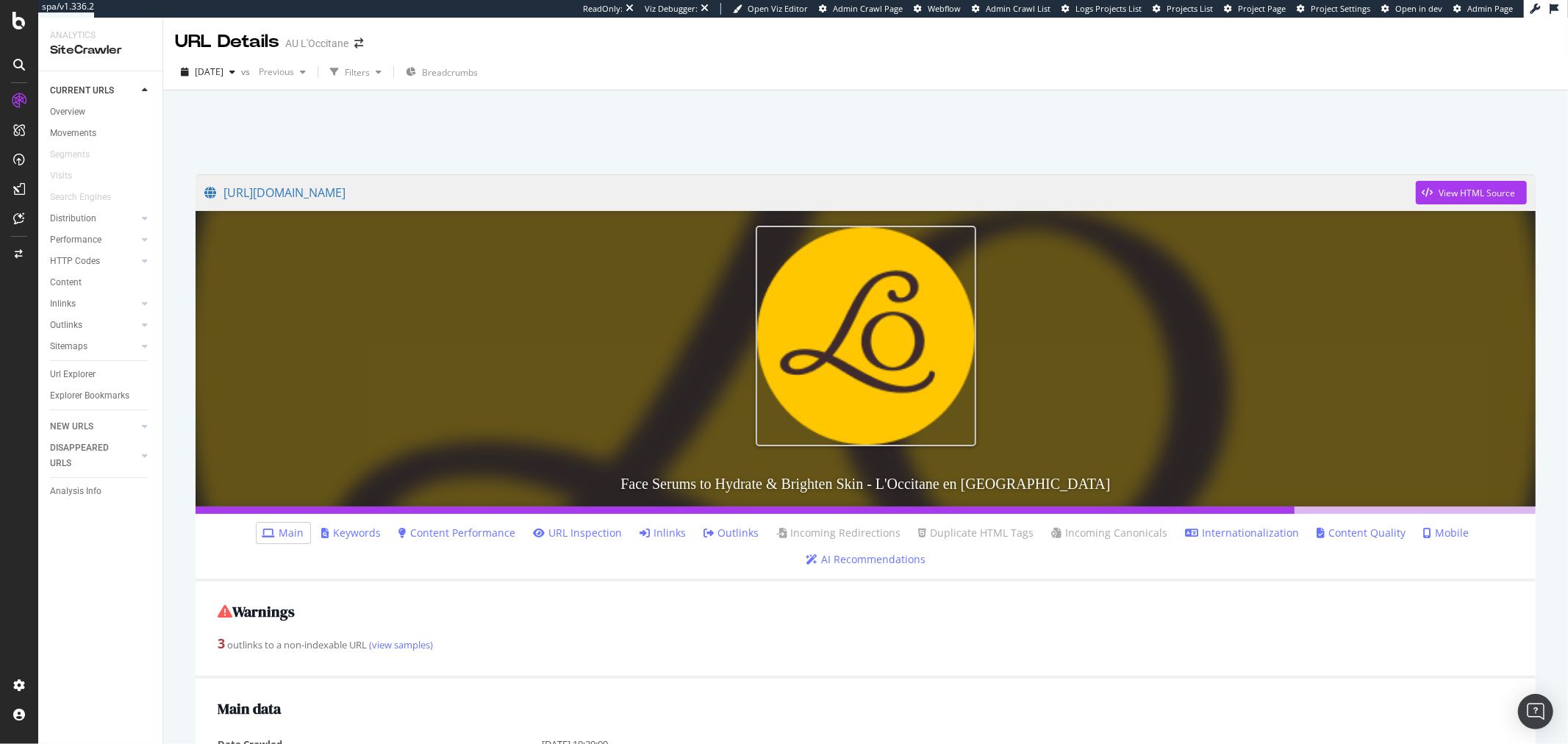
click at [665, 533] on link "Inlinks" at bounding box center [663, 533] width 46 height 15
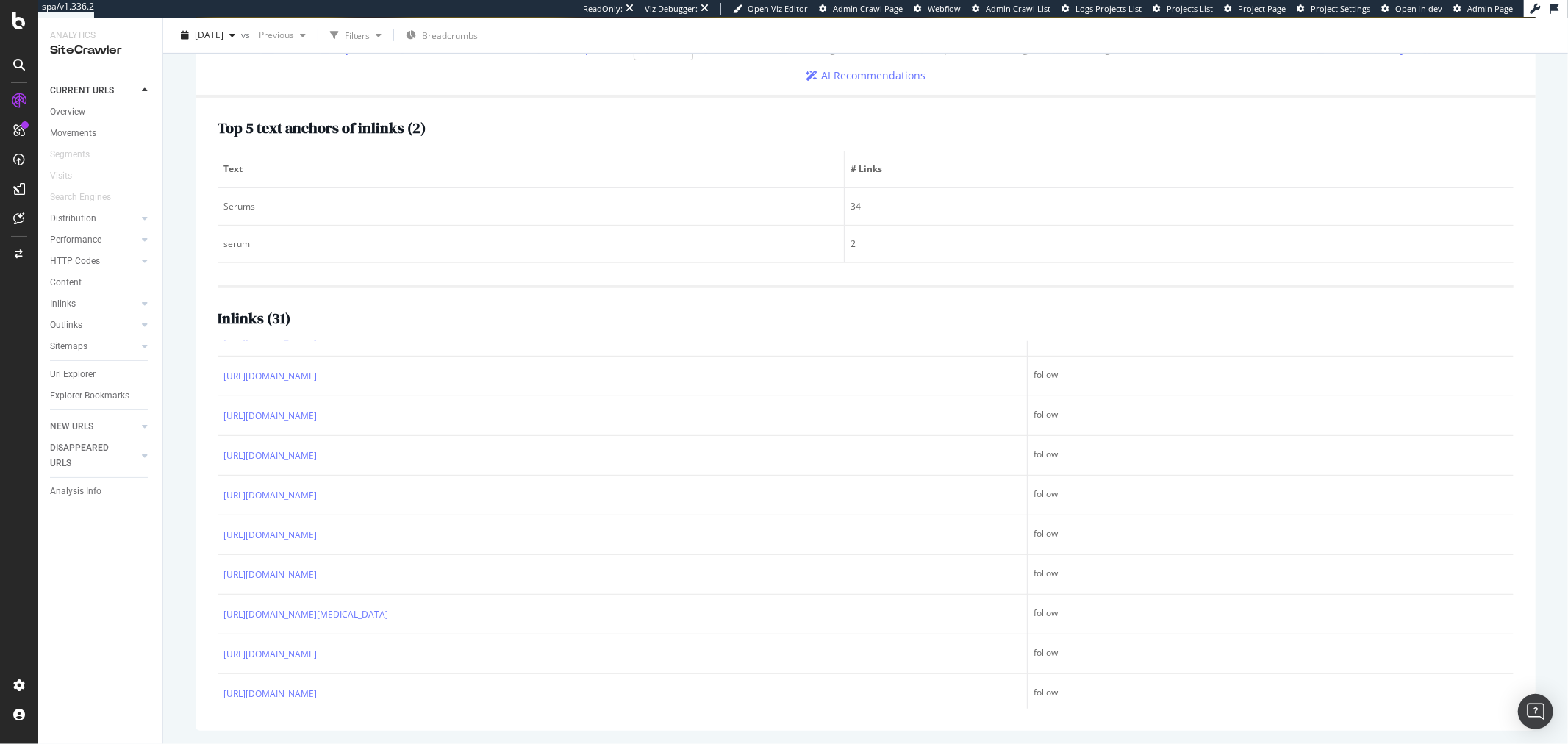
scroll to position [902, 0]
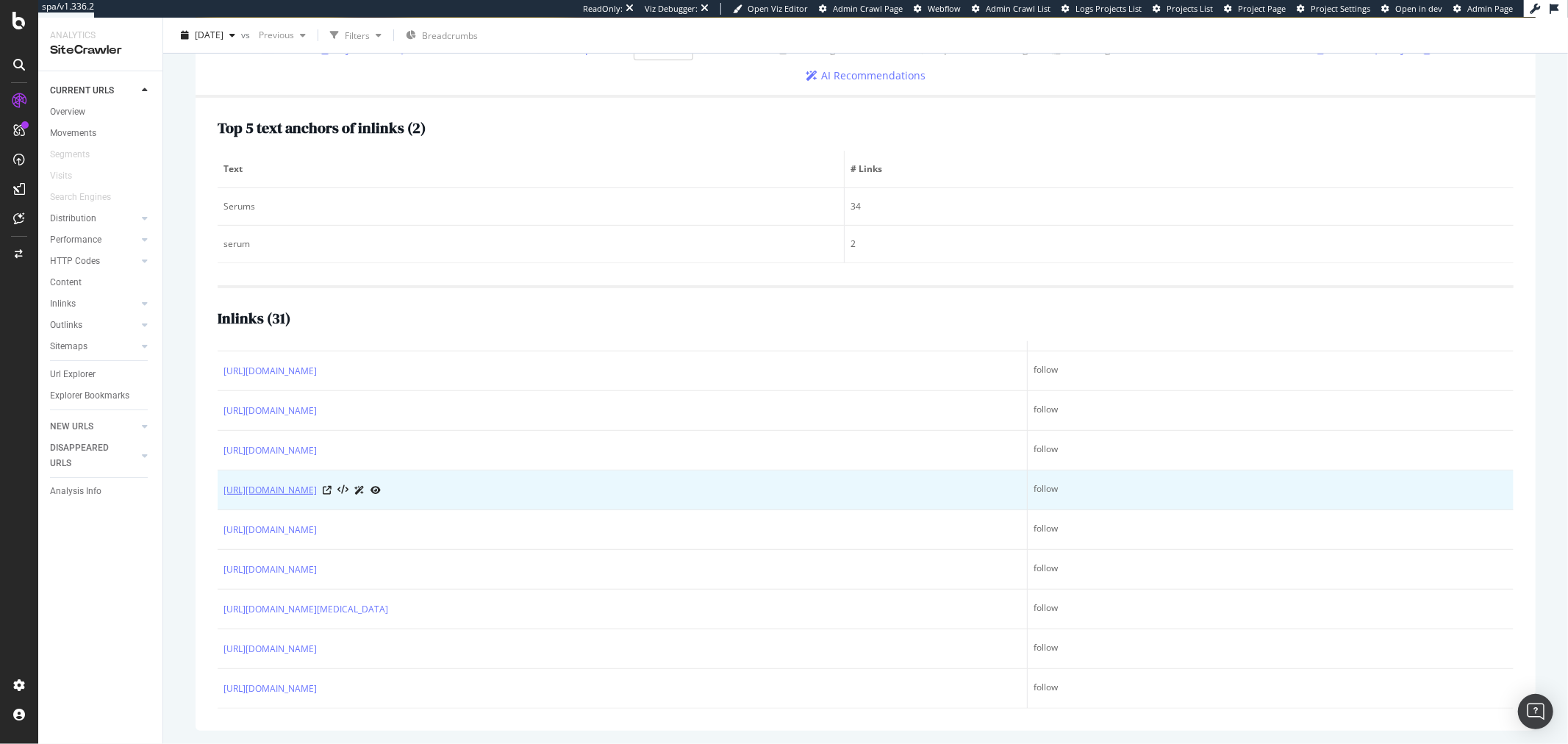
click at [317, 495] on link "https://au.loccitane.com/skincare/product-type/all-products" at bounding box center [270, 491] width 94 height 15
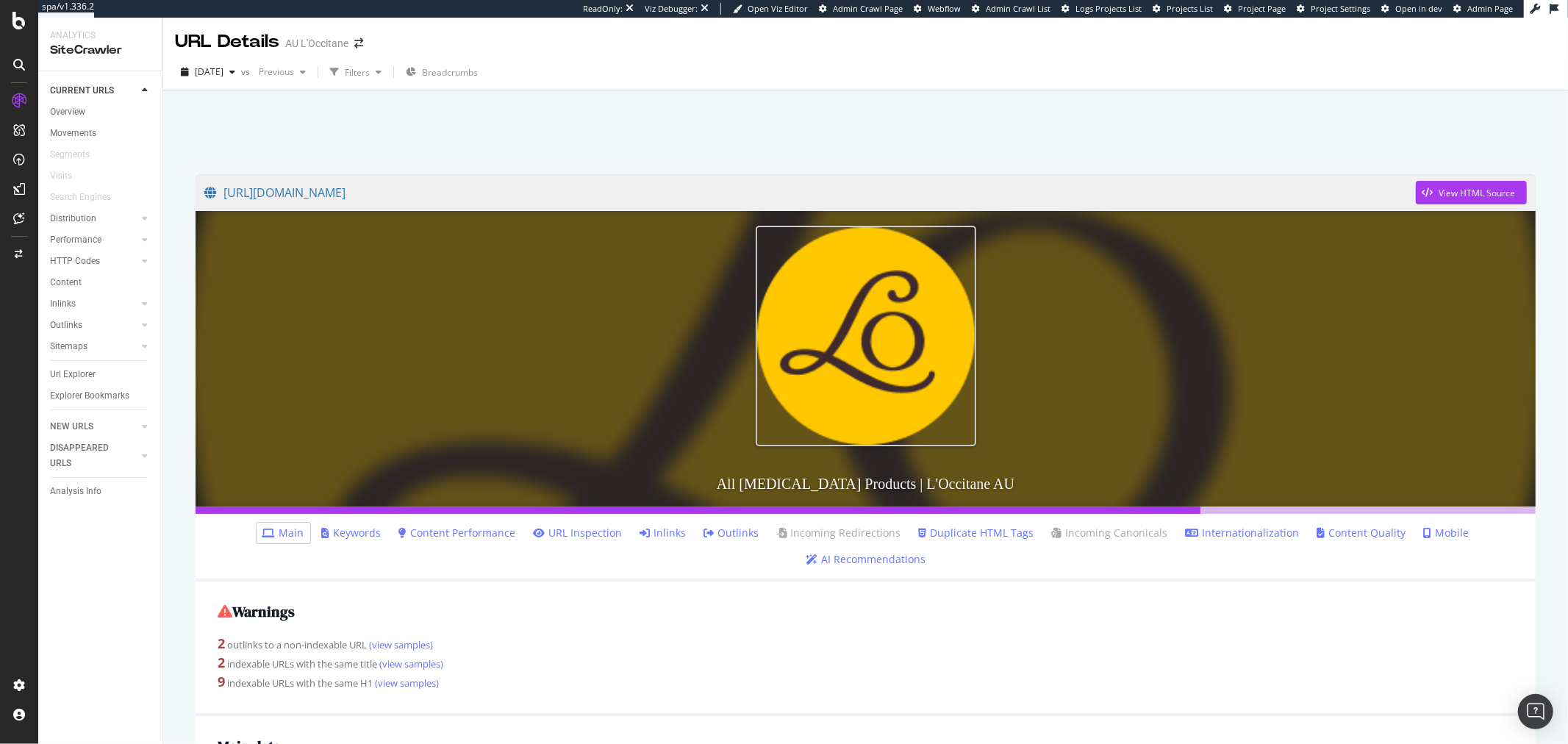
scroll to position [82, 0]
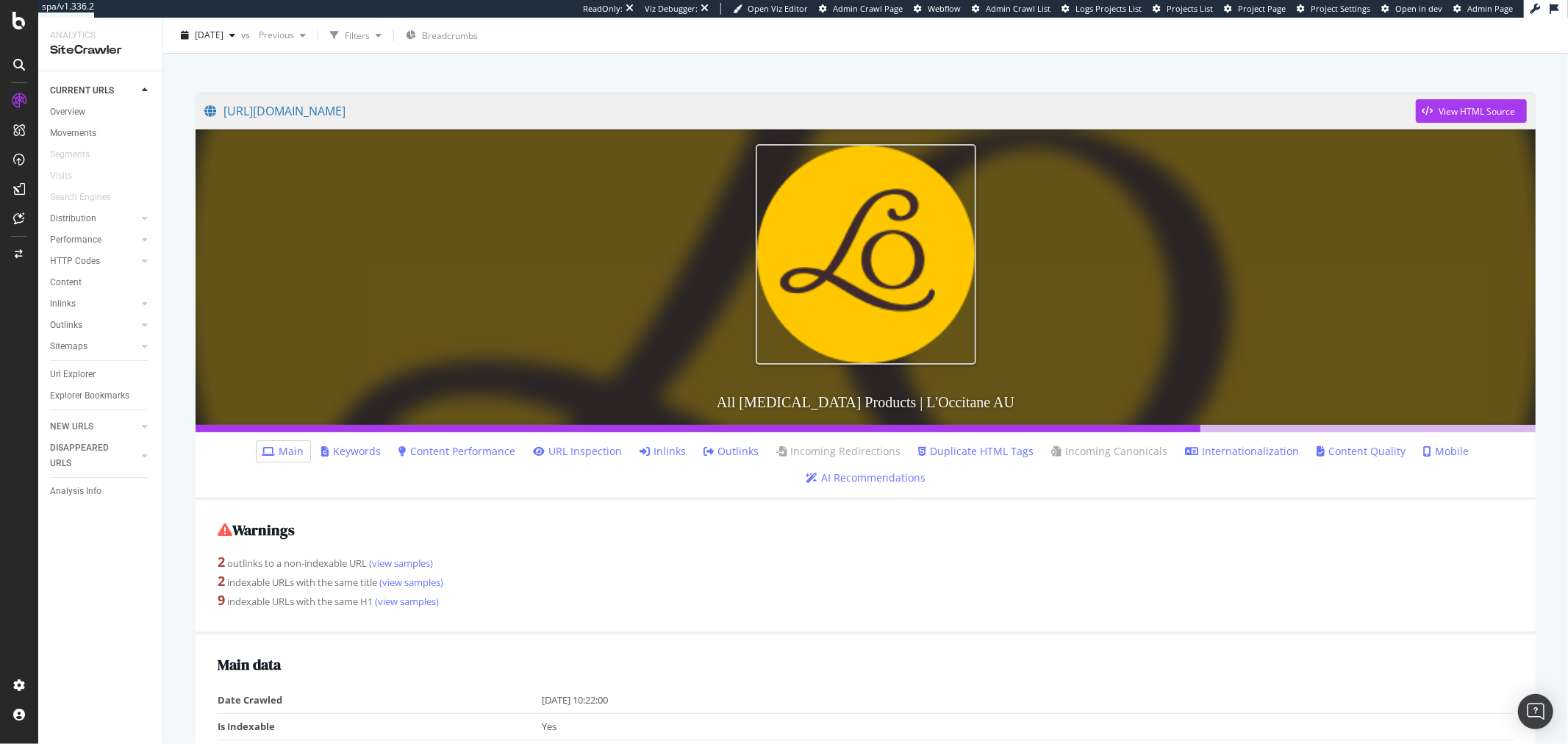
click at [661, 451] on link "Inlinks" at bounding box center [663, 452] width 46 height 15
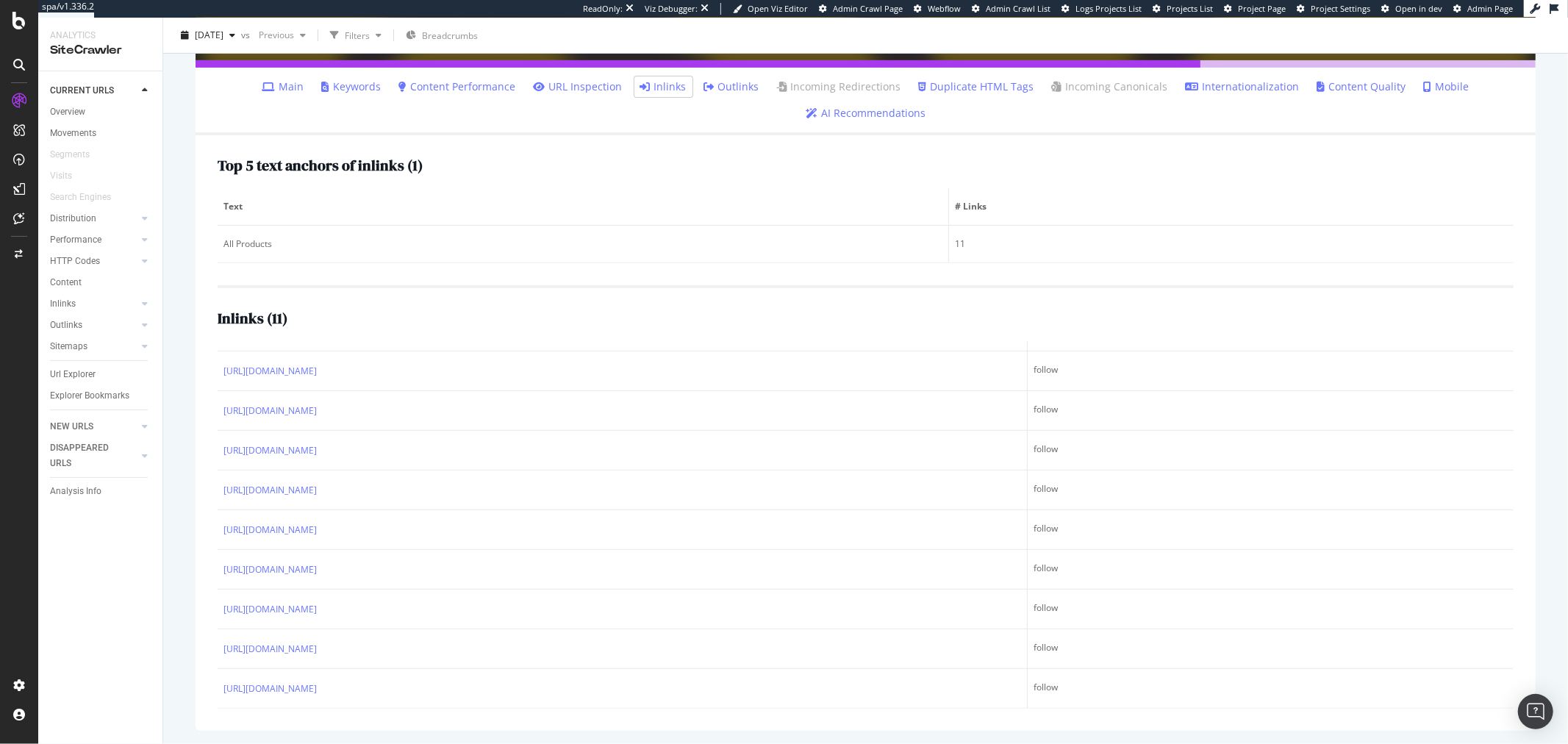
scroll to position [26, 0]
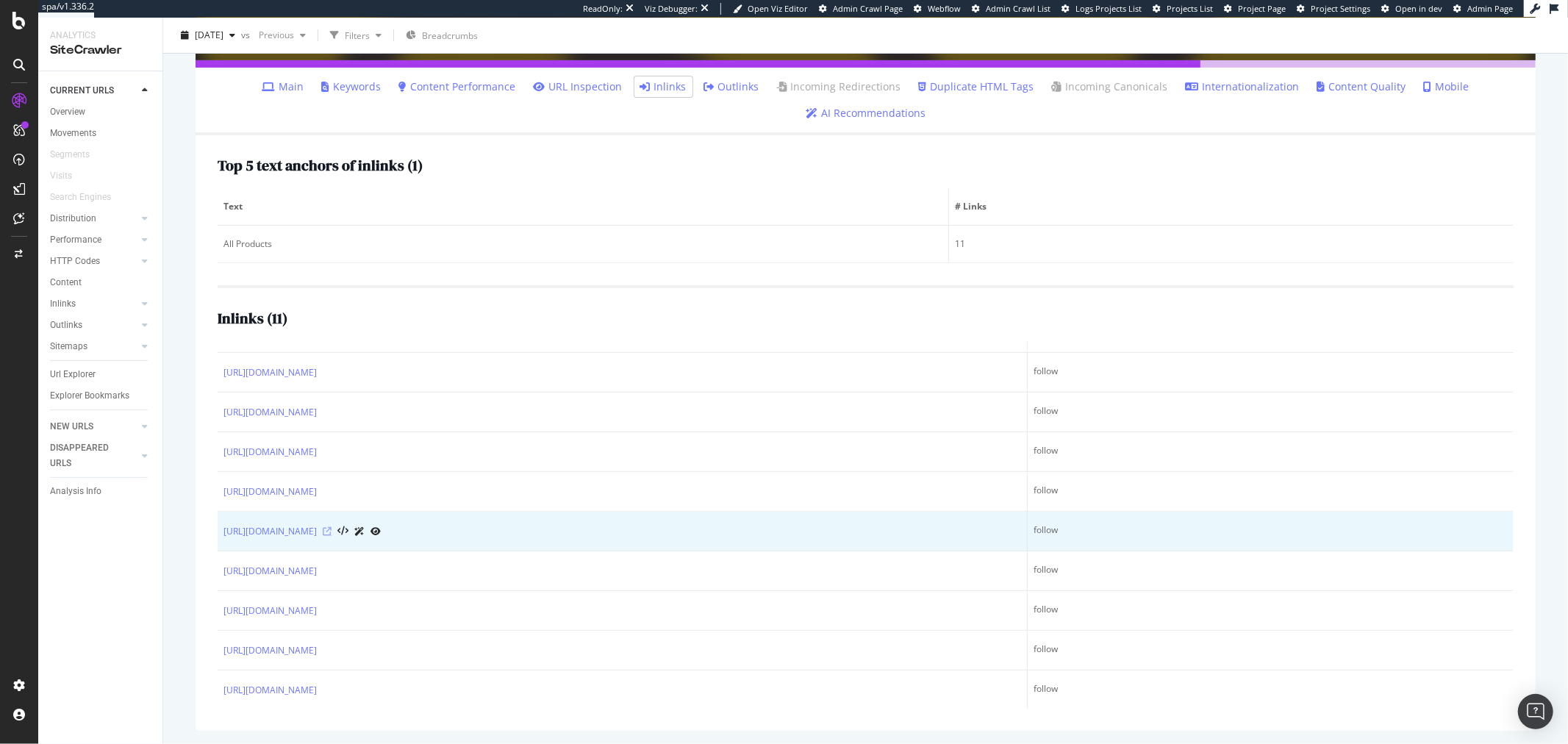
click at [331, 527] on icon at bounding box center [328, 532] width 9 height 9
